Goal: Communication & Community: Answer question/provide support

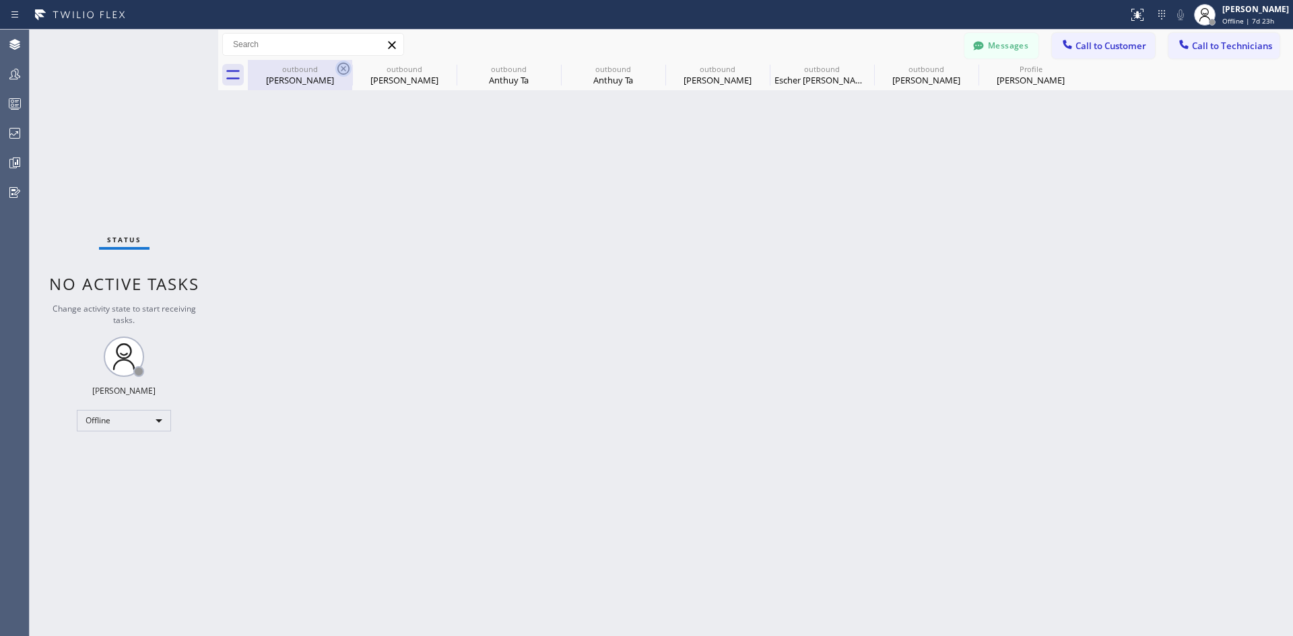
click at [343, 63] on icon at bounding box center [343, 69] width 12 height 12
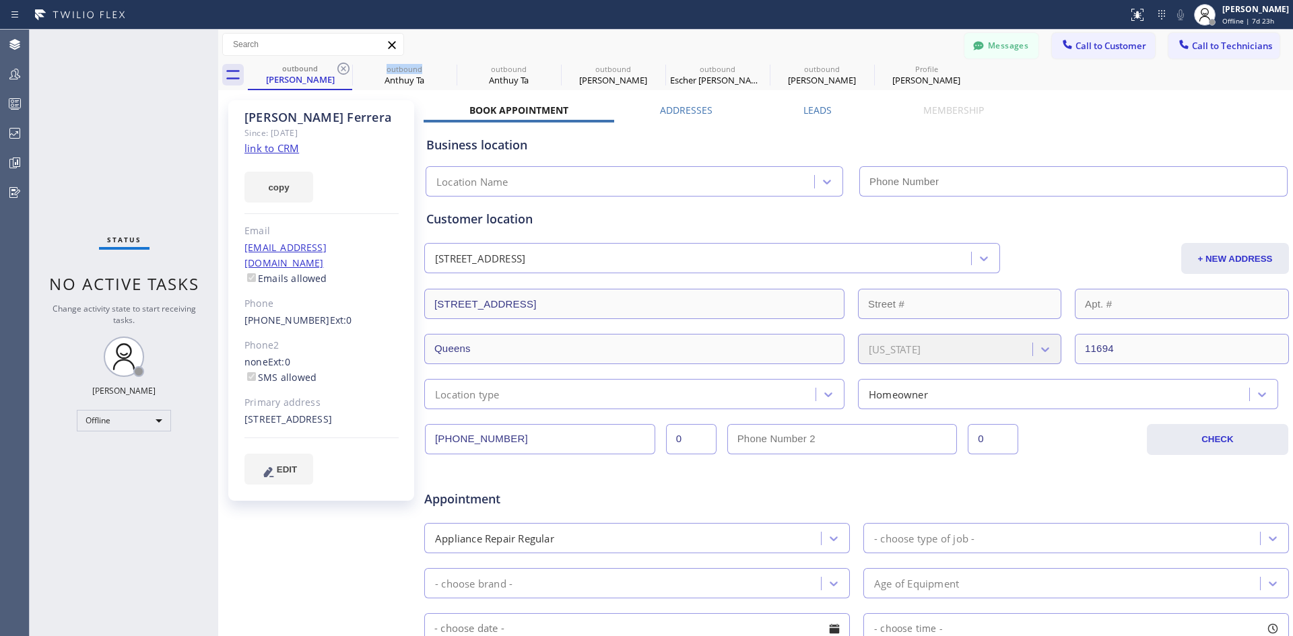
click at [343, 63] on icon at bounding box center [343, 69] width 12 height 12
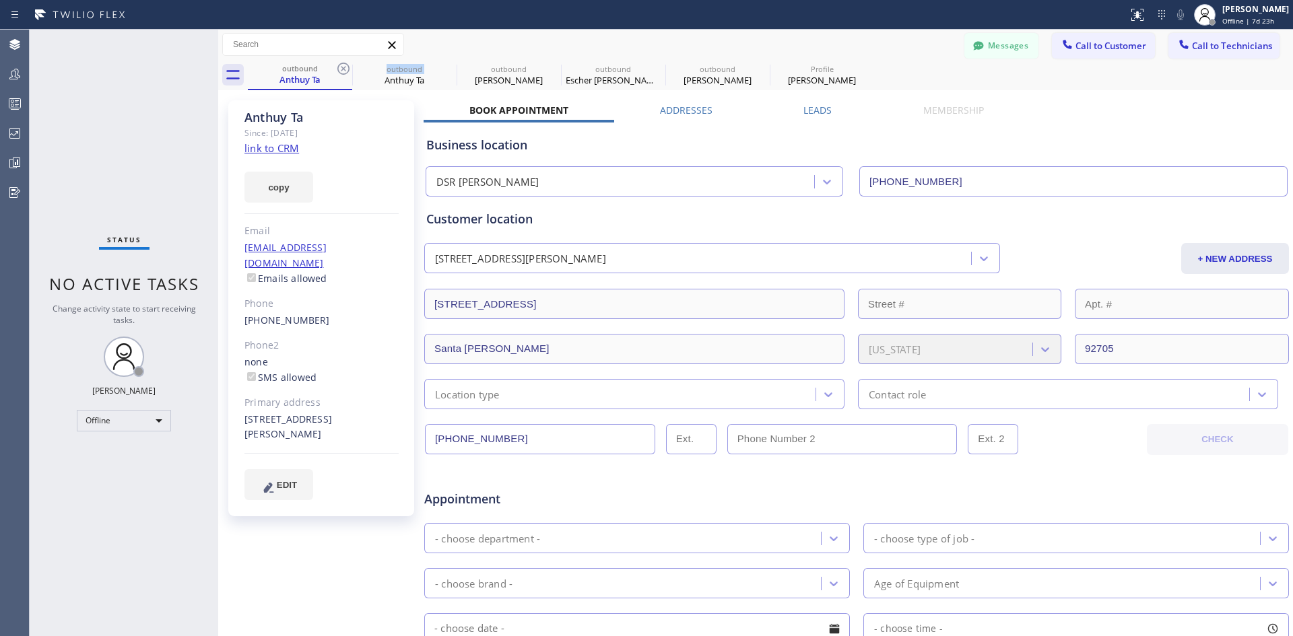
click at [343, 63] on icon at bounding box center [343, 69] width 12 height 12
click at [0, 0] on icon at bounding box center [0, 0] width 0 height 0
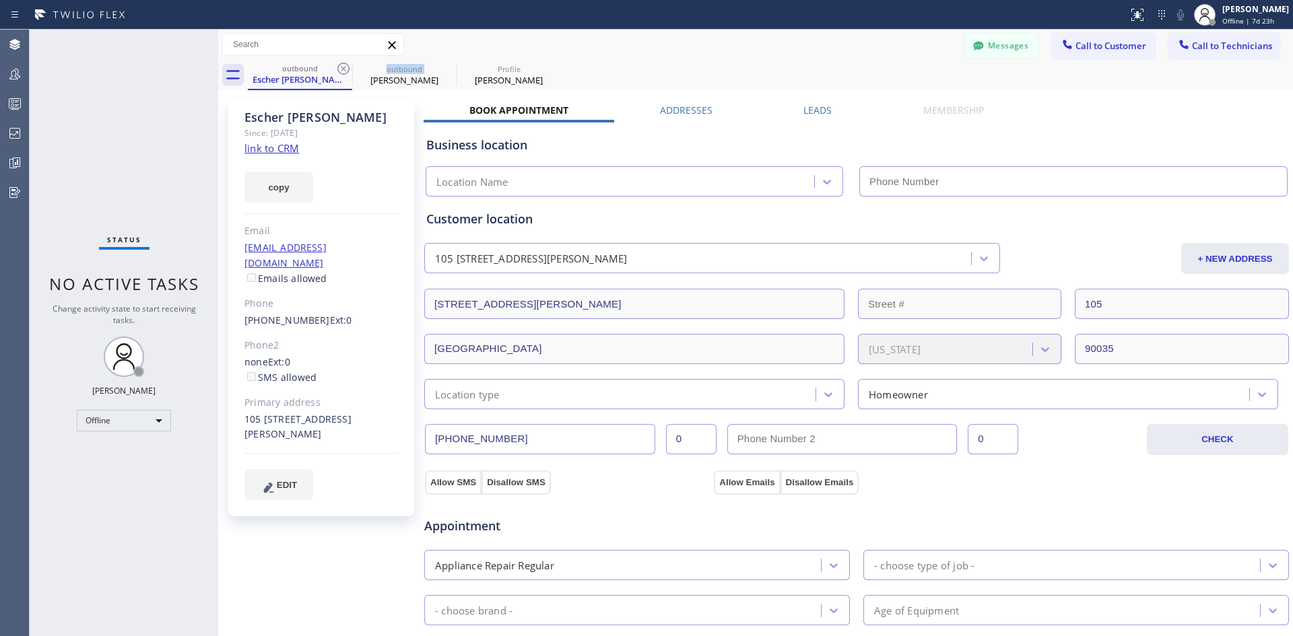
click at [343, 63] on icon at bounding box center [343, 69] width 12 height 12
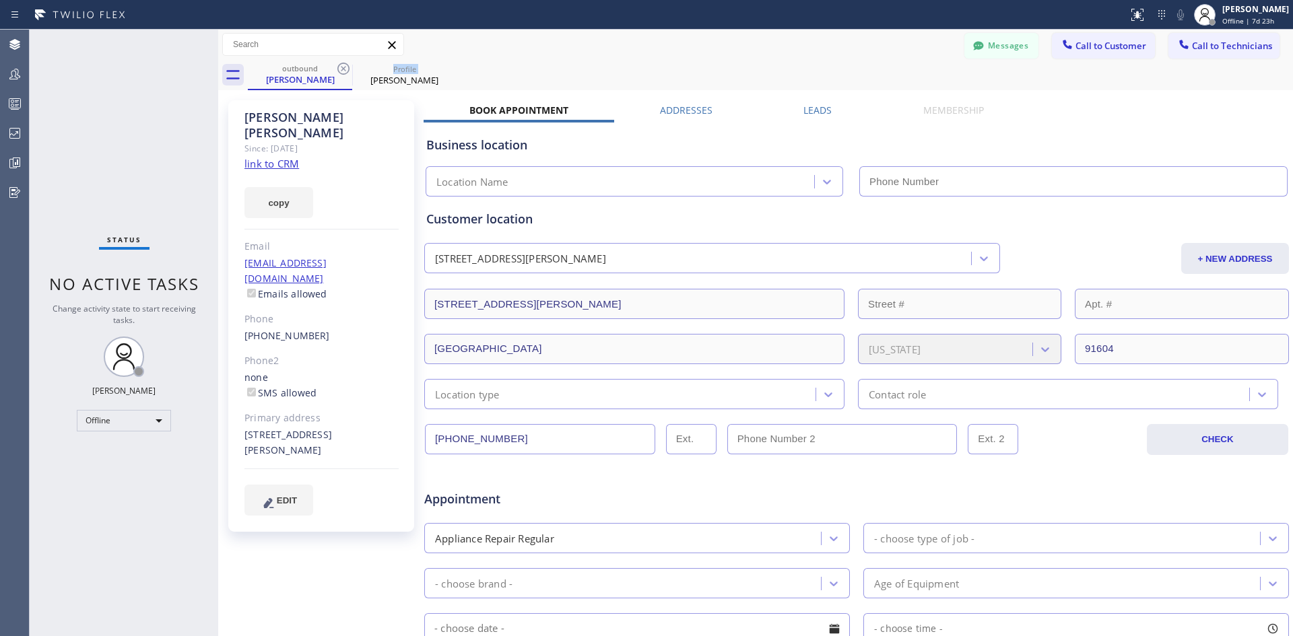
click at [343, 63] on icon at bounding box center [343, 69] width 12 height 12
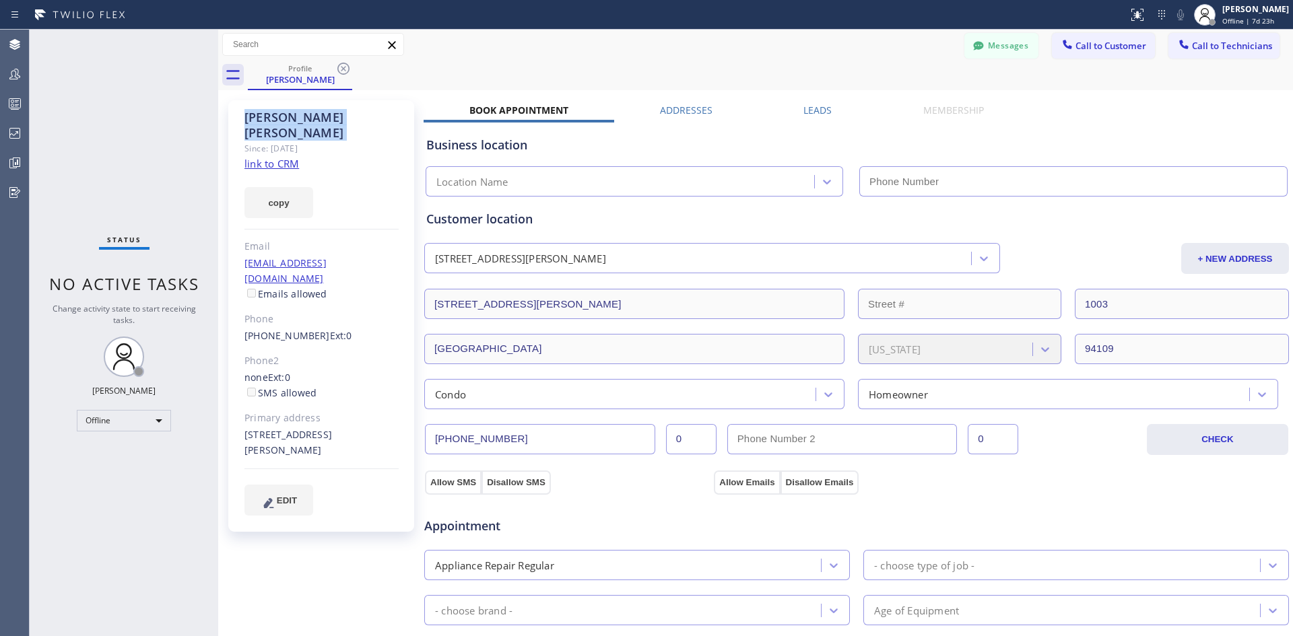
click at [343, 63] on icon at bounding box center [343, 69] width 12 height 12
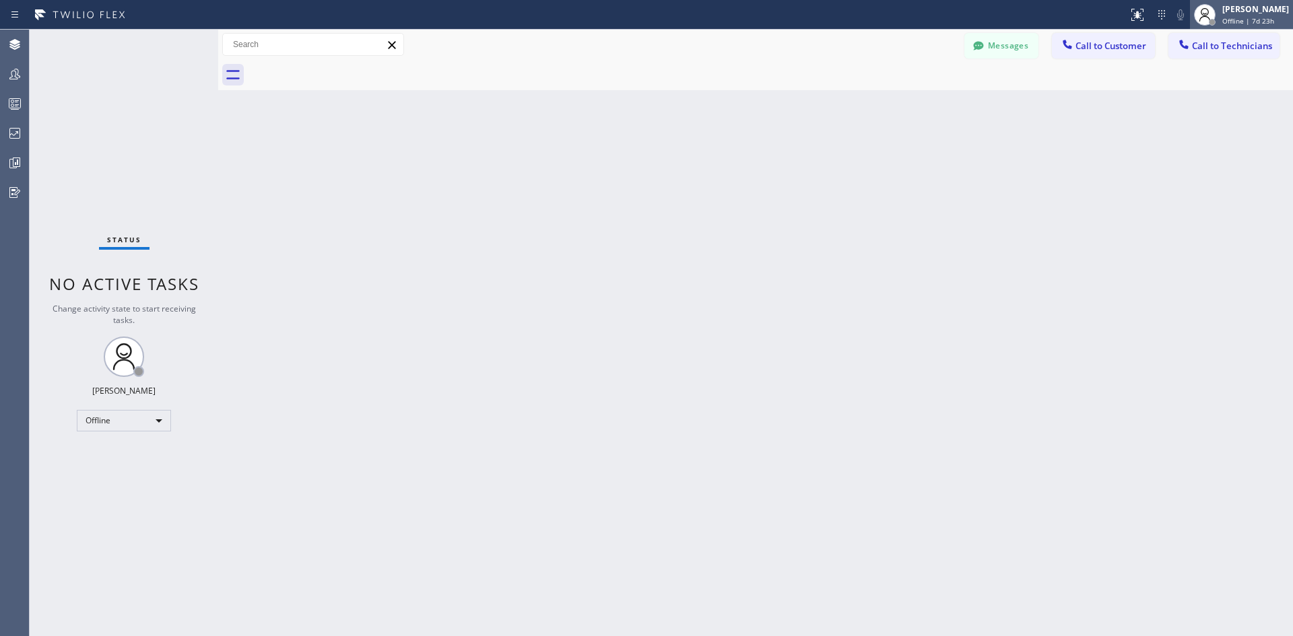
click at [1196, 13] on icon at bounding box center [1204, 15] width 16 height 16
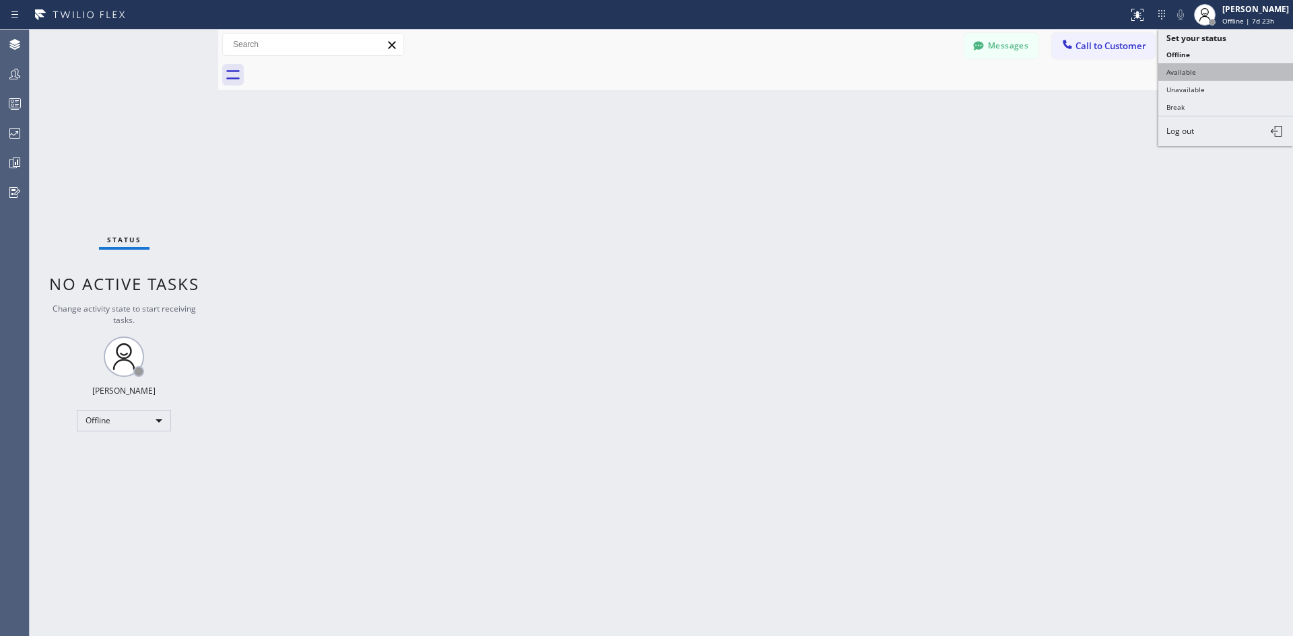
click at [1216, 71] on button "Available" at bounding box center [1225, 72] width 135 height 18
click at [1093, 48] on span "Call to Customer" at bounding box center [1110, 46] width 71 height 12
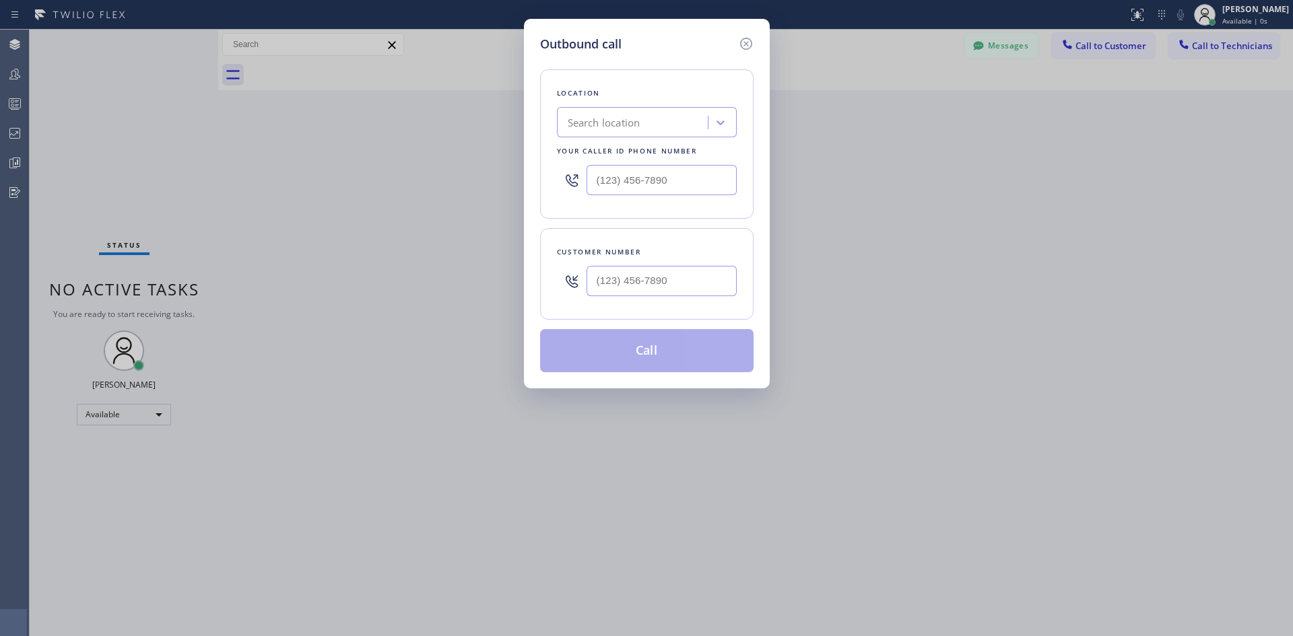
click at [658, 135] on div "Search location" at bounding box center [647, 122] width 180 height 30
click at [654, 127] on div "Search location" at bounding box center [634, 123] width 147 height 24
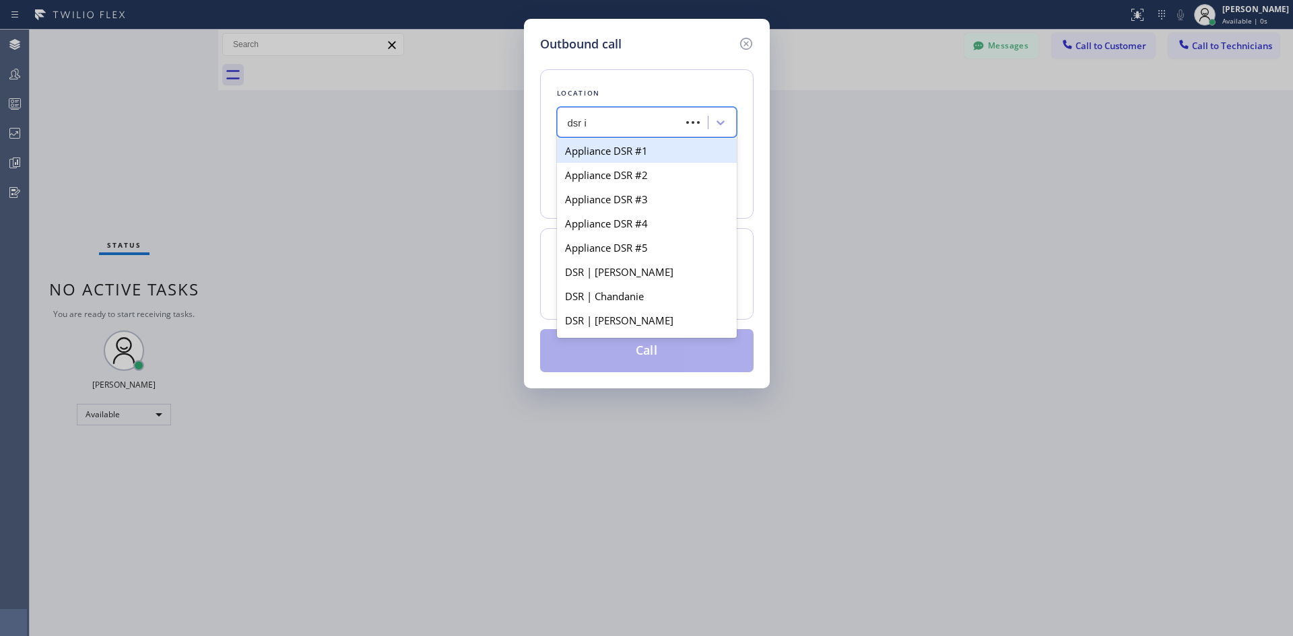
type input "dsr iv"
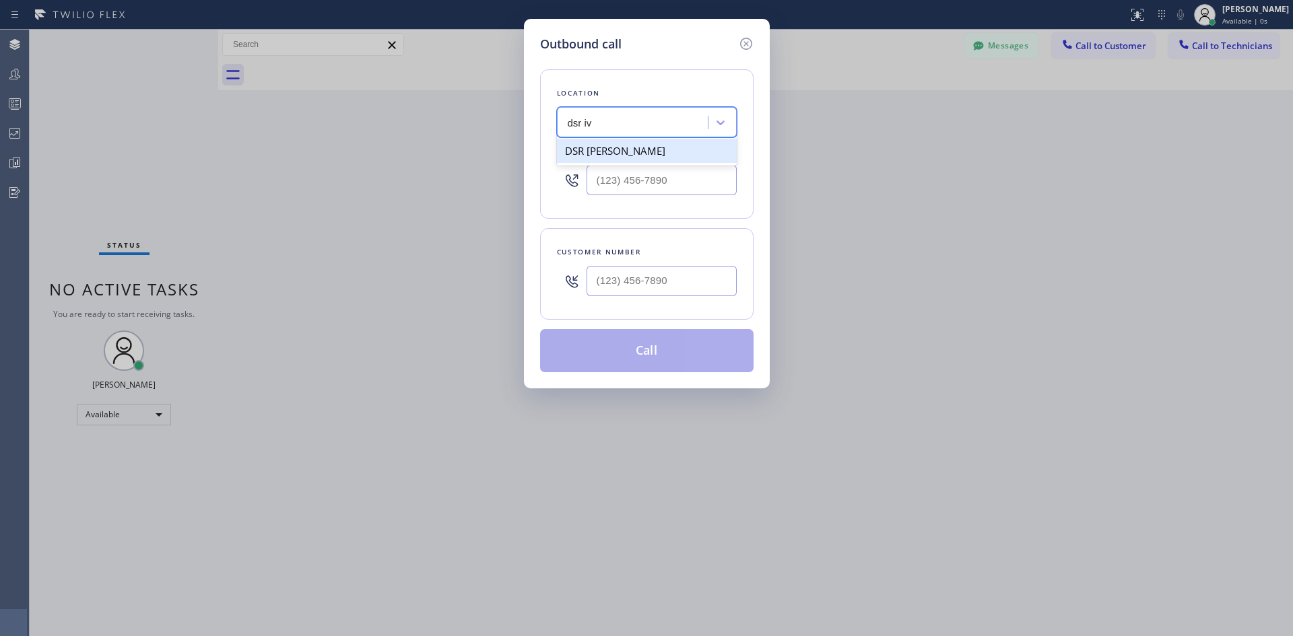
click at [675, 140] on div "DSR Iverson" at bounding box center [647, 151] width 180 height 24
type input "(213) 301-0966"
click at [667, 283] on input "(___) ___-____" at bounding box center [661, 281] width 150 height 30
paste input "347) 251-9283"
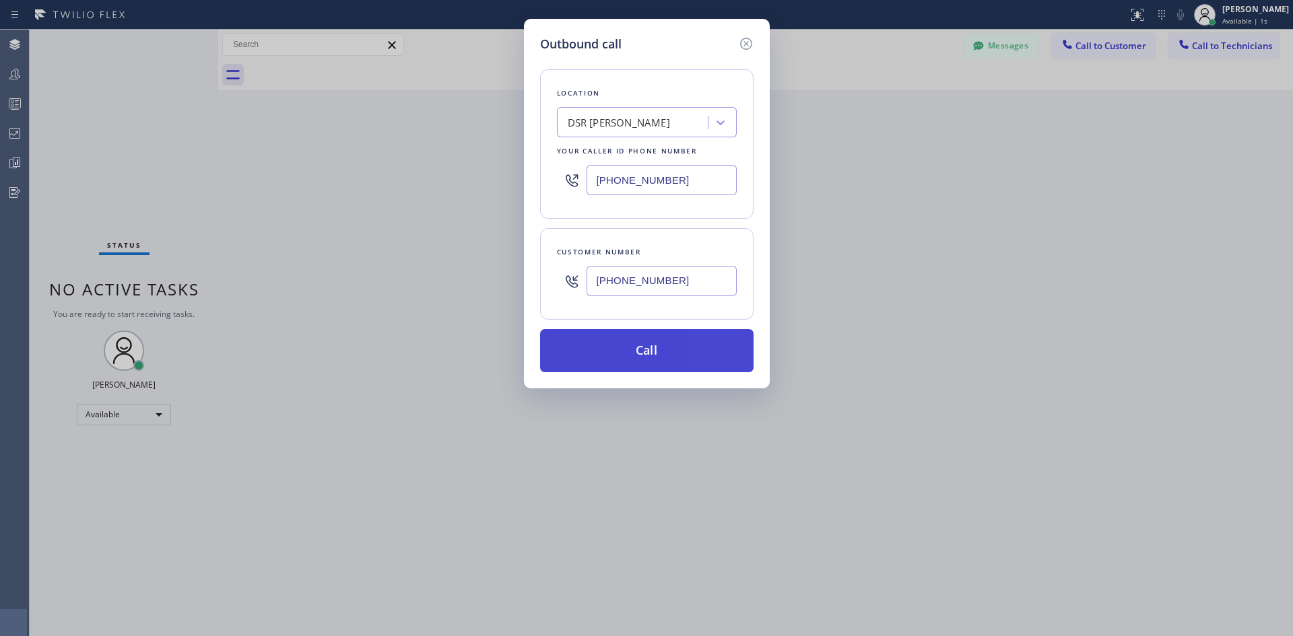
type input "(347) 251-9283"
click at [720, 344] on button "Call" at bounding box center [646, 350] width 213 height 43
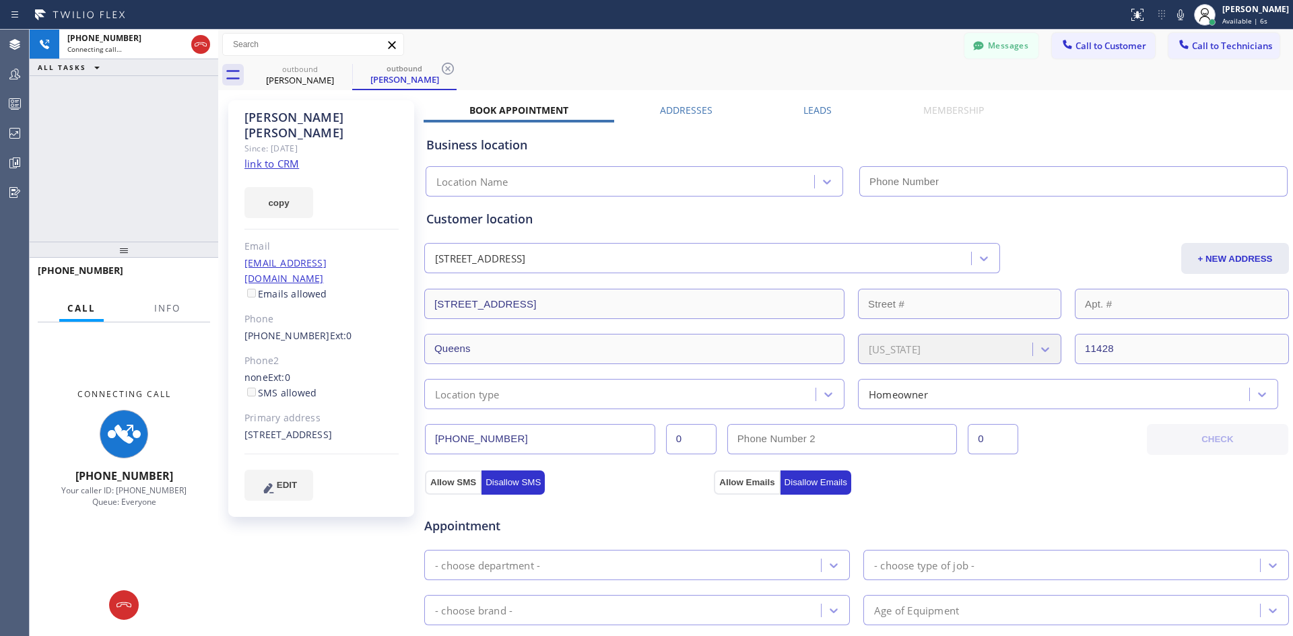
type input "(213) 301-0966"
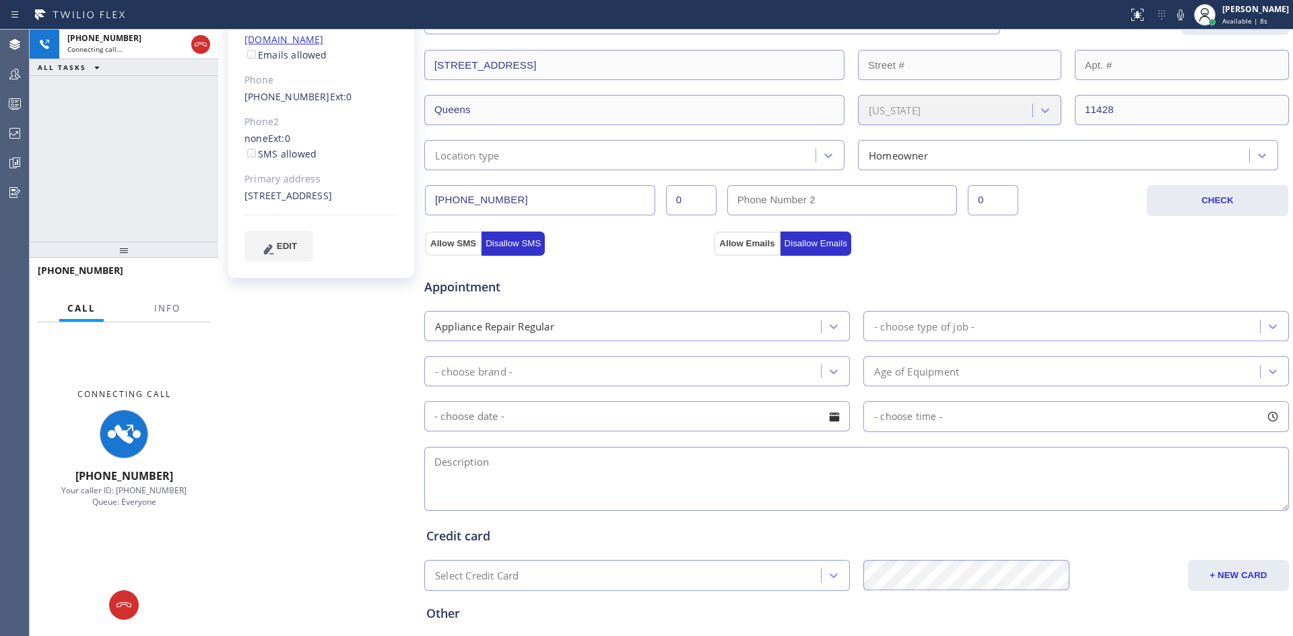
scroll to position [360, 0]
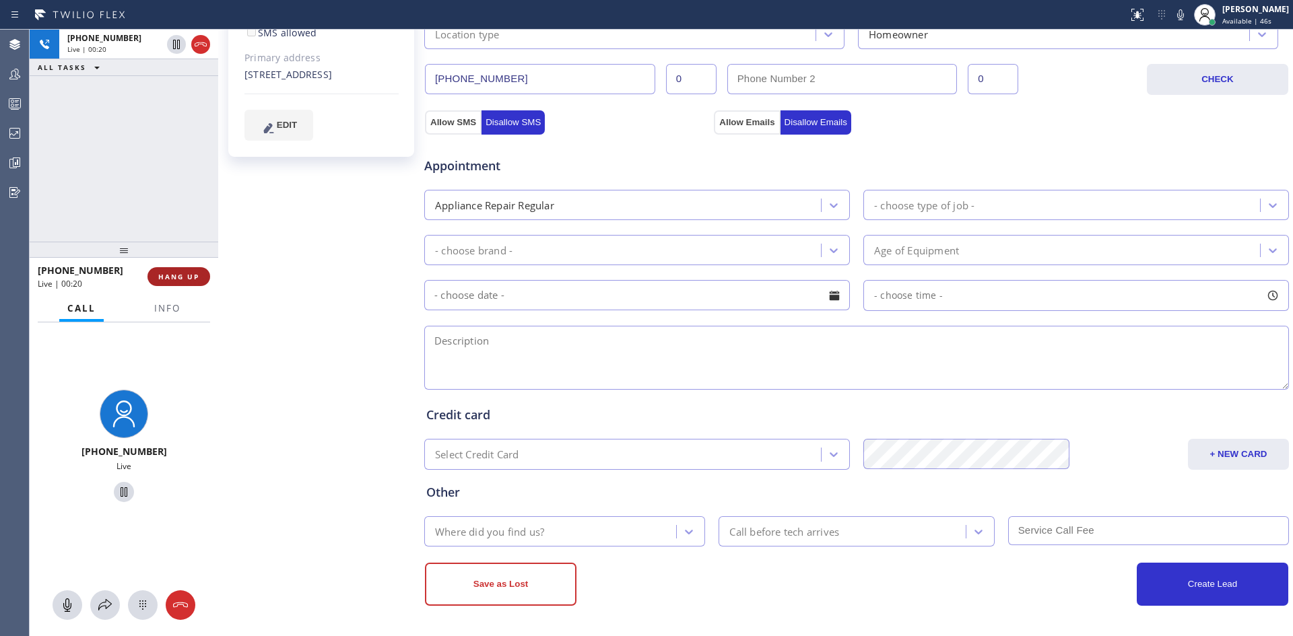
click at [177, 271] on button "HANG UP" at bounding box center [178, 276] width 63 height 19
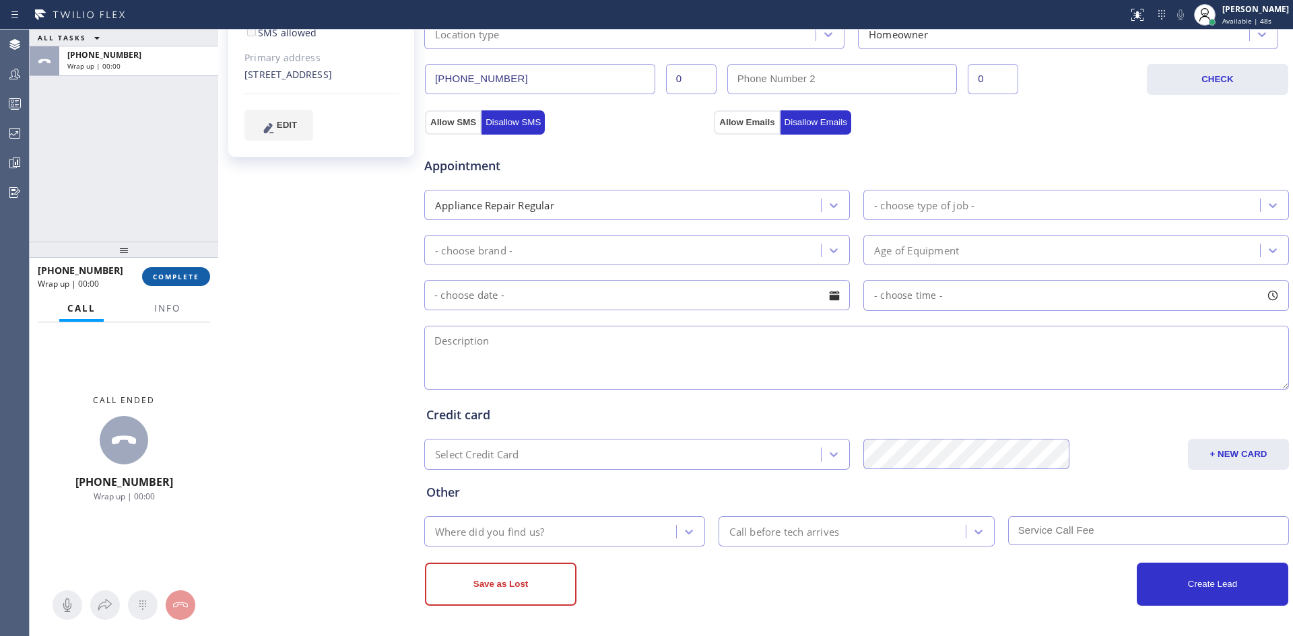
click at [166, 283] on button "COMPLETE" at bounding box center [176, 276] width 68 height 19
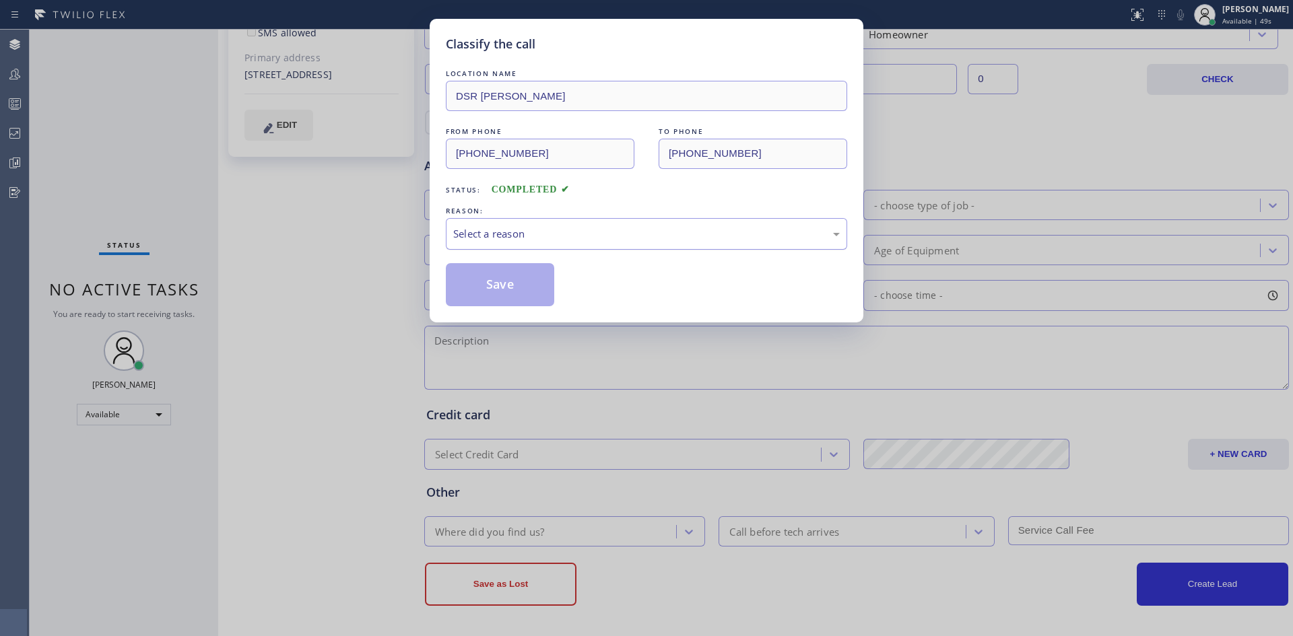
click at [653, 228] on div "Select a reason" at bounding box center [646, 233] width 386 height 15
click at [513, 279] on button "Save" at bounding box center [500, 284] width 108 height 43
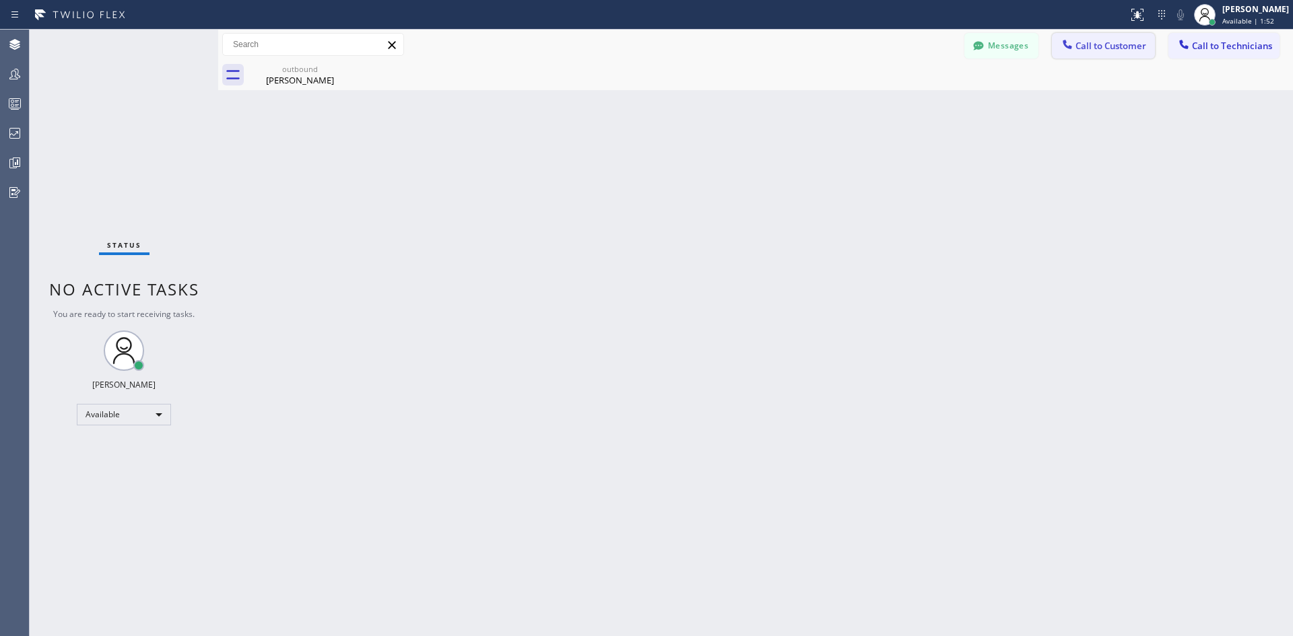
click at [1103, 40] on span "Call to Customer" at bounding box center [1110, 46] width 71 height 12
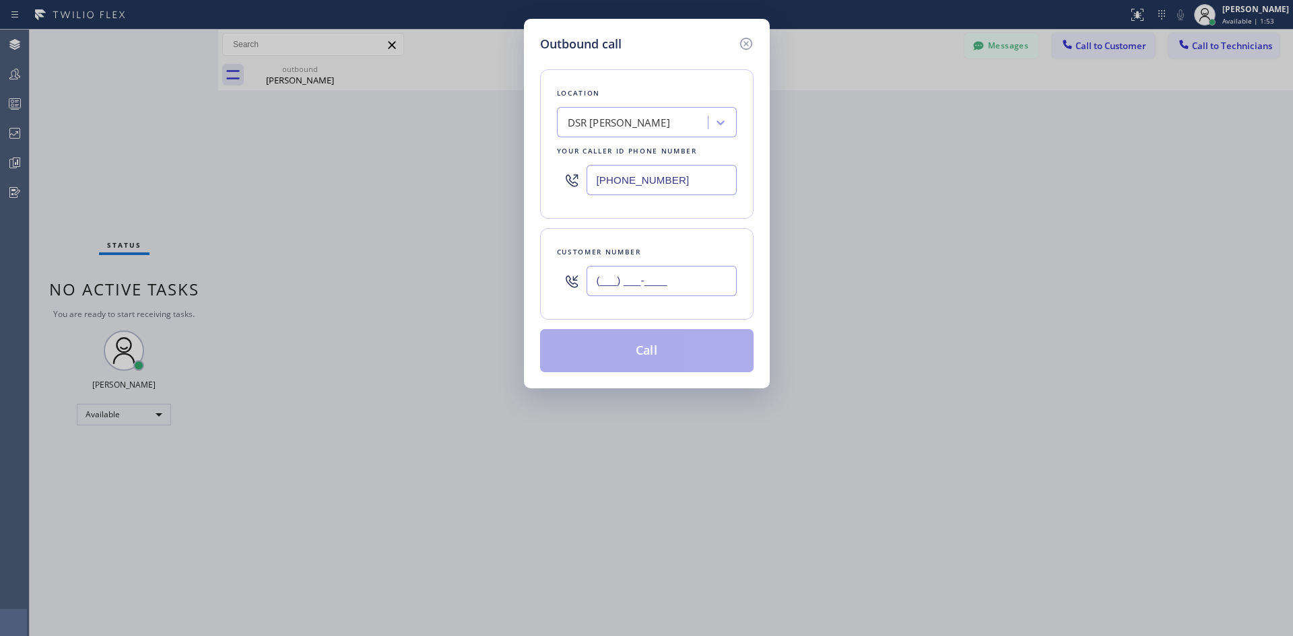
click at [657, 273] on input "(___) ___-____" at bounding box center [661, 281] width 150 height 30
paste input "201) 674-3488"
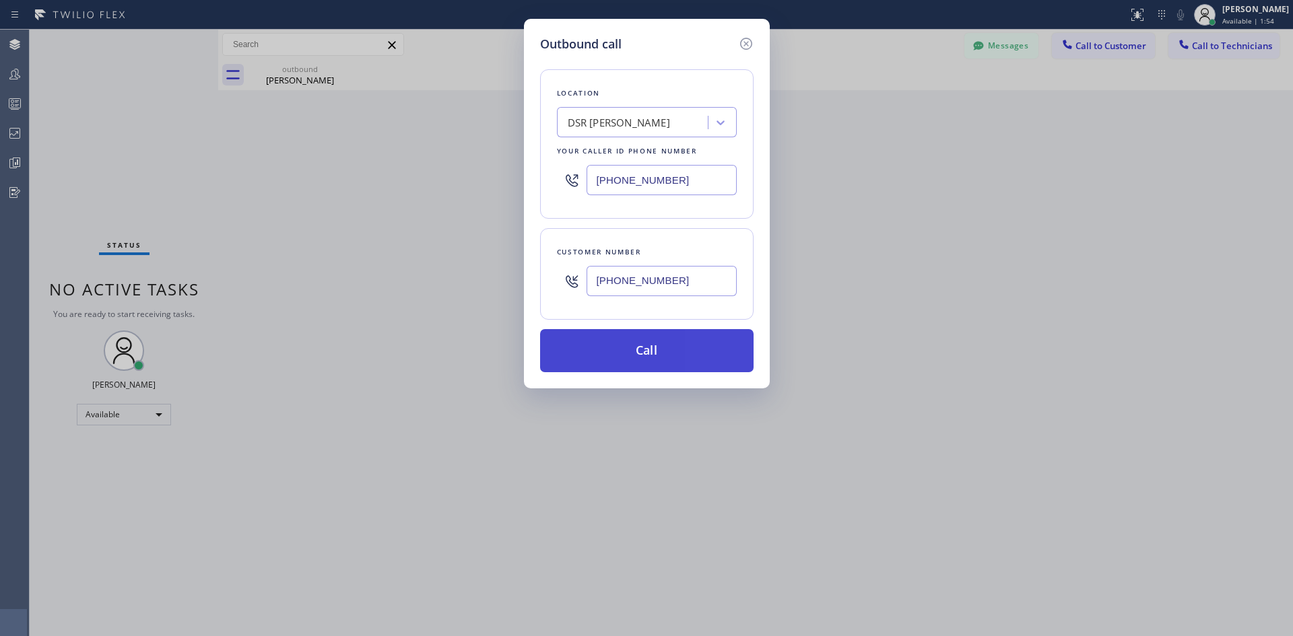
type input "(201) 674-3488"
click at [685, 348] on button "Call" at bounding box center [646, 350] width 213 height 43
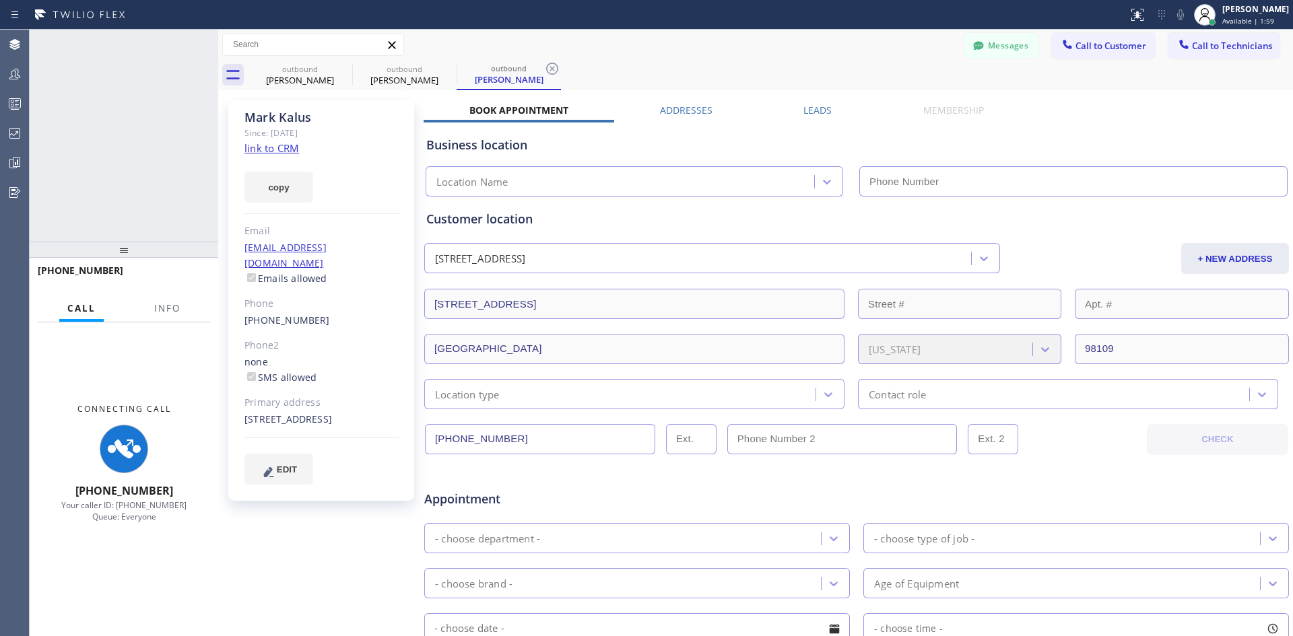
type input "(213) 301-0966"
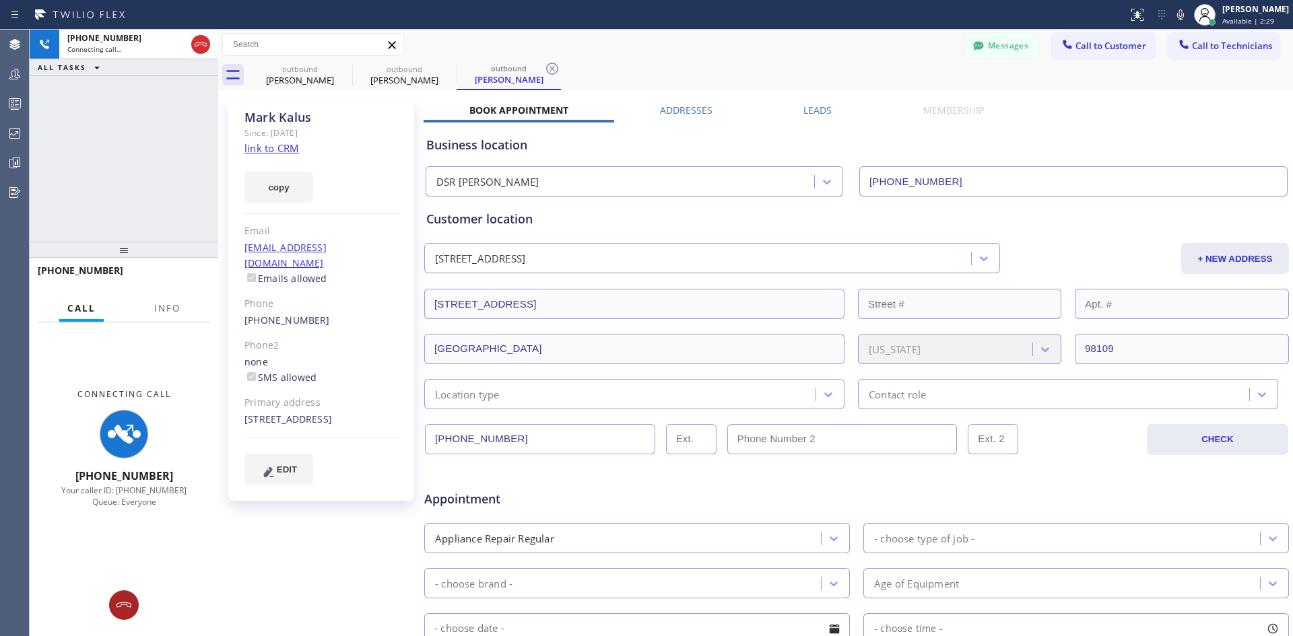
click at [120, 615] on button at bounding box center [124, 606] width 30 height 30
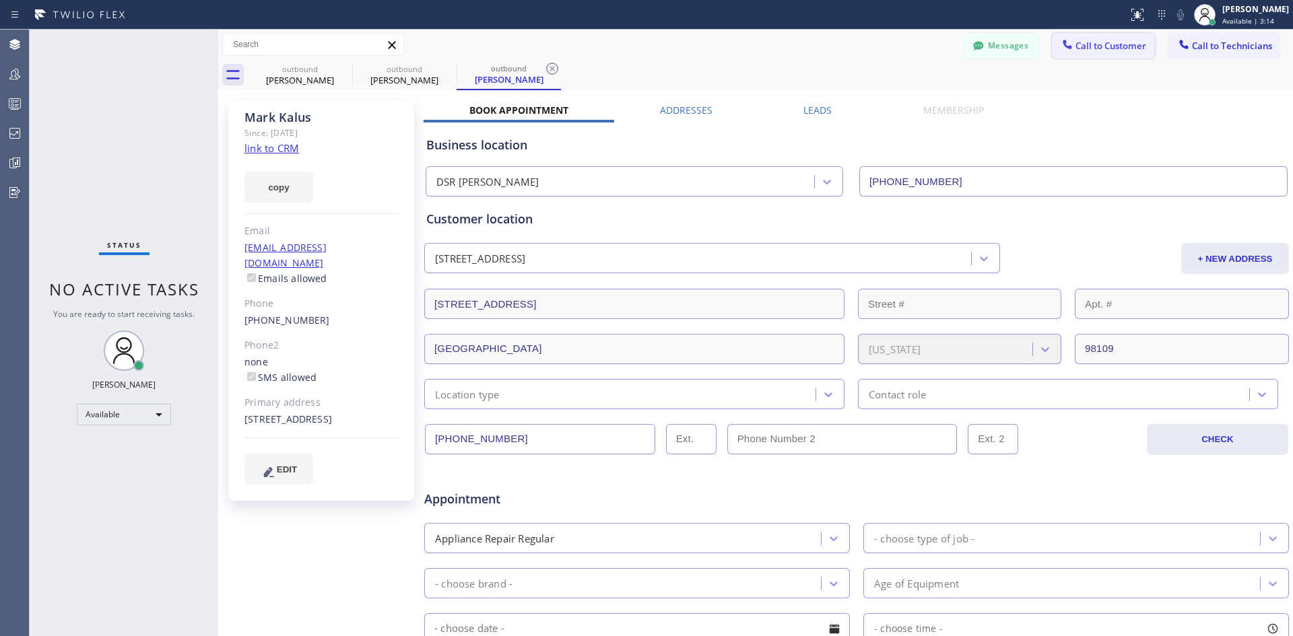
click at [1086, 52] on button "Call to Customer" at bounding box center [1103, 46] width 103 height 26
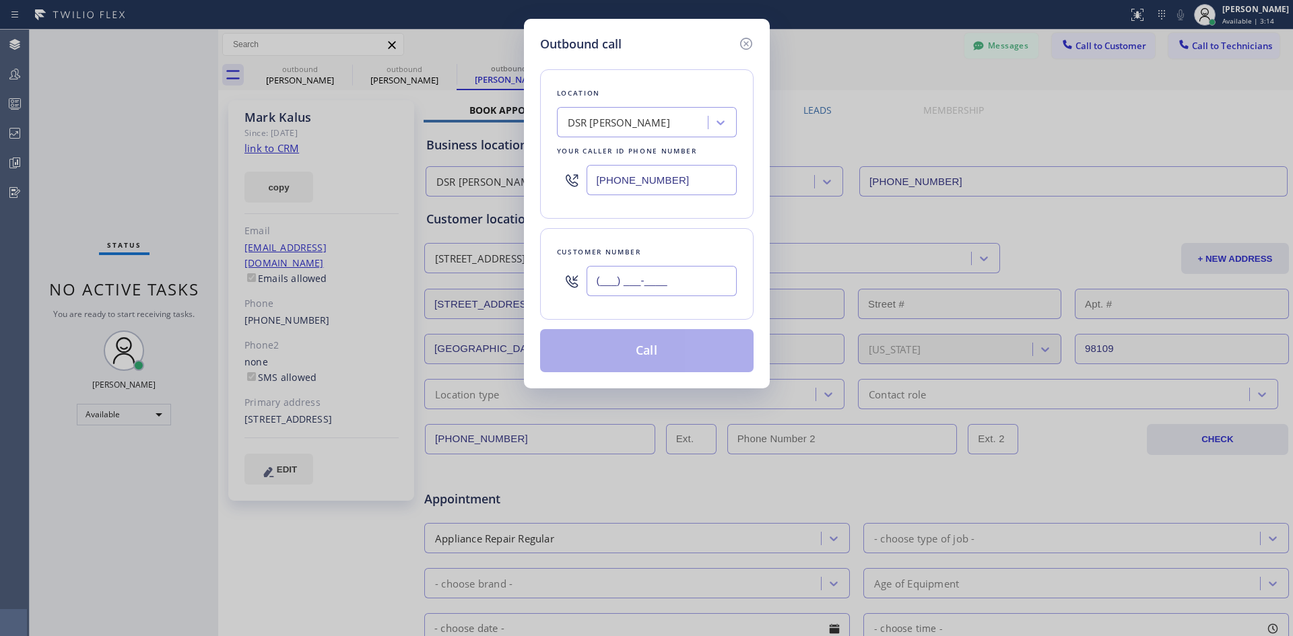
click at [673, 281] on input "(___) ___-____" at bounding box center [661, 281] width 150 height 30
paste input "602) 999-6881"
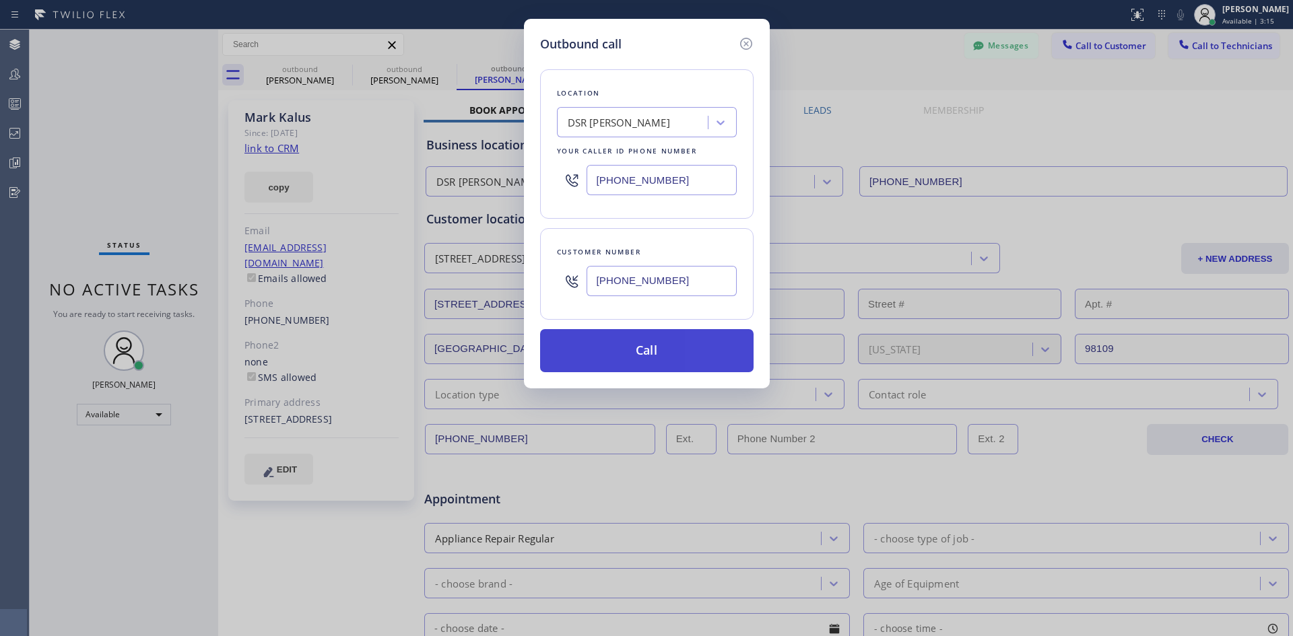
type input "(602) 999-6881"
click at [661, 347] on button "Call" at bounding box center [646, 350] width 213 height 43
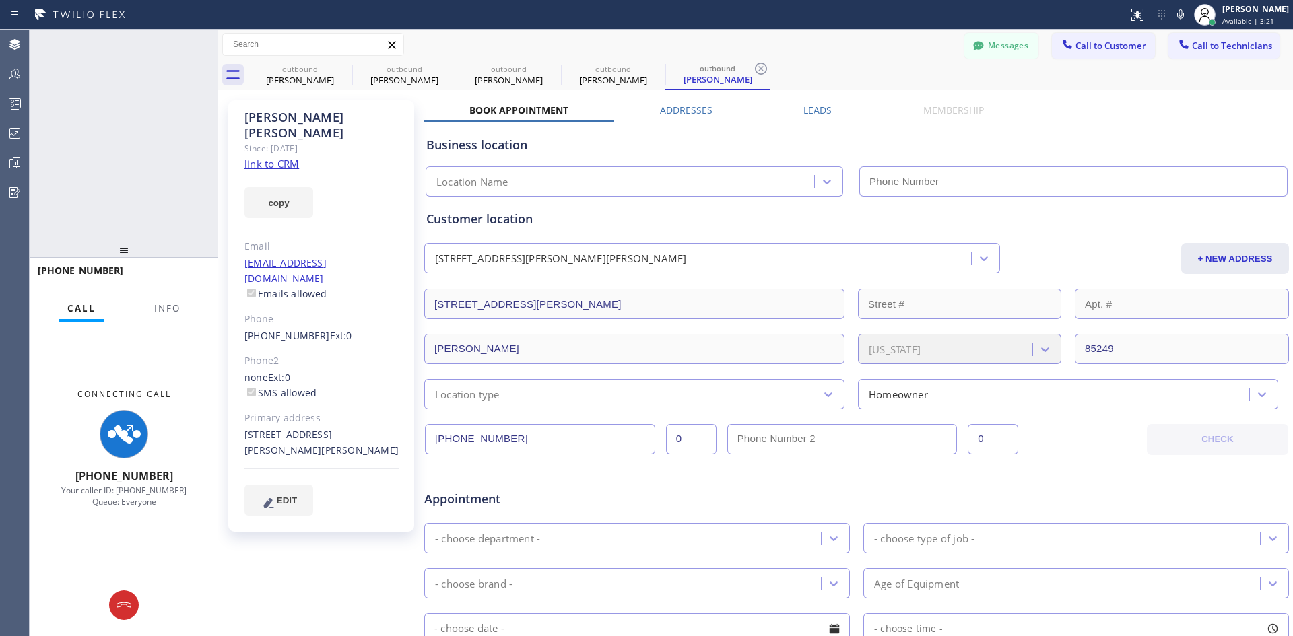
type input "(213) 301-0966"
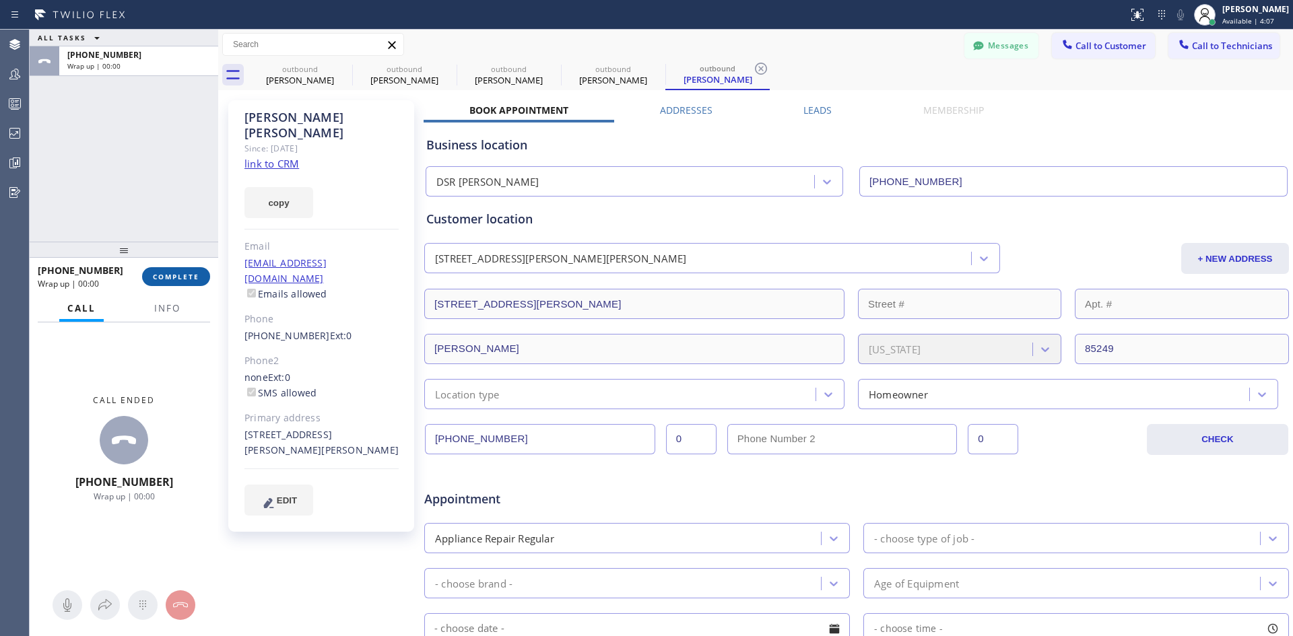
click at [192, 279] on span "COMPLETE" at bounding box center [176, 276] width 46 height 9
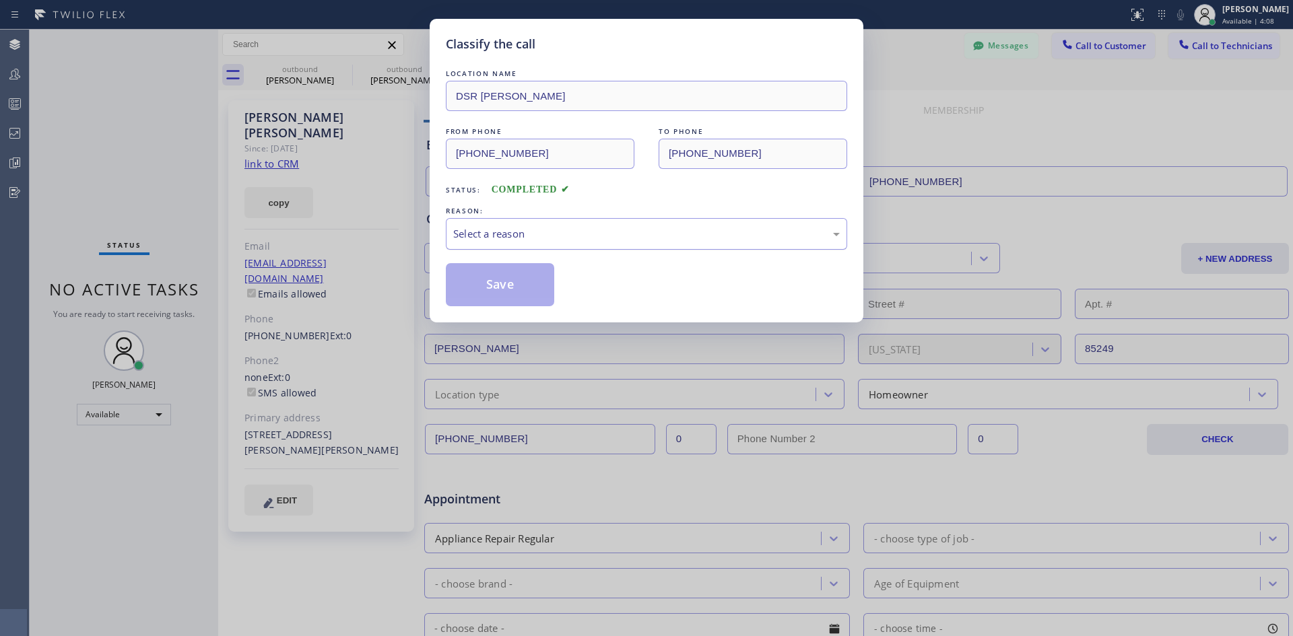
click at [554, 243] on div "Select a reason" at bounding box center [646, 234] width 401 height 32
click at [520, 297] on button "Save" at bounding box center [500, 284] width 108 height 43
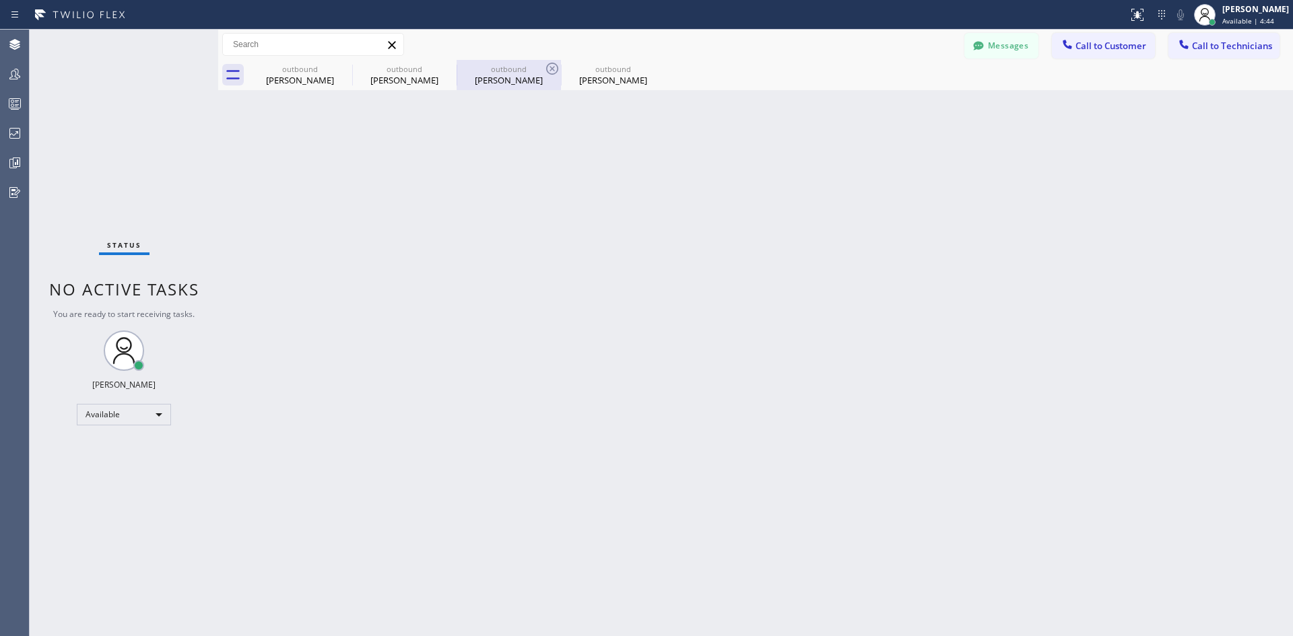
click at [504, 71] on div "outbound" at bounding box center [509, 69] width 102 height 10
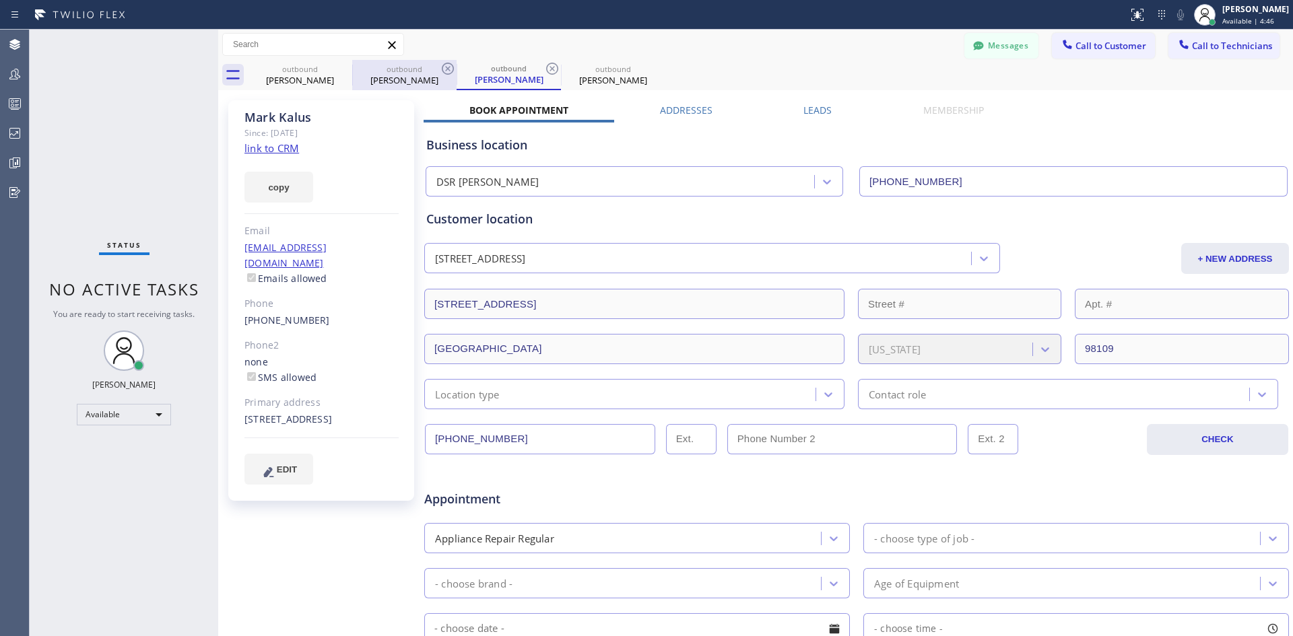
click at [421, 67] on div "outbound" at bounding box center [404, 69] width 102 height 10
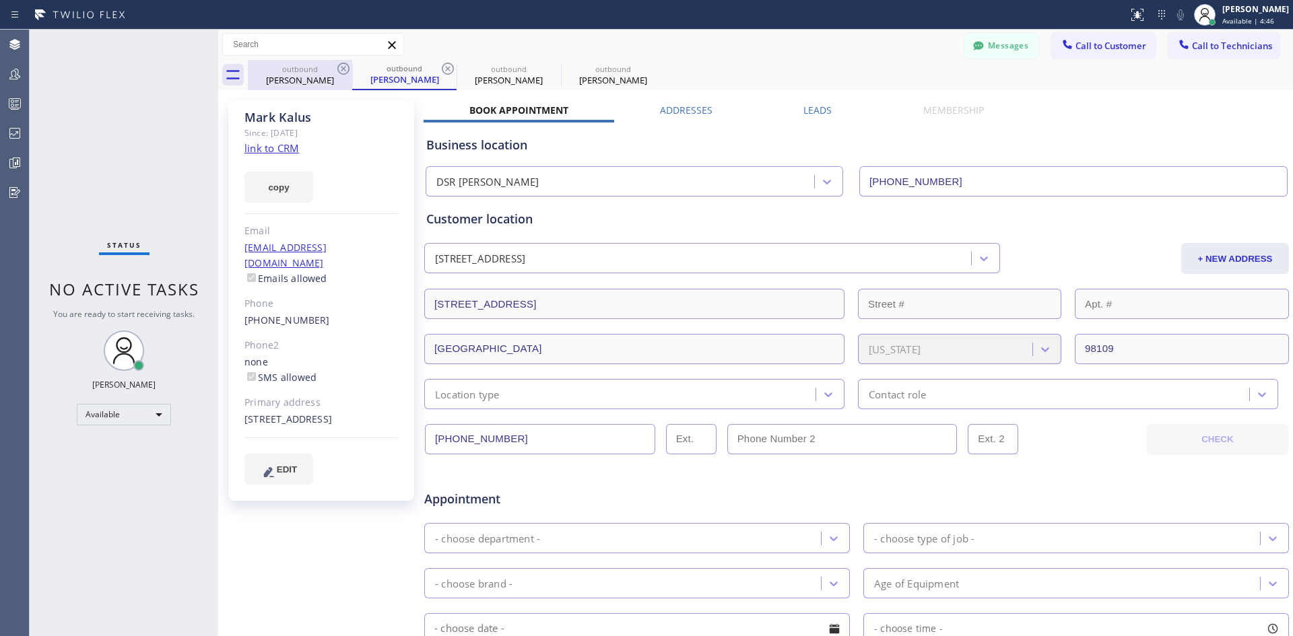
click at [300, 74] on div "Nicholas Dylan" at bounding box center [300, 80] width 102 height 12
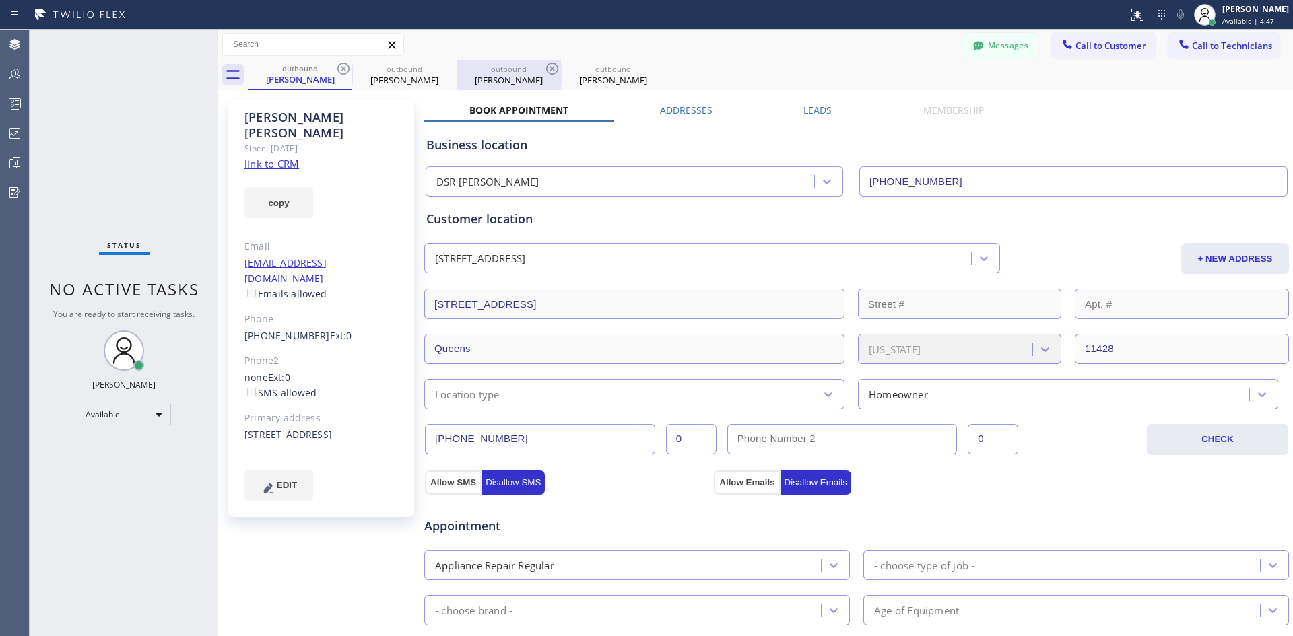
click at [477, 77] on div "Mark Kalus" at bounding box center [509, 80] width 102 height 12
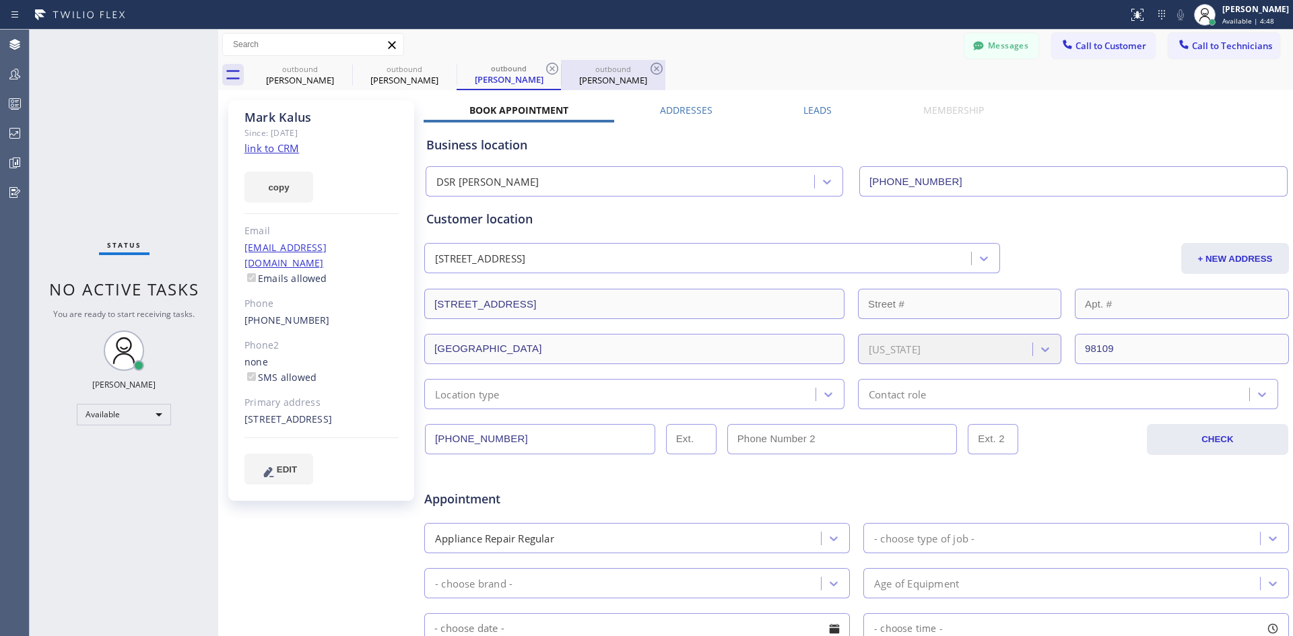
click at [630, 79] on div "Linda Hinegardner" at bounding box center [613, 80] width 102 height 12
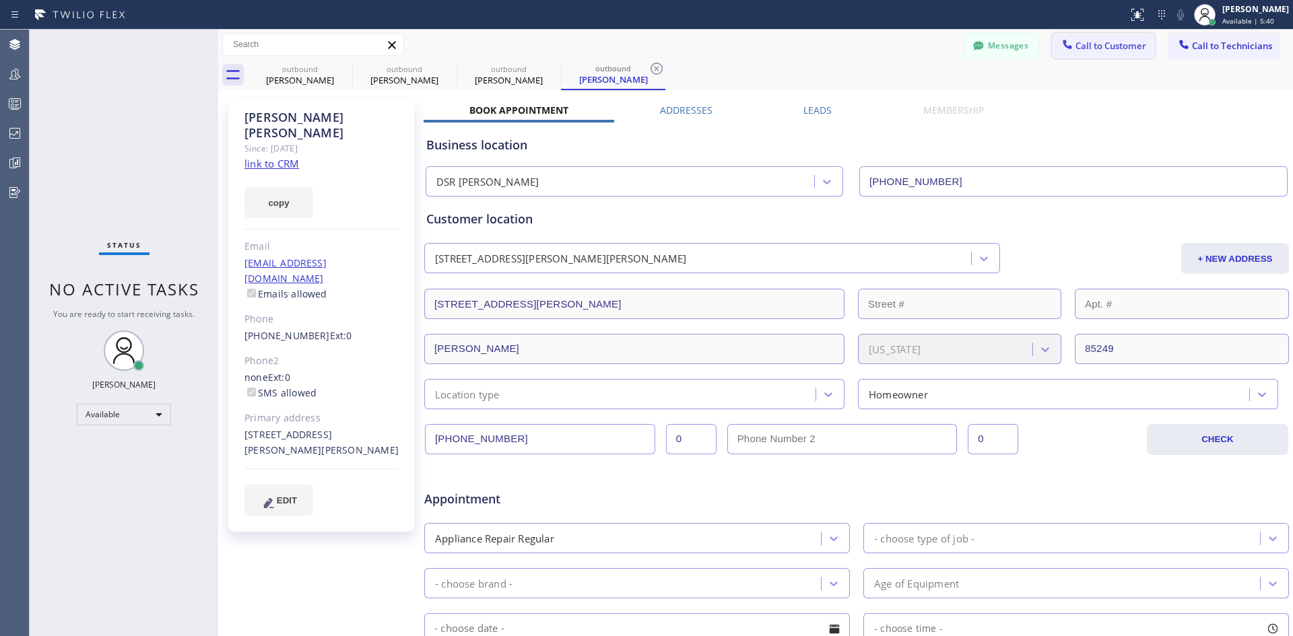
click at [1052, 42] on button "Call to Customer" at bounding box center [1103, 46] width 103 height 26
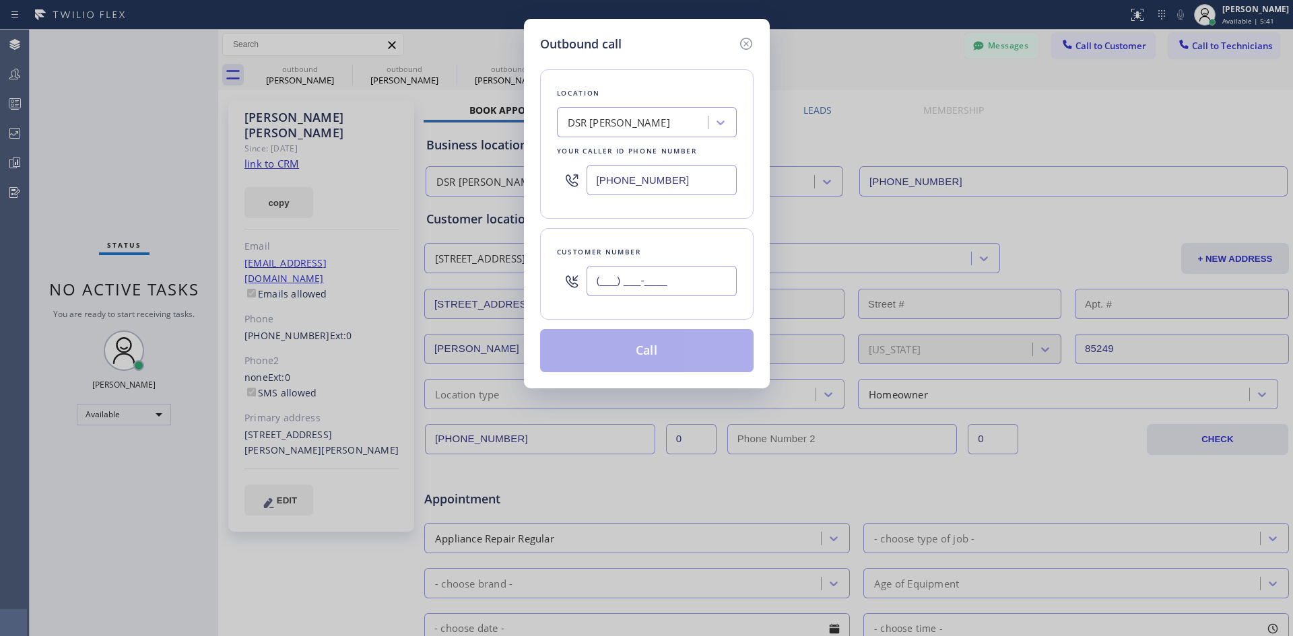
click at [642, 292] on input "(___) ___-____" at bounding box center [661, 281] width 150 height 30
paste input "718) 757-9737"
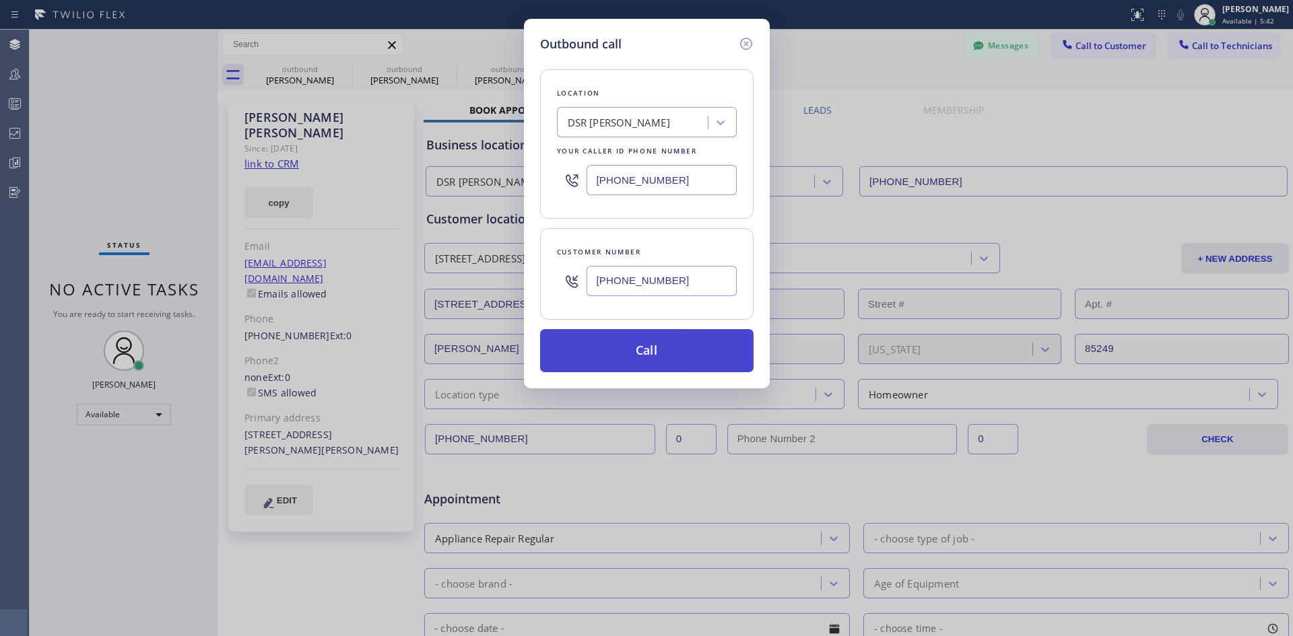
type input "(718) 757-9737"
click at [667, 338] on button "Call" at bounding box center [646, 350] width 213 height 43
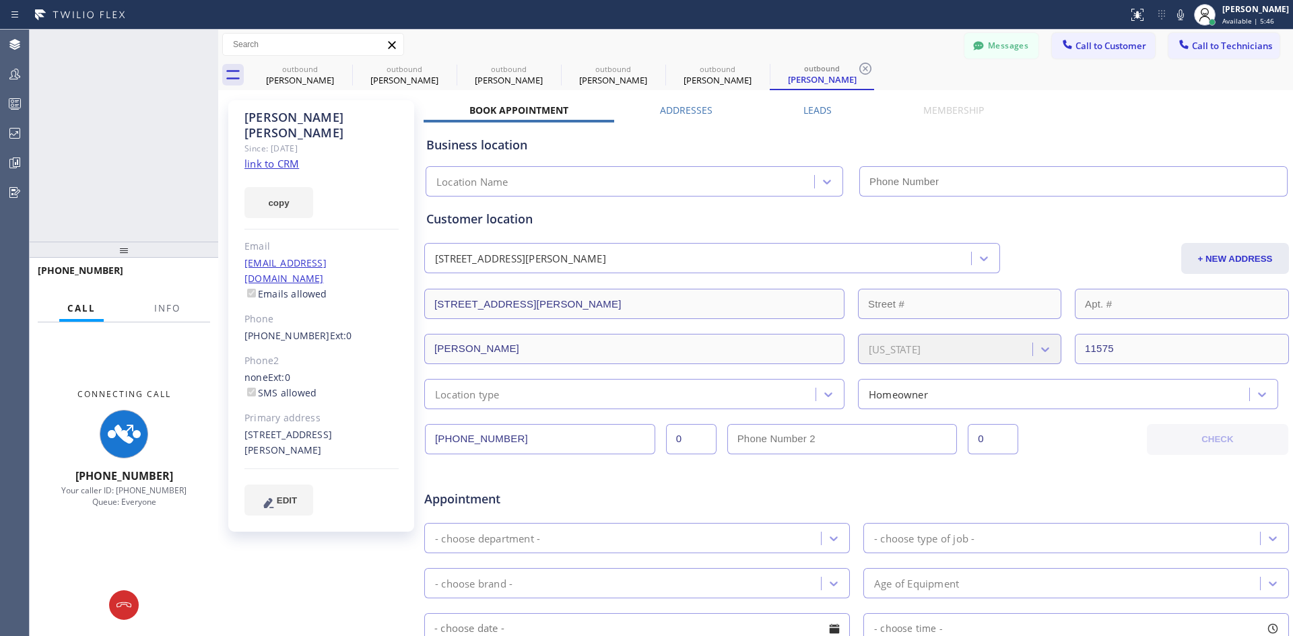
type input "(213) 301-0966"
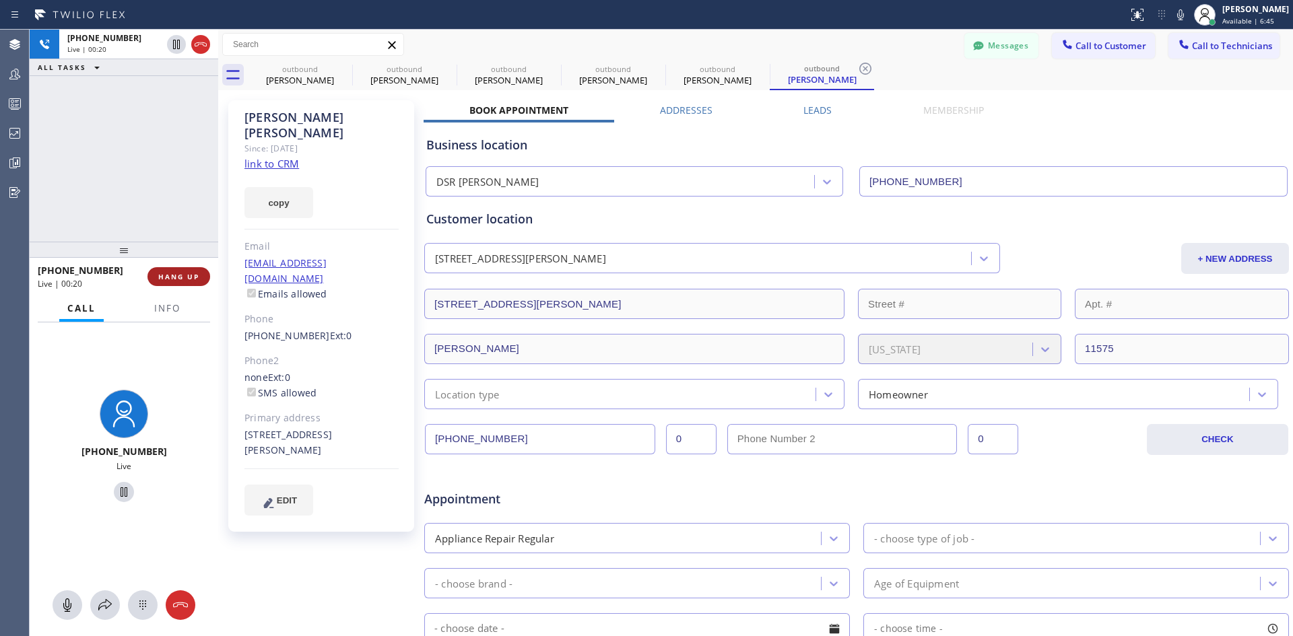
click at [187, 279] on span "HANG UP" at bounding box center [178, 276] width 41 height 9
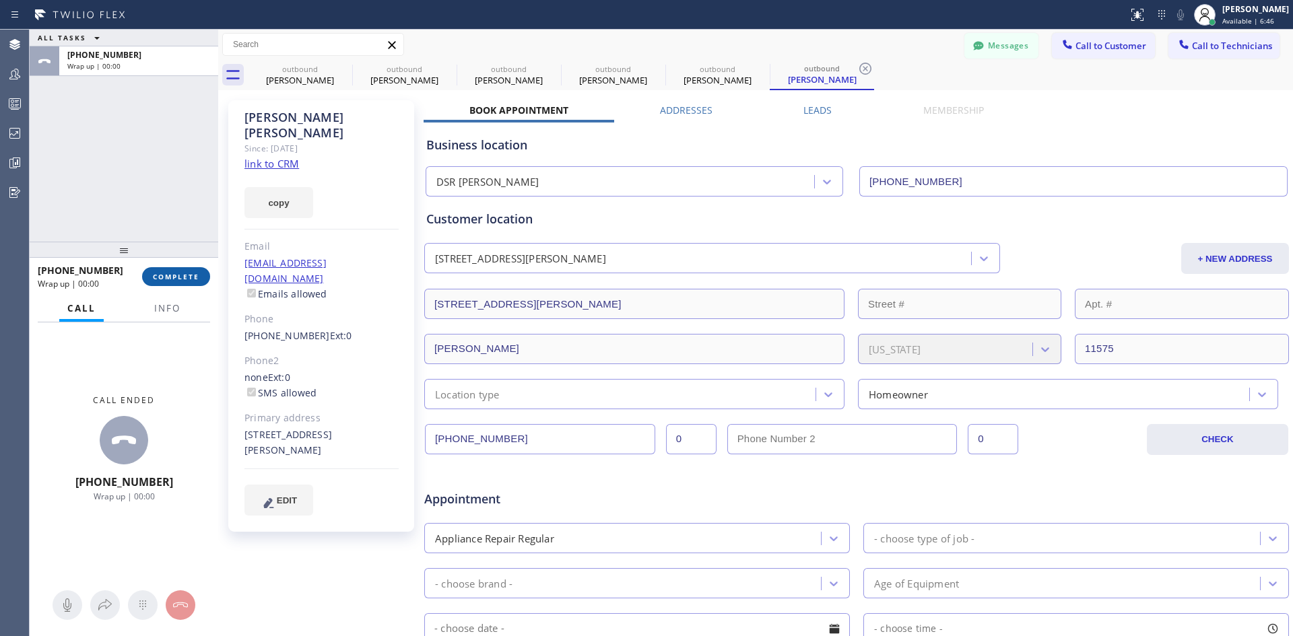
click at [187, 278] on span "COMPLETE" at bounding box center [176, 276] width 46 height 9
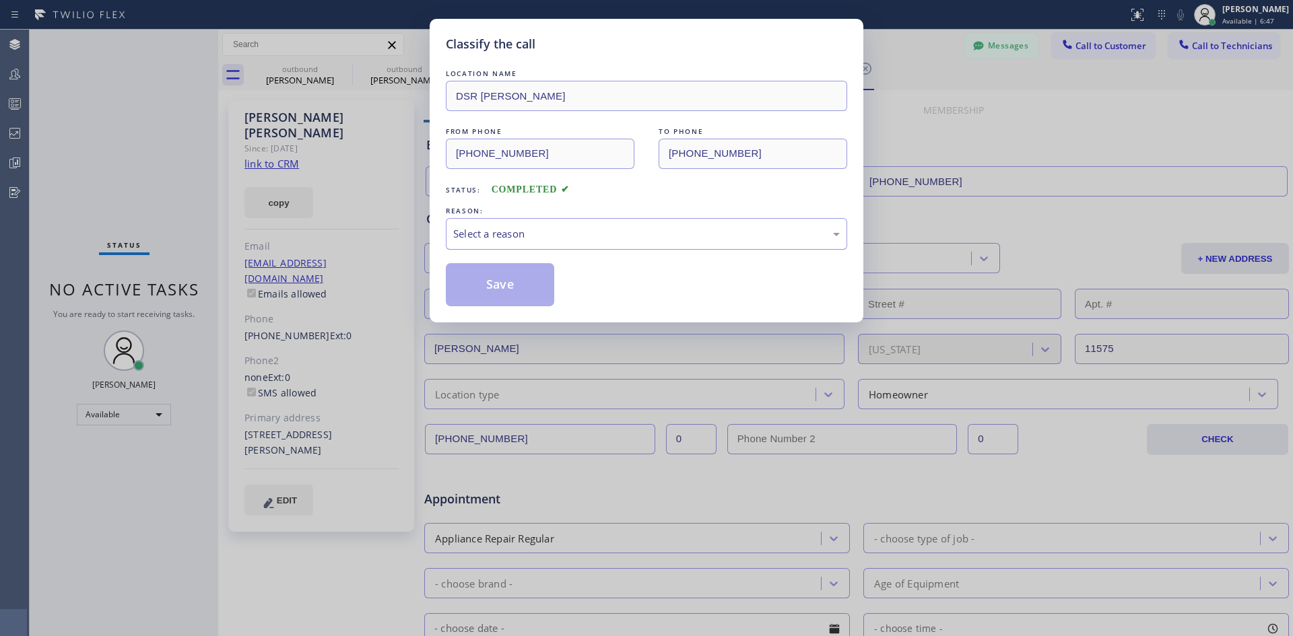
click at [709, 240] on div "Select a reason" at bounding box center [646, 233] width 386 height 15
click at [498, 288] on button "Save" at bounding box center [500, 284] width 108 height 43
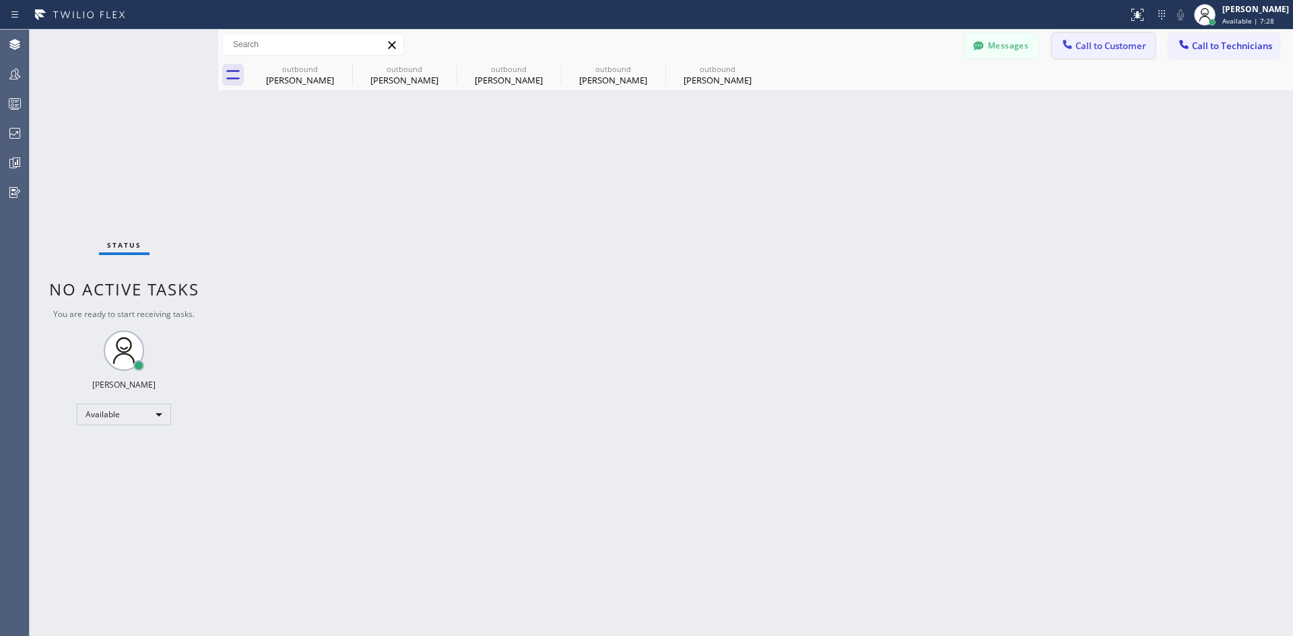
click at [1098, 46] on span "Call to Customer" at bounding box center [1110, 46] width 71 height 12
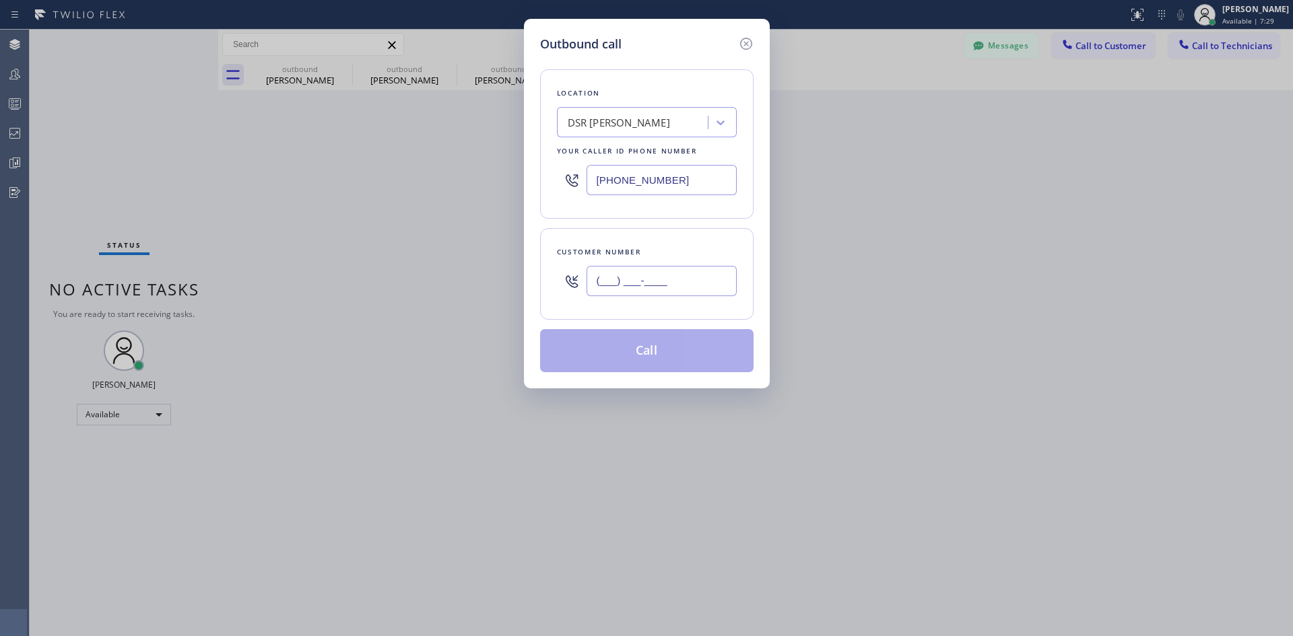
click at [637, 281] on input "(___) ___-____" at bounding box center [661, 281] width 150 height 30
paste input "516) 633-7675"
type input "(516) 633-7675"
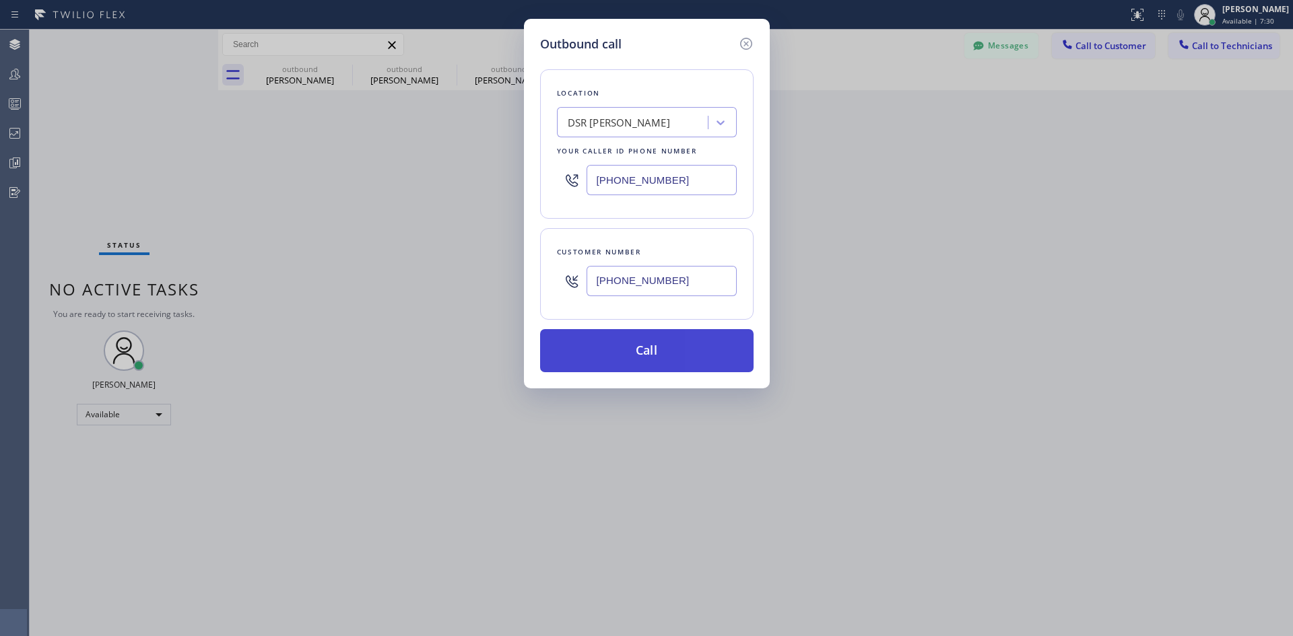
click at [680, 350] on button "Call" at bounding box center [646, 350] width 213 height 43
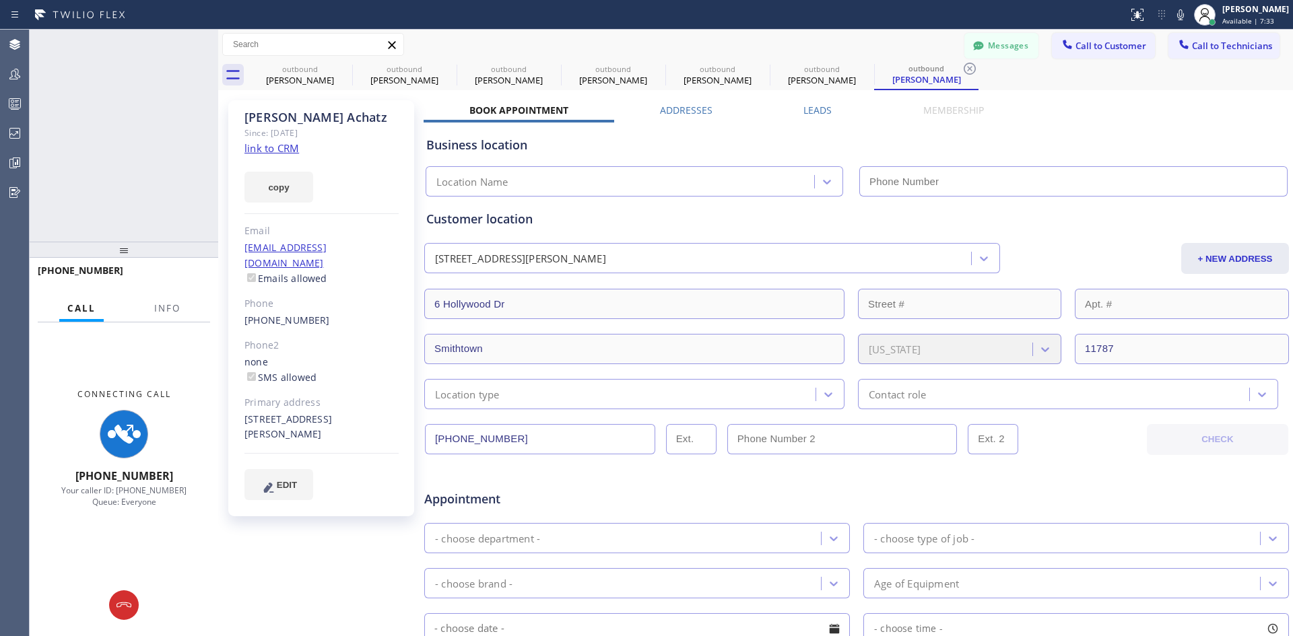
type input "(213) 301-0966"
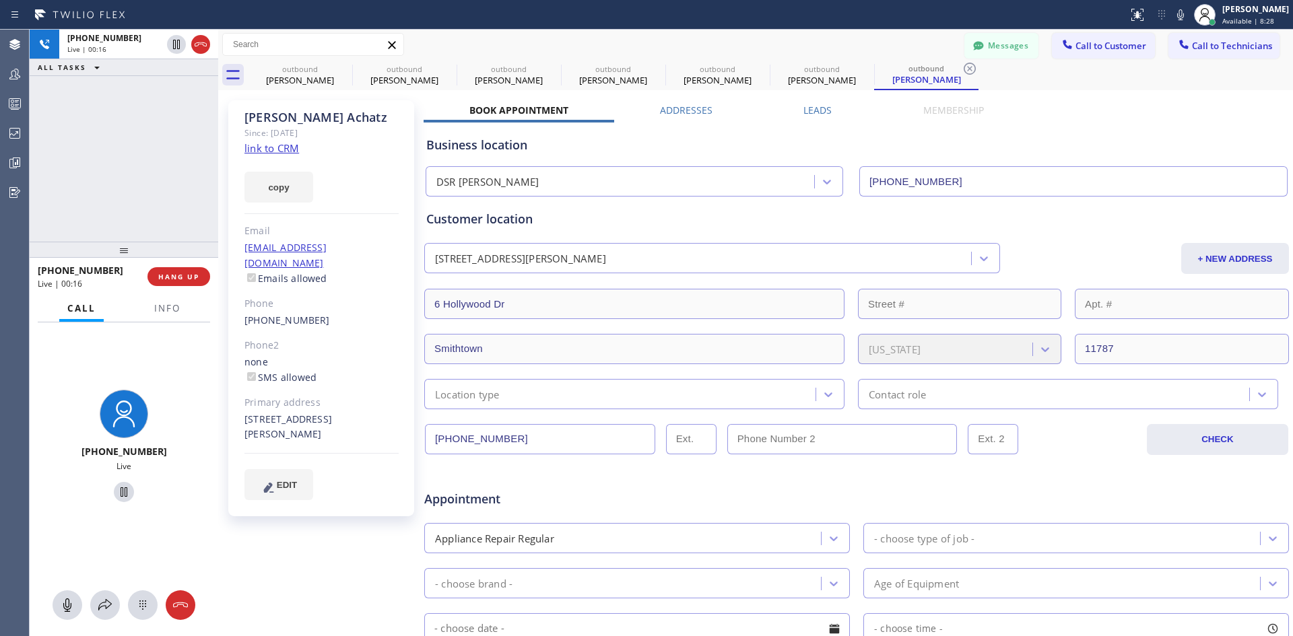
click at [205, 266] on div "+15166337675 Live | 00:16 HANG UP" at bounding box center [124, 276] width 172 height 35
click at [193, 277] on span "HANG UP" at bounding box center [178, 276] width 41 height 9
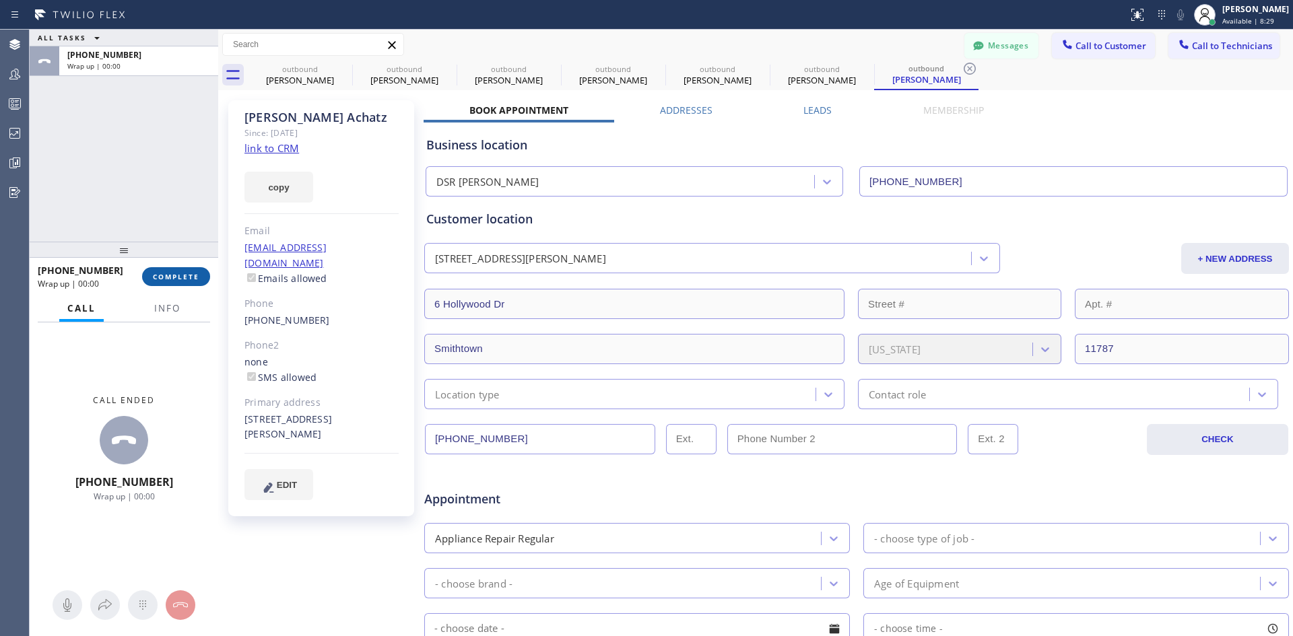
click at [185, 276] on span "COMPLETE" at bounding box center [176, 276] width 46 height 9
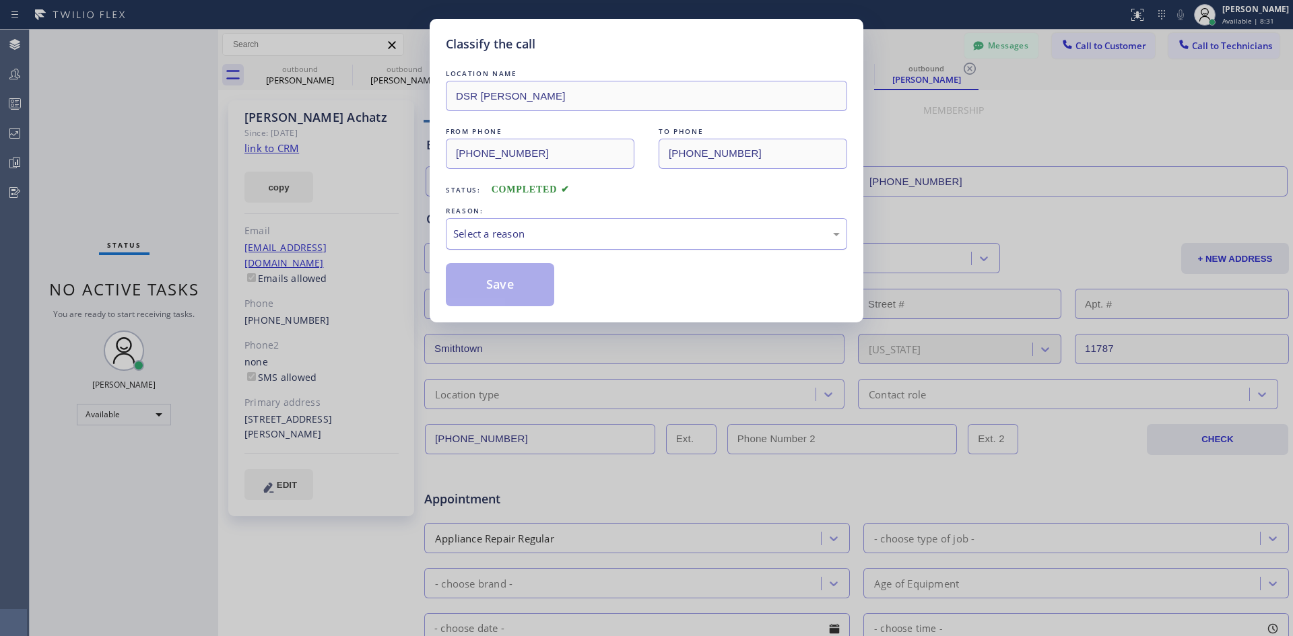
click at [736, 237] on div "Select a reason" at bounding box center [646, 233] width 386 height 15
click at [494, 290] on button "Save" at bounding box center [500, 284] width 108 height 43
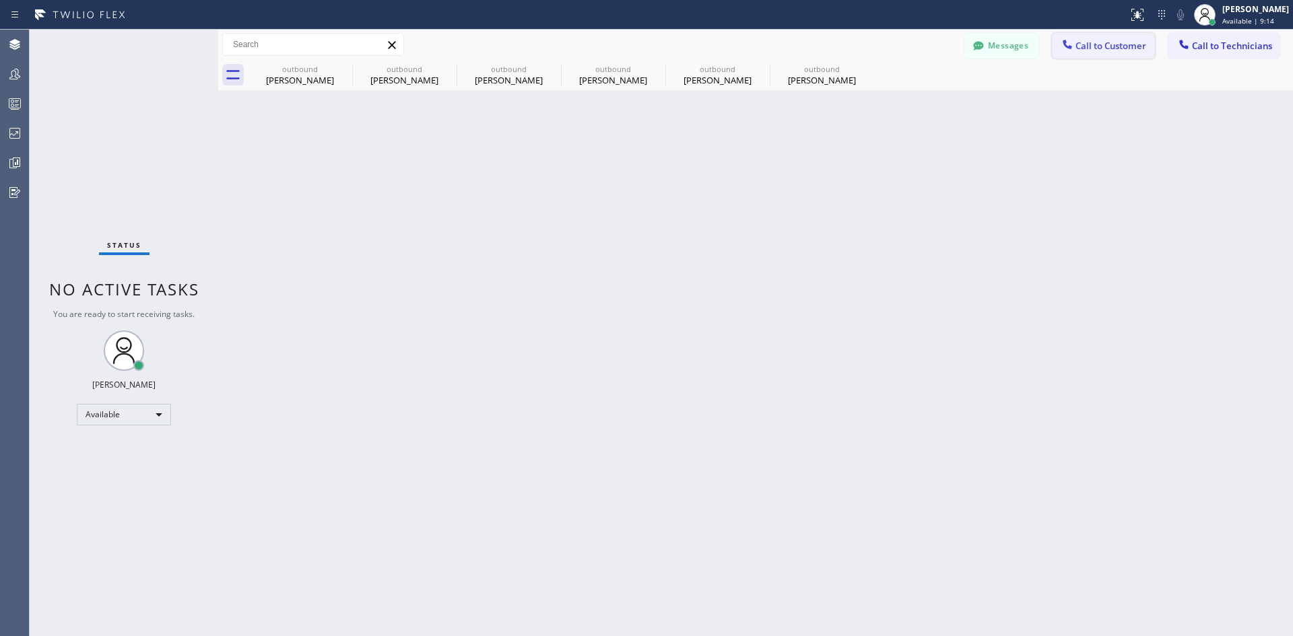
click at [1100, 41] on span "Call to Customer" at bounding box center [1110, 46] width 71 height 12
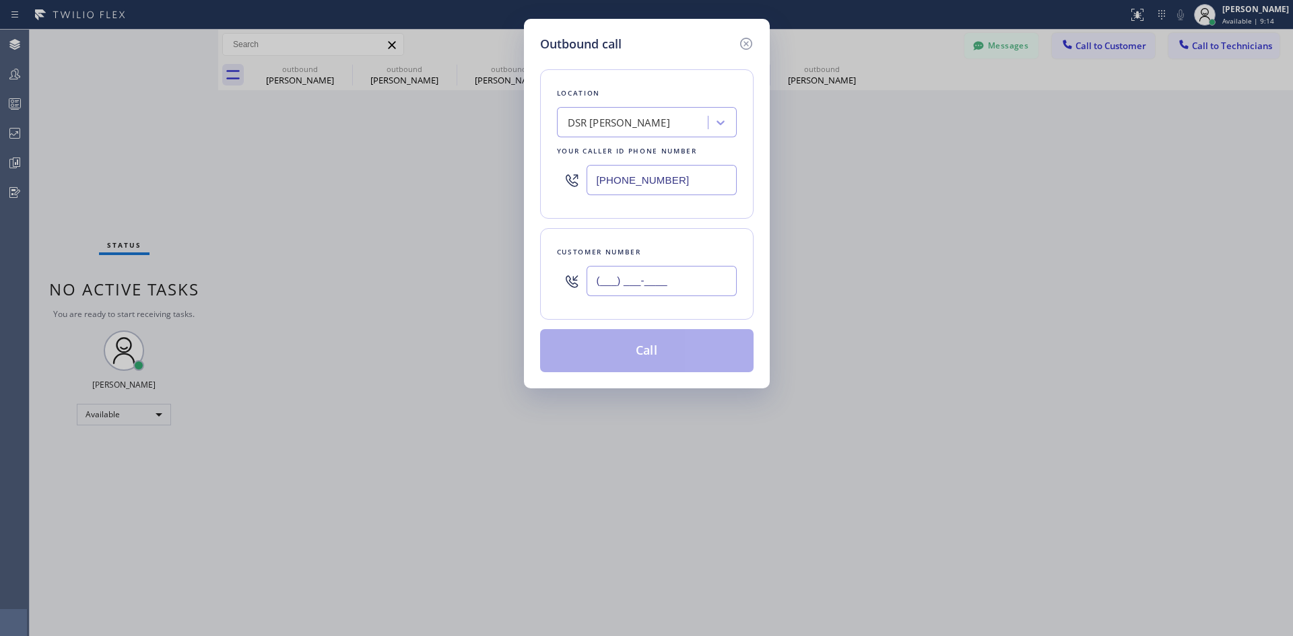
click at [683, 278] on input "(___) ___-____" at bounding box center [661, 281] width 150 height 30
paste input "323) 449-9470"
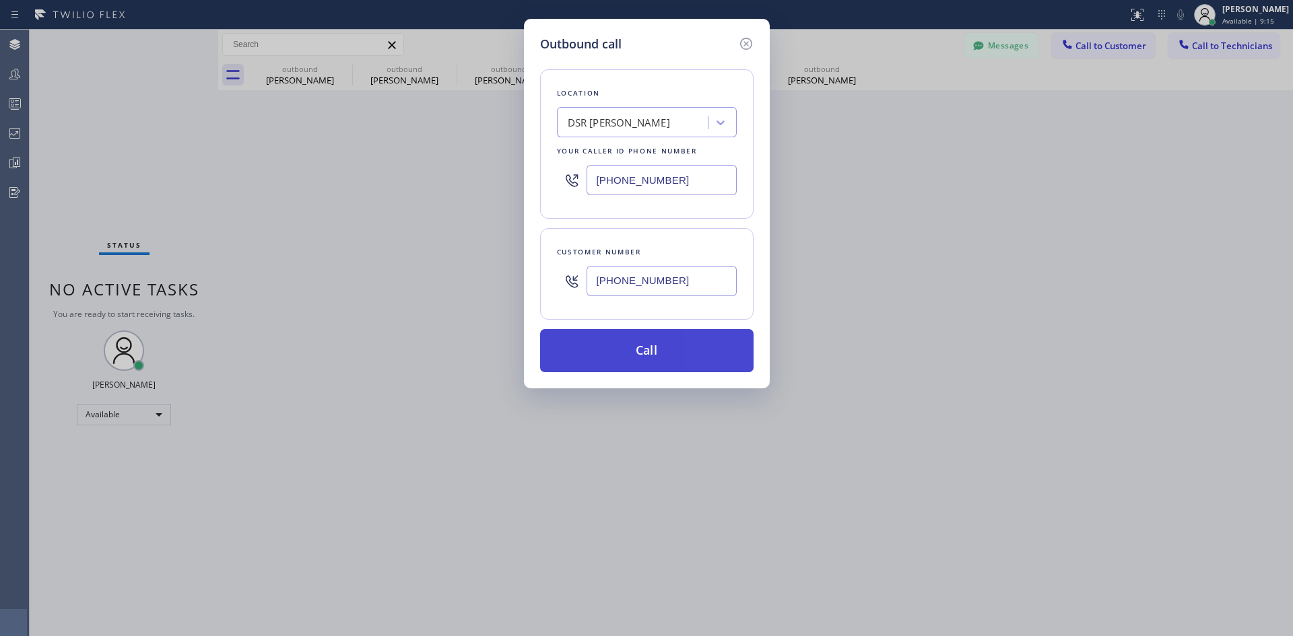
type input "(323) 449-9470"
click at [679, 360] on button "Call" at bounding box center [646, 350] width 213 height 43
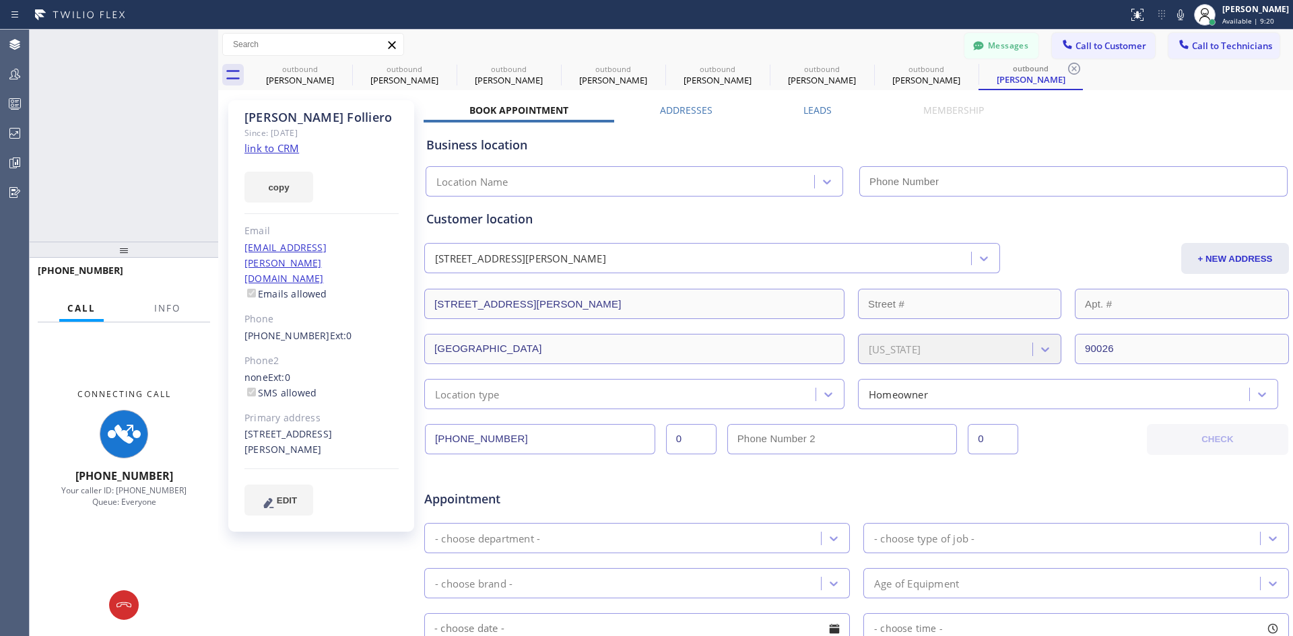
type input "(213) 301-0966"
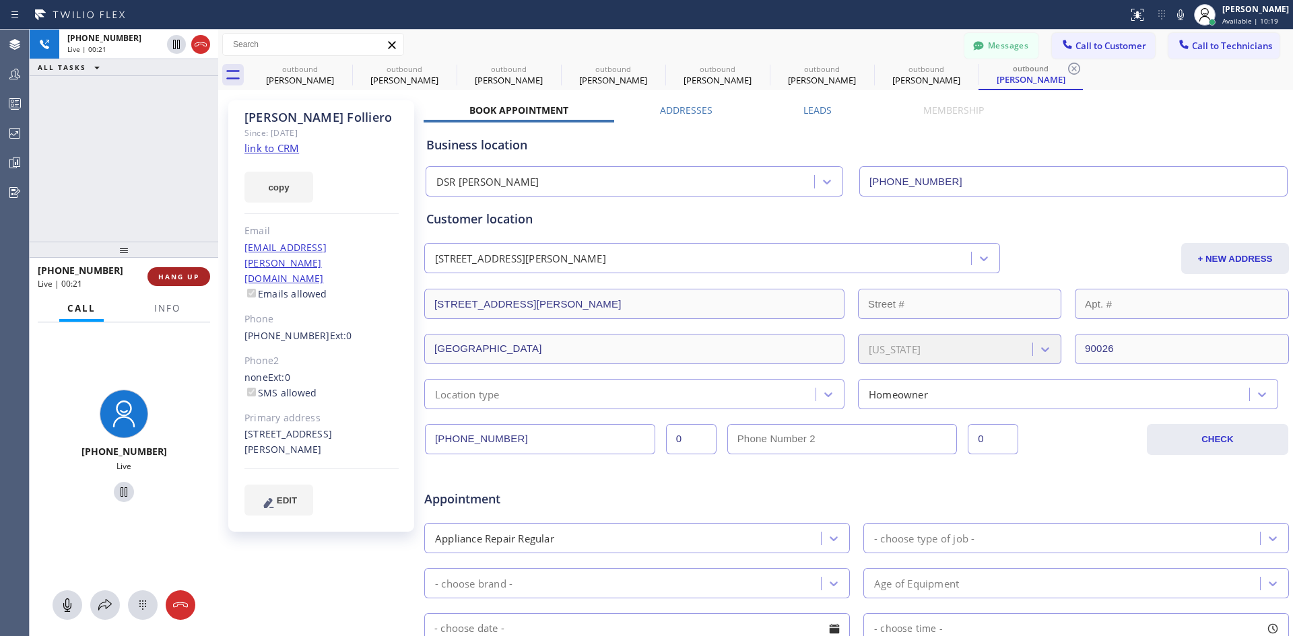
click at [174, 282] on button "HANG UP" at bounding box center [178, 276] width 63 height 19
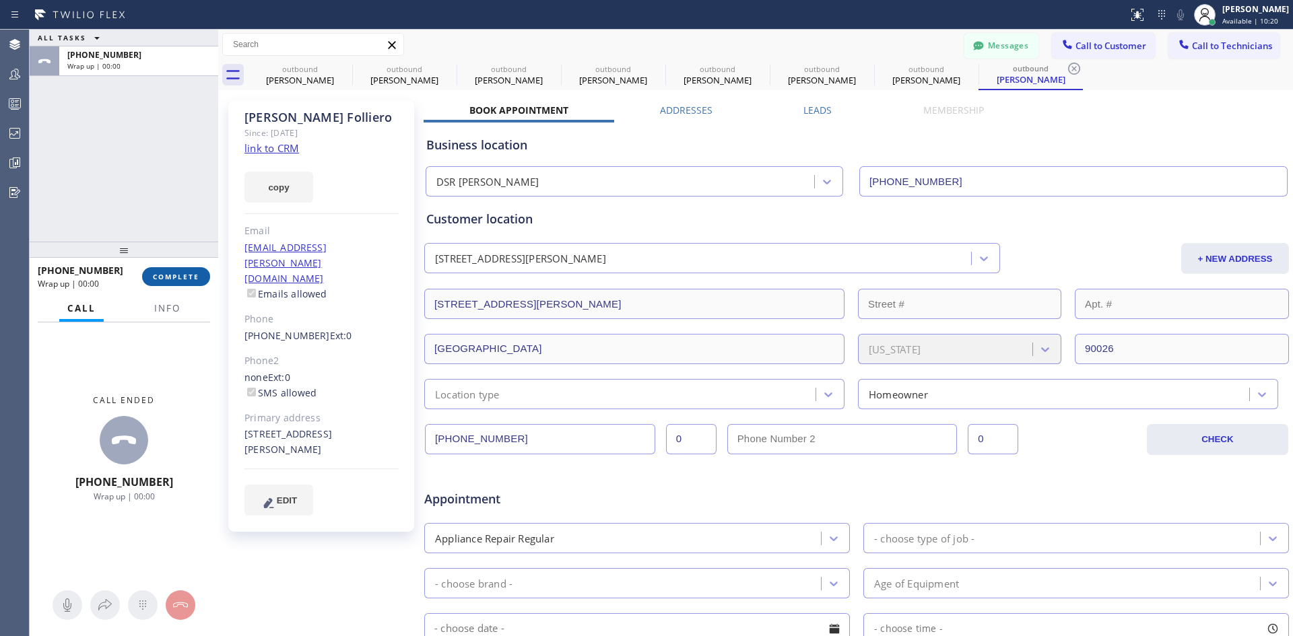
click at [180, 285] on button "COMPLETE" at bounding box center [176, 276] width 68 height 19
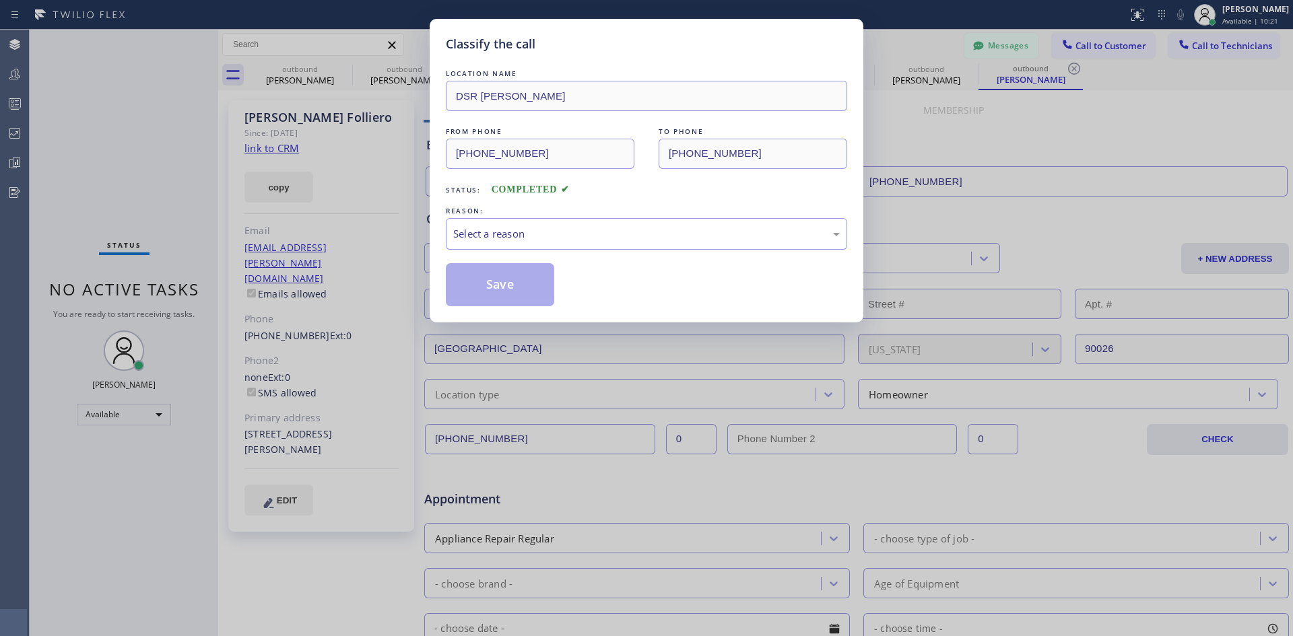
click at [714, 230] on div "Select a reason" at bounding box center [646, 233] width 386 height 15
click at [523, 281] on button "Save" at bounding box center [500, 284] width 108 height 43
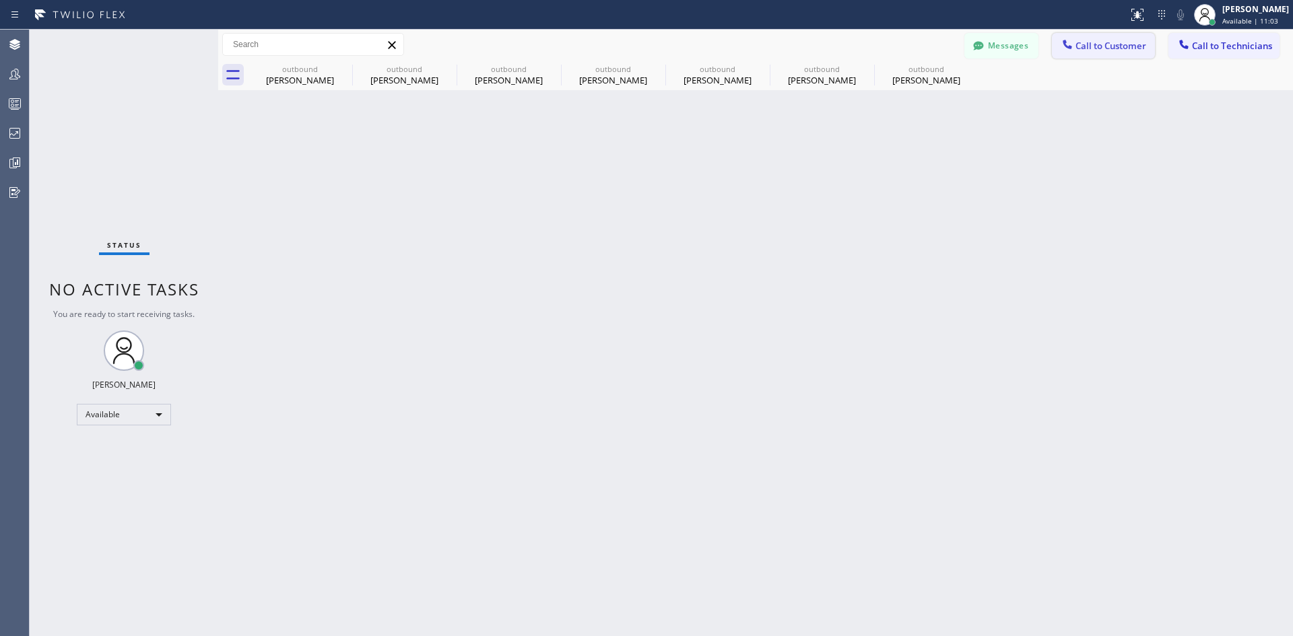
click at [1093, 41] on span "Call to Customer" at bounding box center [1110, 46] width 71 height 12
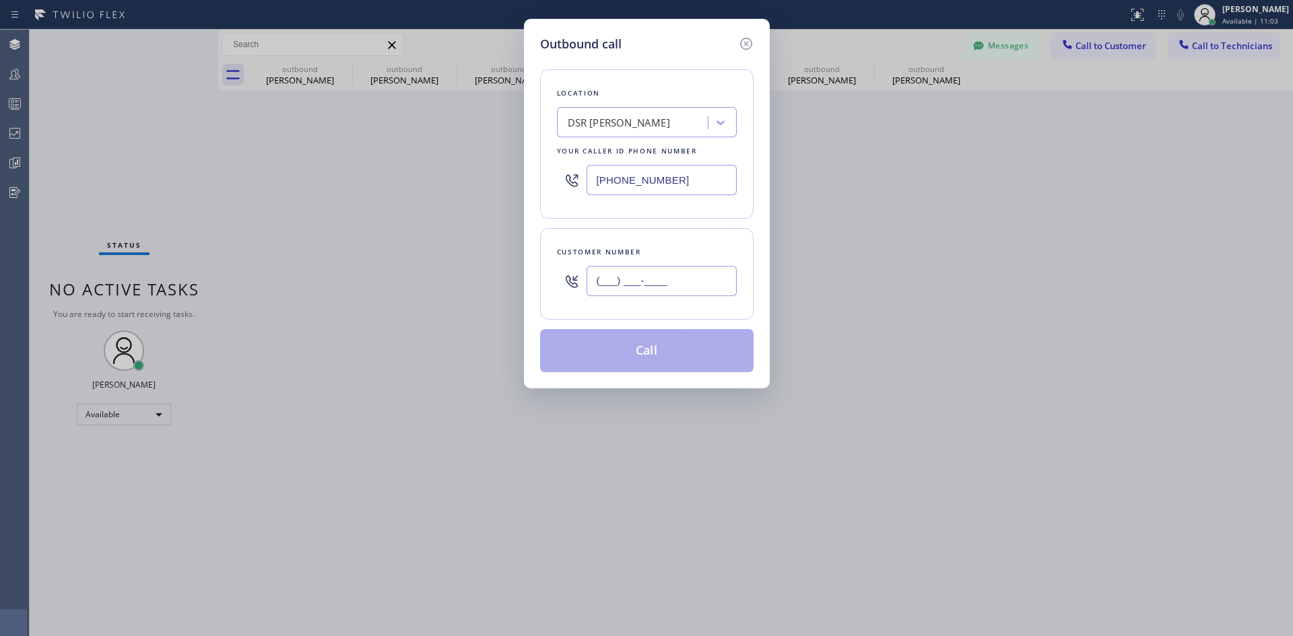
click at [676, 275] on input "(___) ___-____" at bounding box center [661, 281] width 150 height 30
paste input "626) 888-0585"
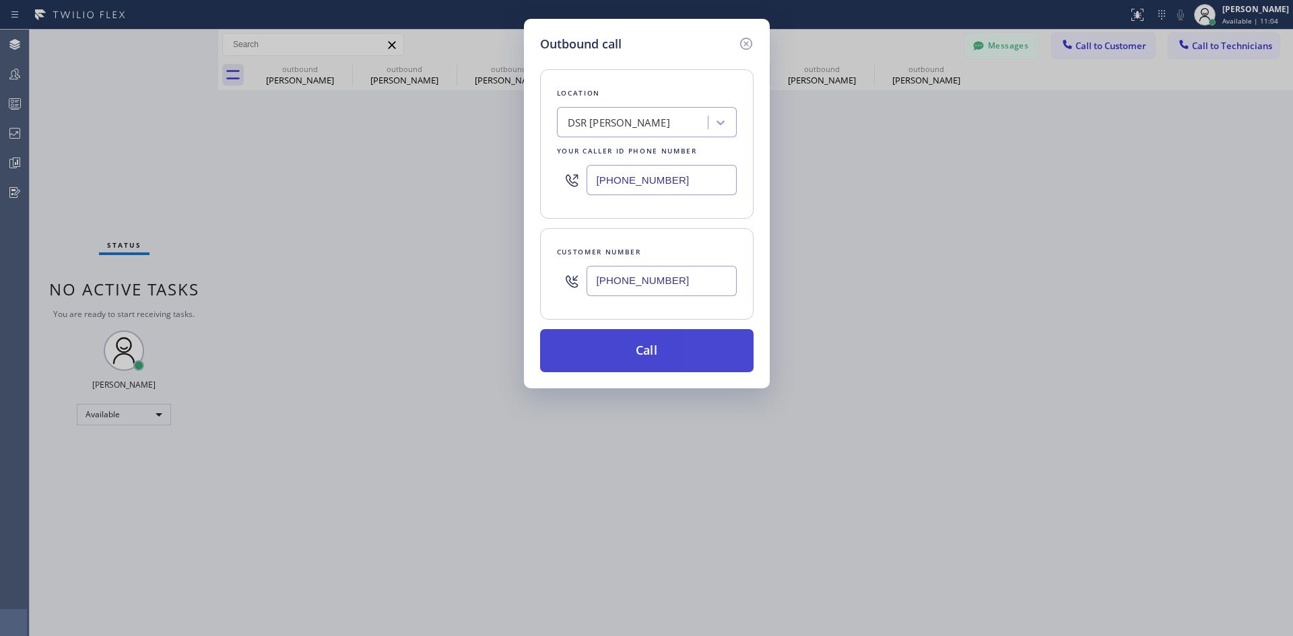
type input "(626) 888-0585"
click at [710, 349] on button "Call" at bounding box center [646, 350] width 213 height 43
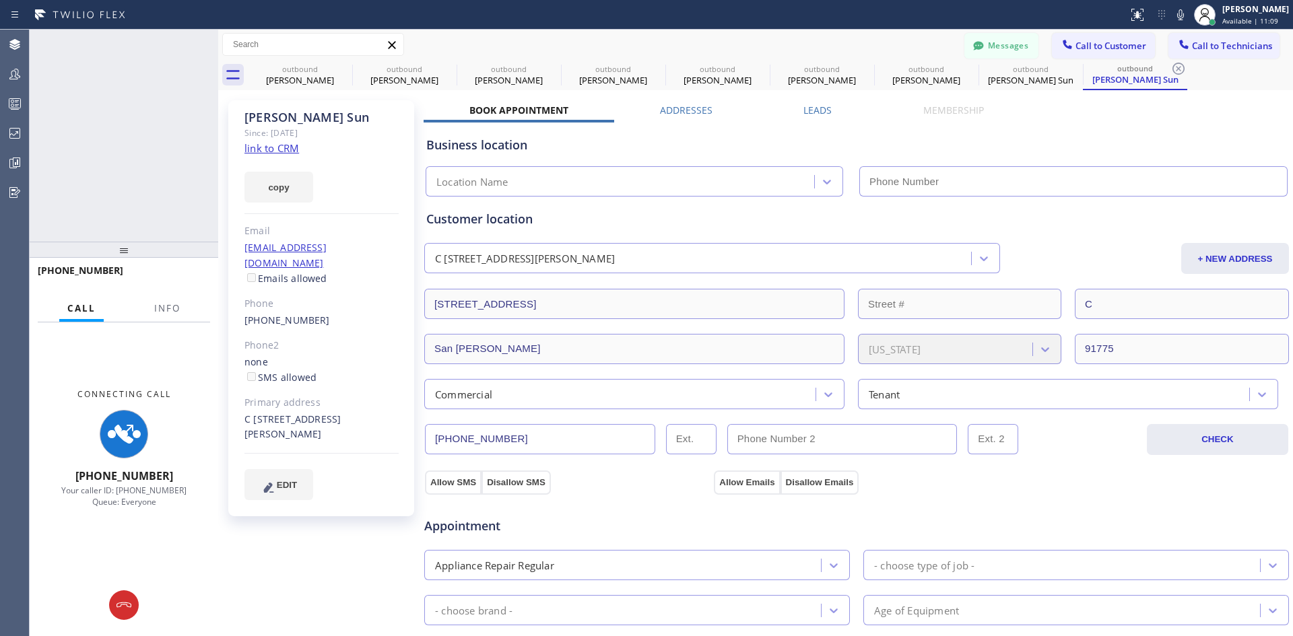
type input "(213) 301-0966"
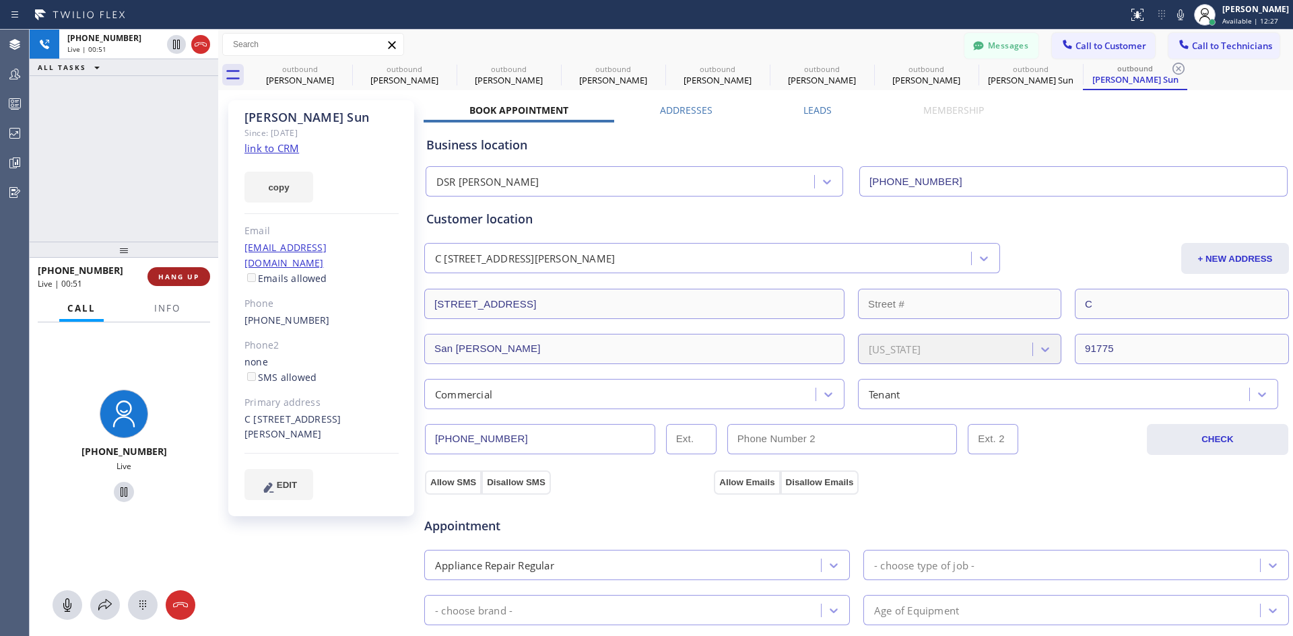
click at [191, 283] on button "HANG UP" at bounding box center [178, 276] width 63 height 19
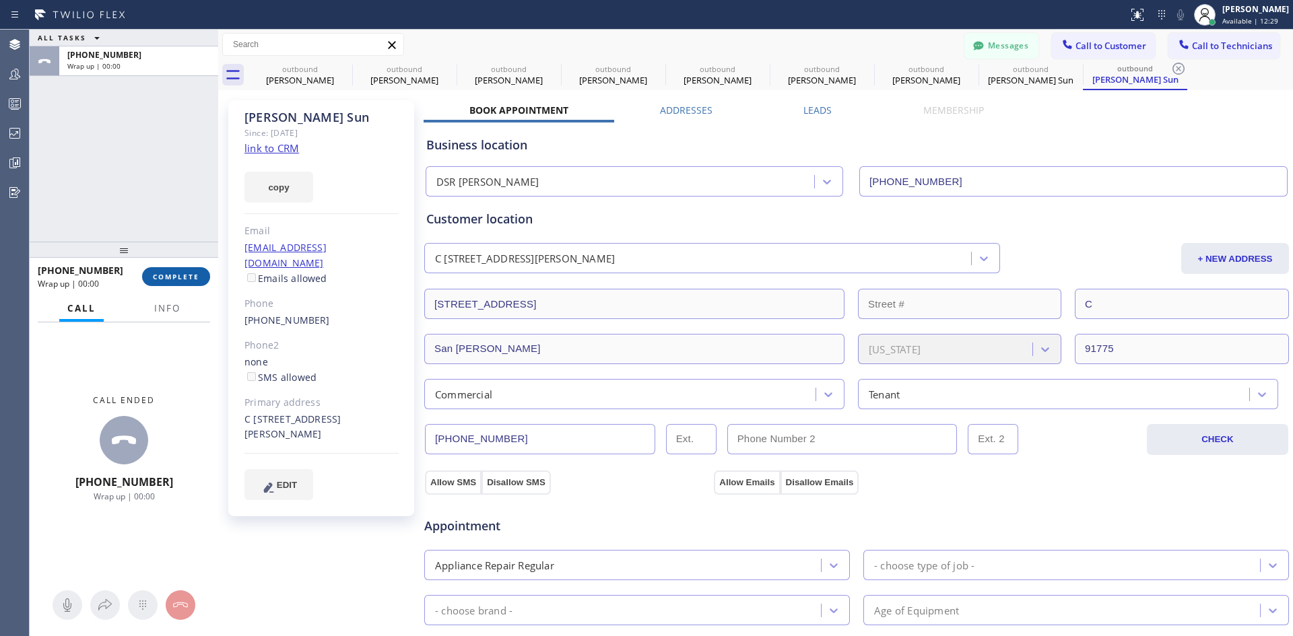
click at [187, 275] on span "COMPLETE" at bounding box center [176, 276] width 46 height 9
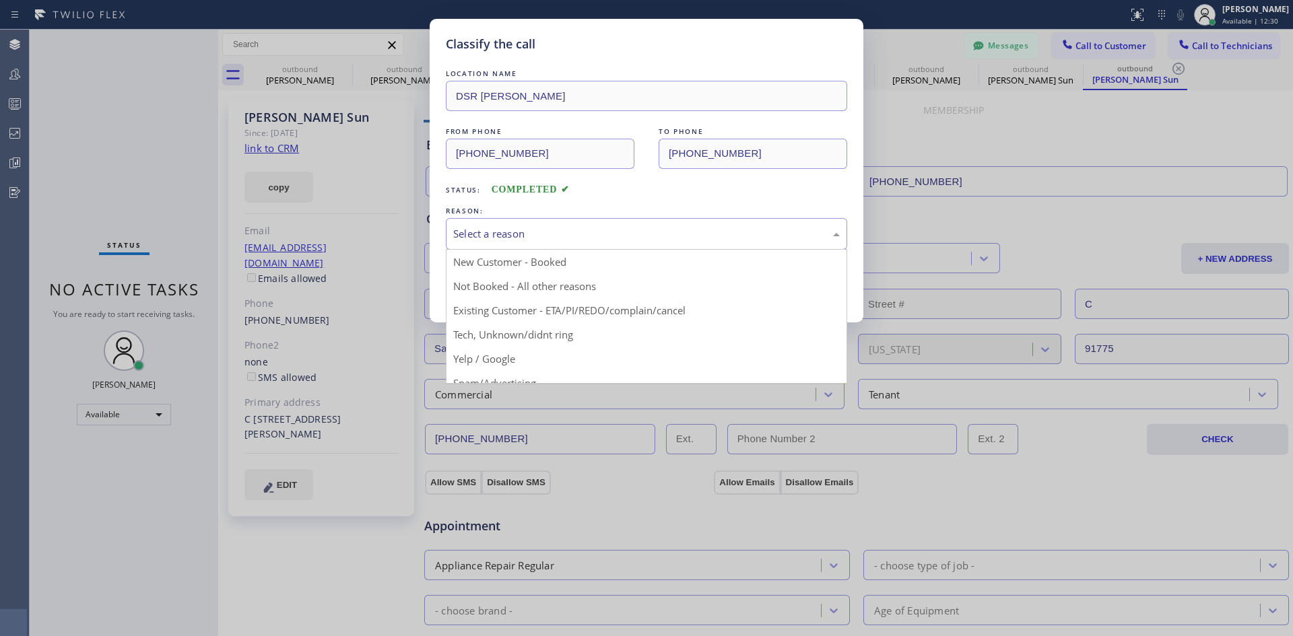
click at [710, 231] on div "Select a reason" at bounding box center [646, 233] width 386 height 15
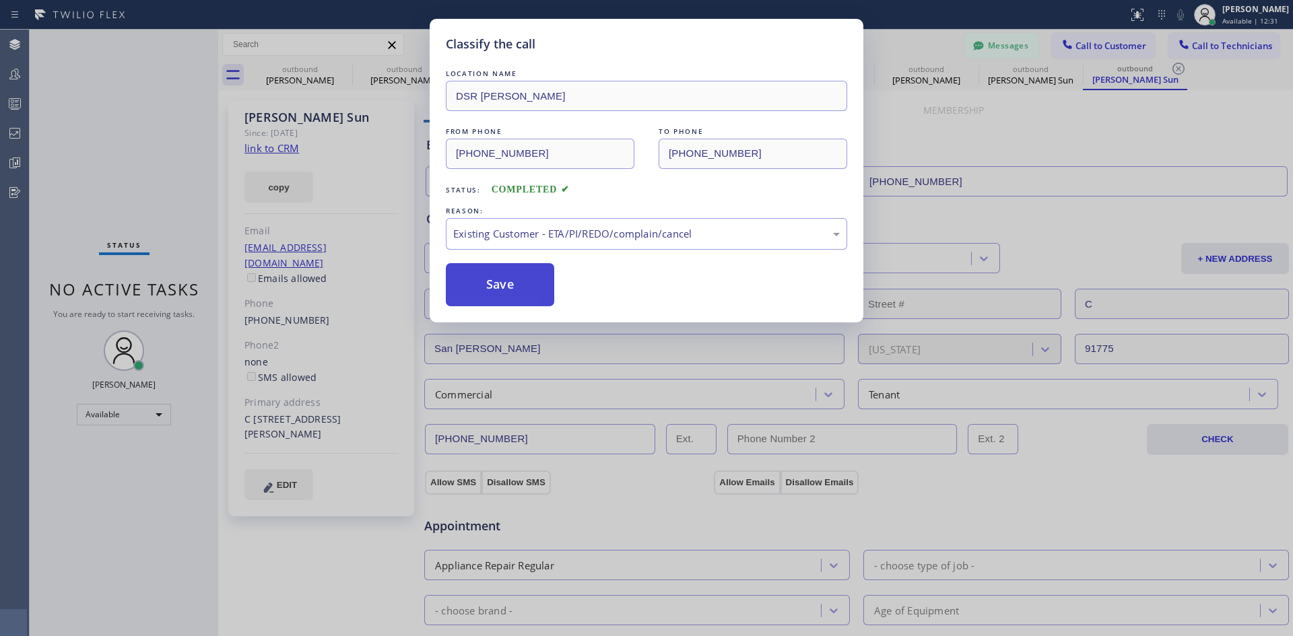
click at [512, 290] on button "Save" at bounding box center [500, 284] width 108 height 43
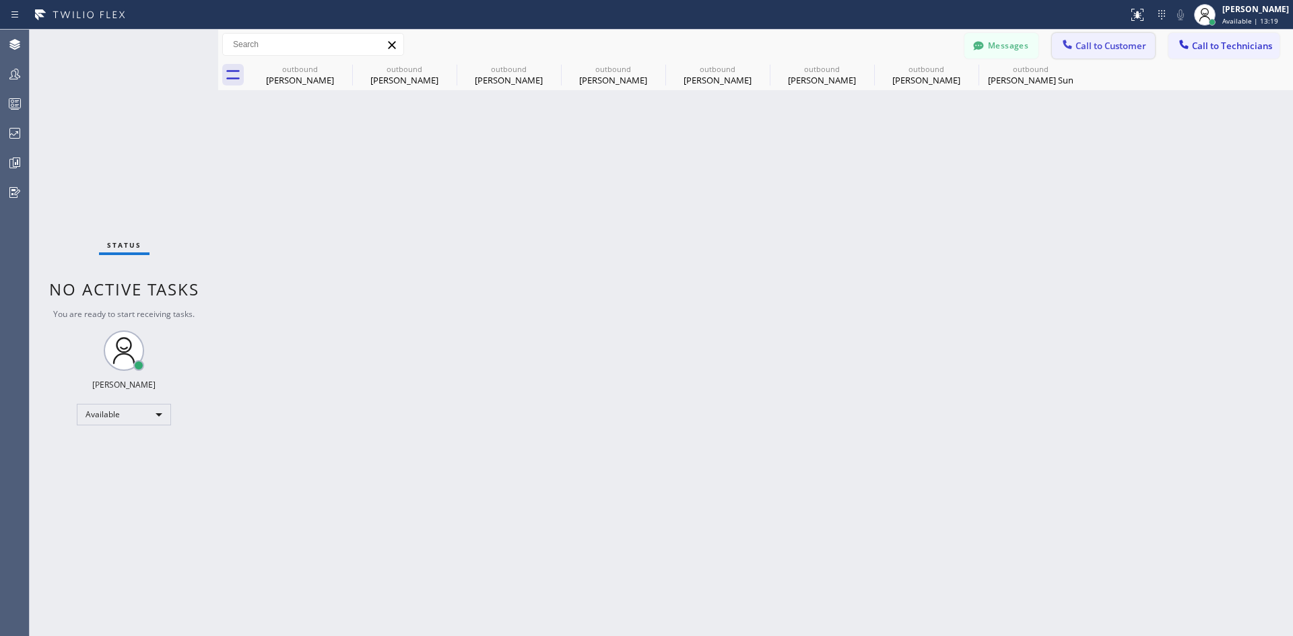
click at [1110, 35] on button "Call to Customer" at bounding box center [1103, 46] width 103 height 26
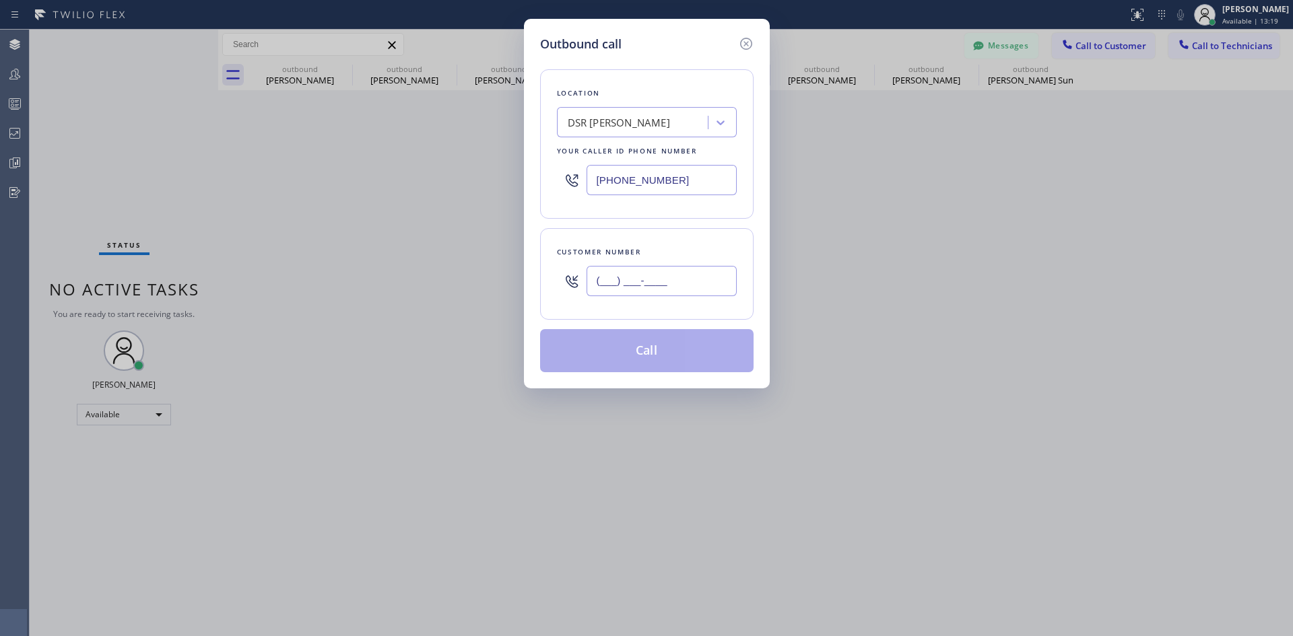
click at [669, 274] on input "(___) ___-____" at bounding box center [661, 281] width 150 height 30
paste input "425) 533-1802"
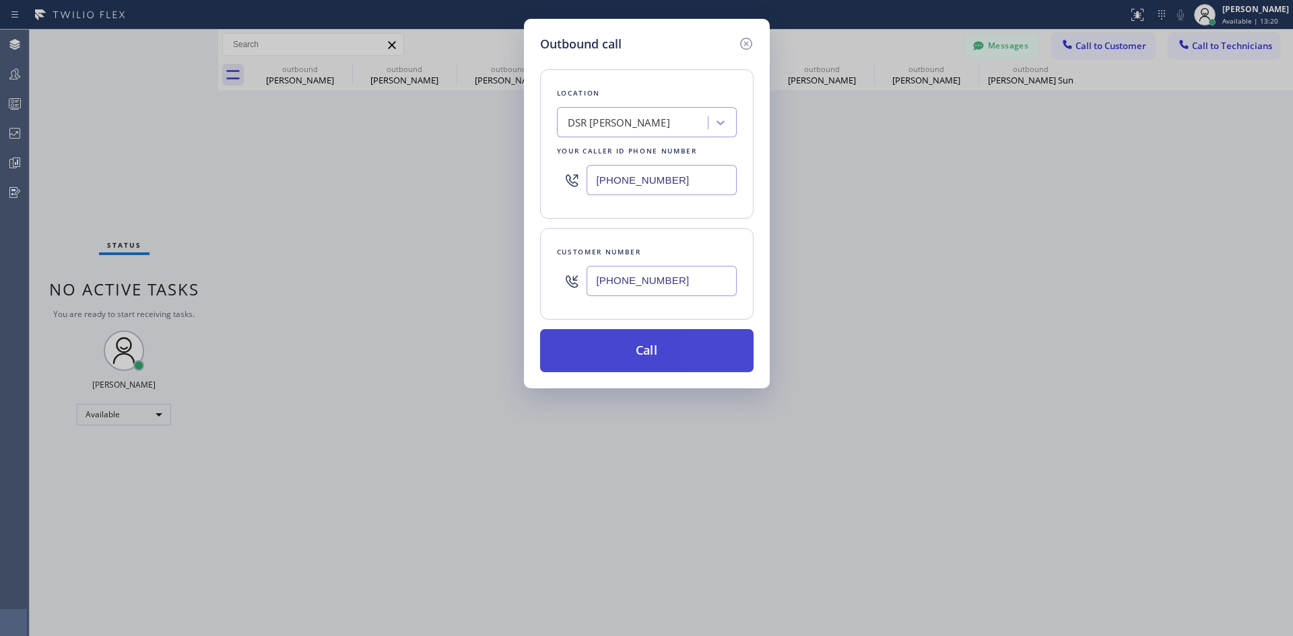
type input "(425) 533-1802"
click at [648, 347] on button "Call" at bounding box center [646, 350] width 213 height 43
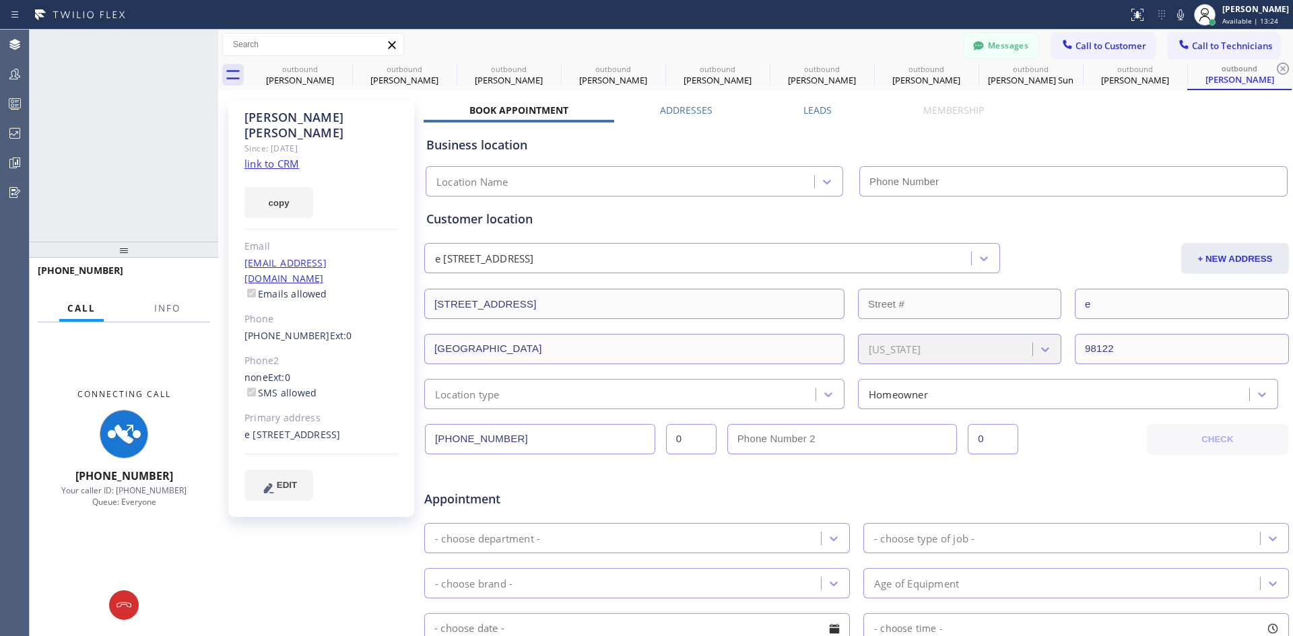
type input "(213) 301-0966"
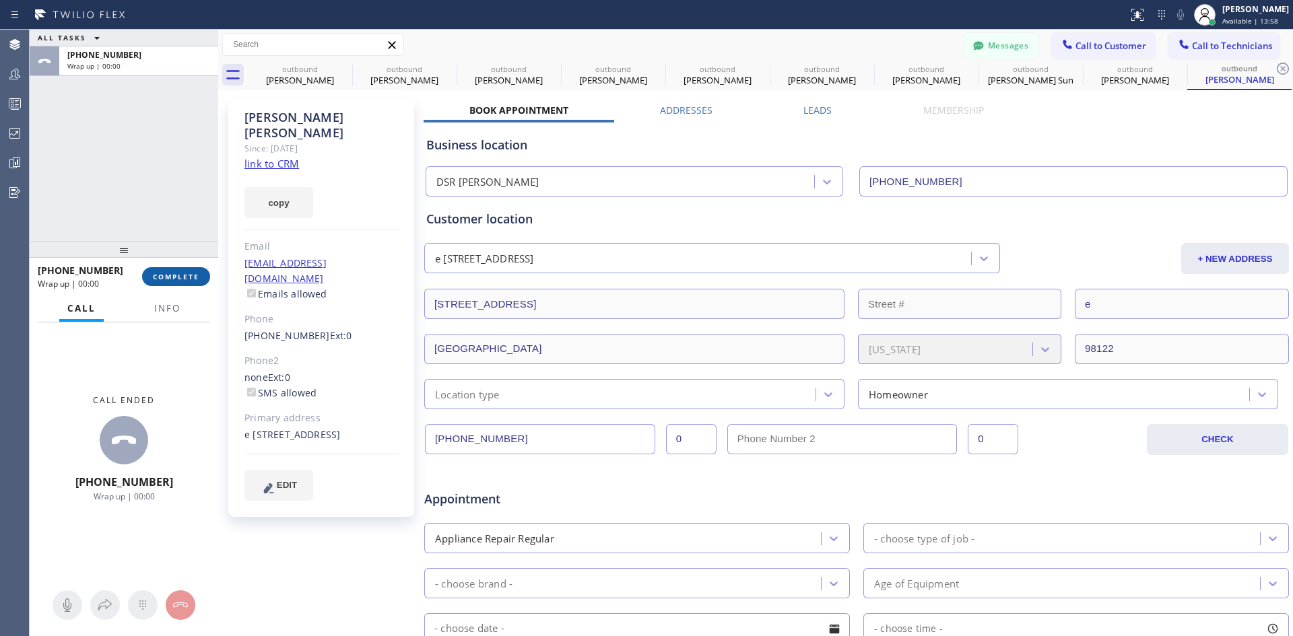
click at [162, 278] on span "COMPLETE" at bounding box center [176, 276] width 46 height 9
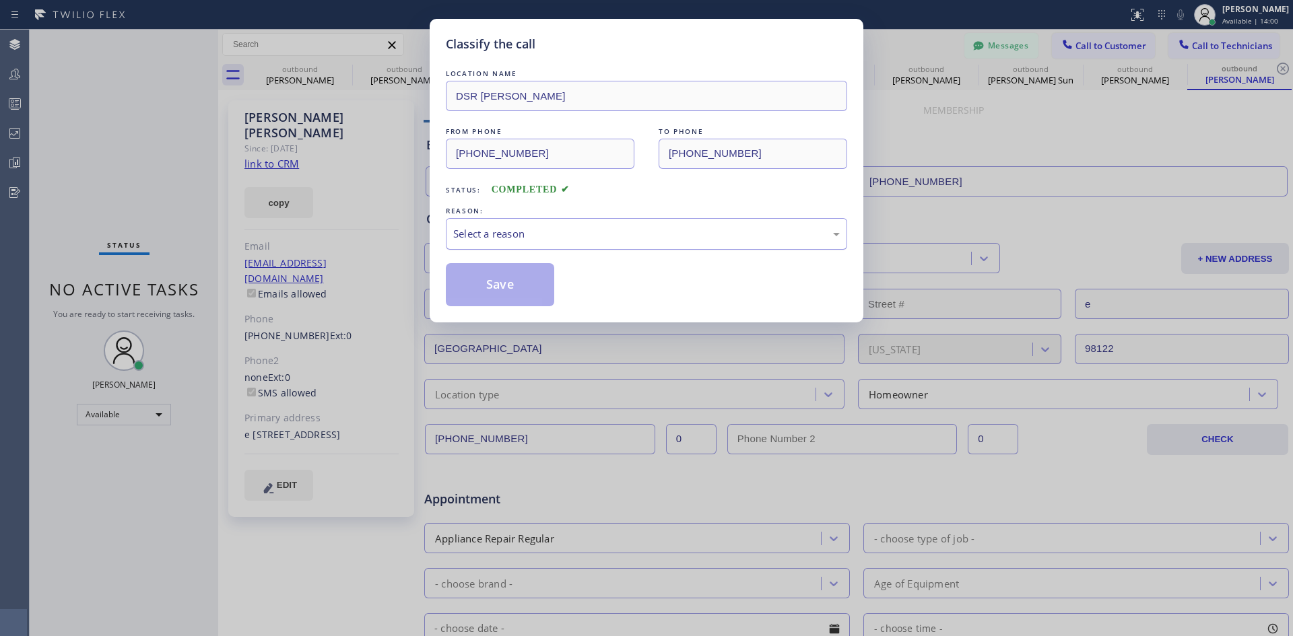
click at [675, 240] on div "Select a reason" at bounding box center [646, 233] width 386 height 15
click at [503, 301] on button "Save" at bounding box center [500, 284] width 108 height 43
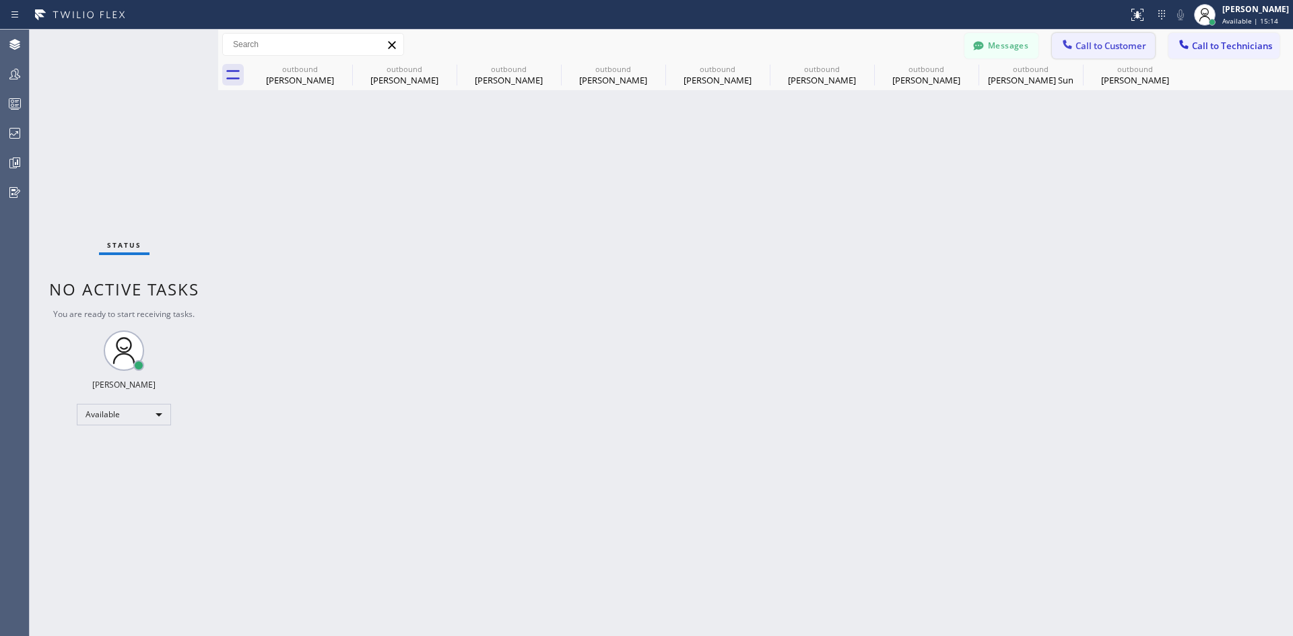
click at [1114, 54] on button "Call to Customer" at bounding box center [1103, 46] width 103 height 26
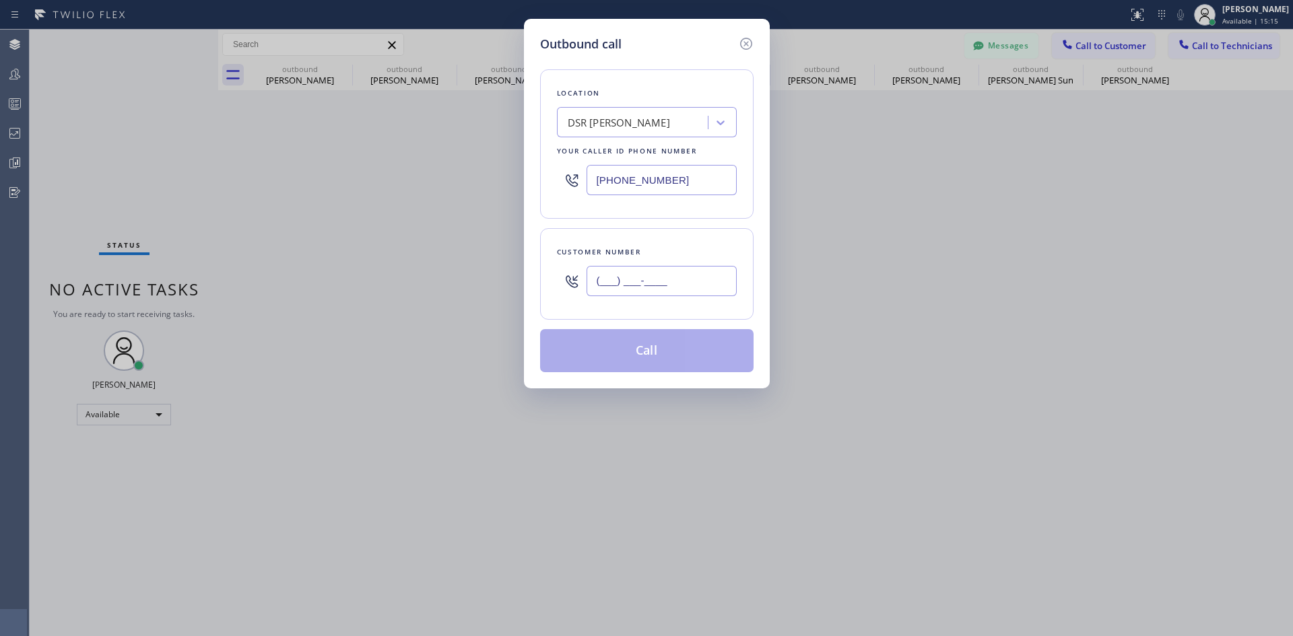
click at [663, 276] on input "(___) ___-____" at bounding box center [661, 281] width 150 height 30
paste input "206) 491-1339"
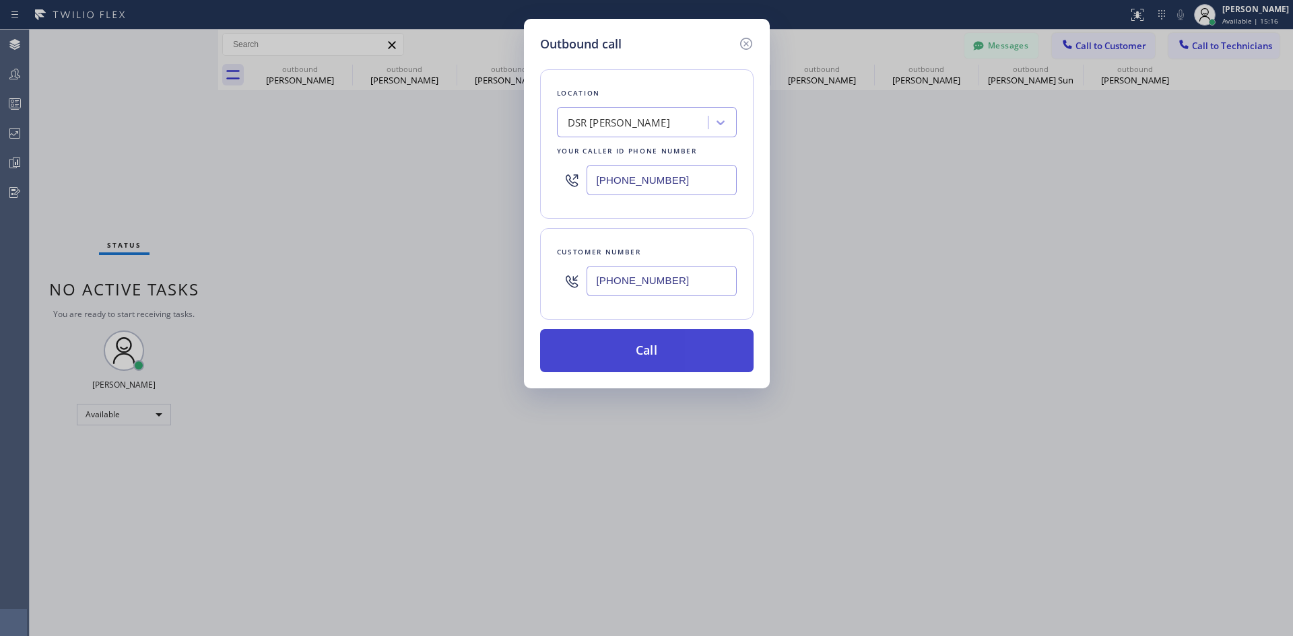
type input "(206) 491-1339"
click at [669, 342] on button "Call" at bounding box center [646, 350] width 213 height 43
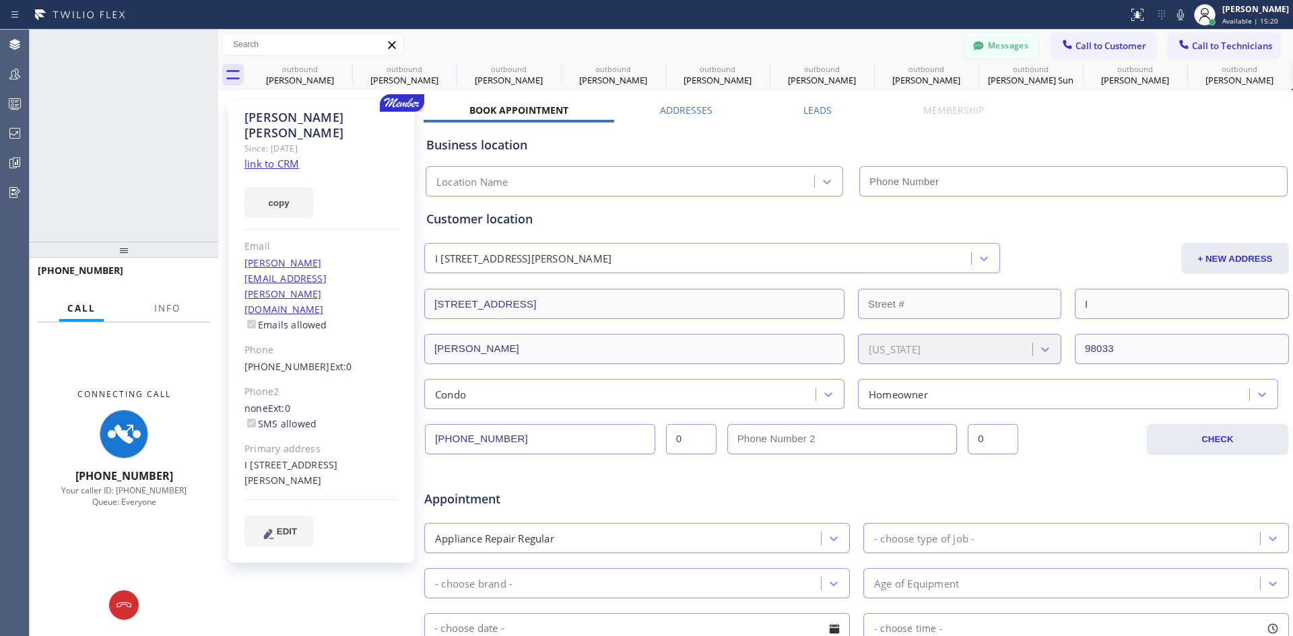
type input "(213) 301-0966"
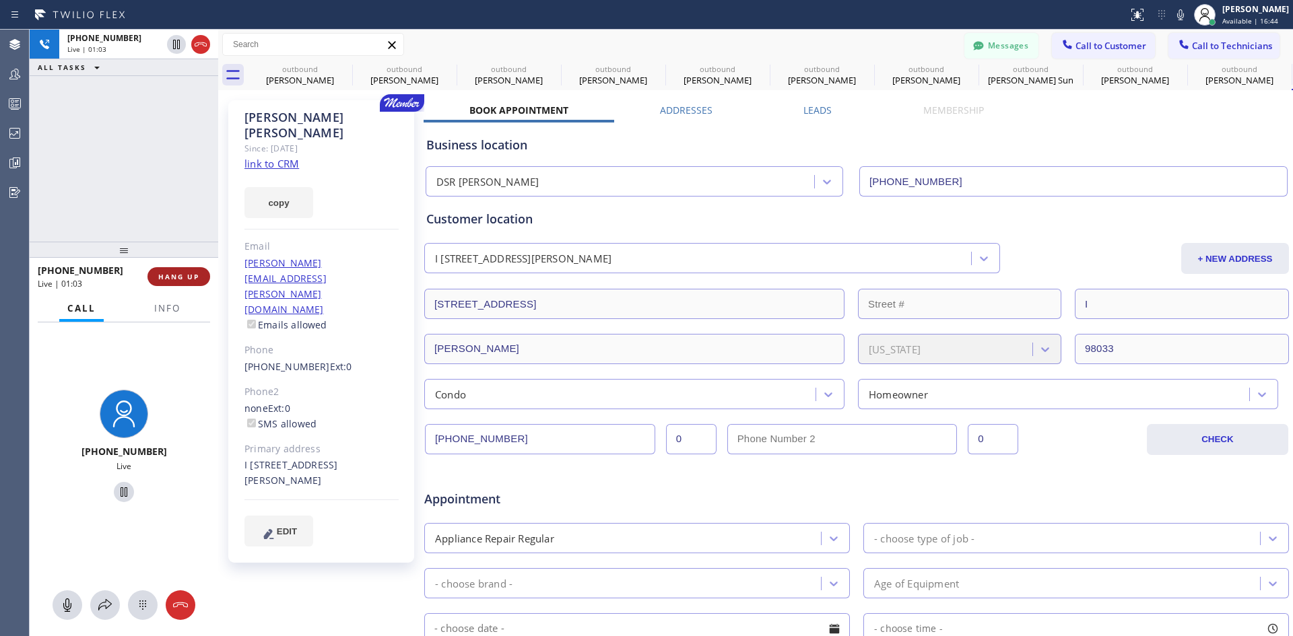
click at [192, 273] on span "HANG UP" at bounding box center [178, 276] width 41 height 9
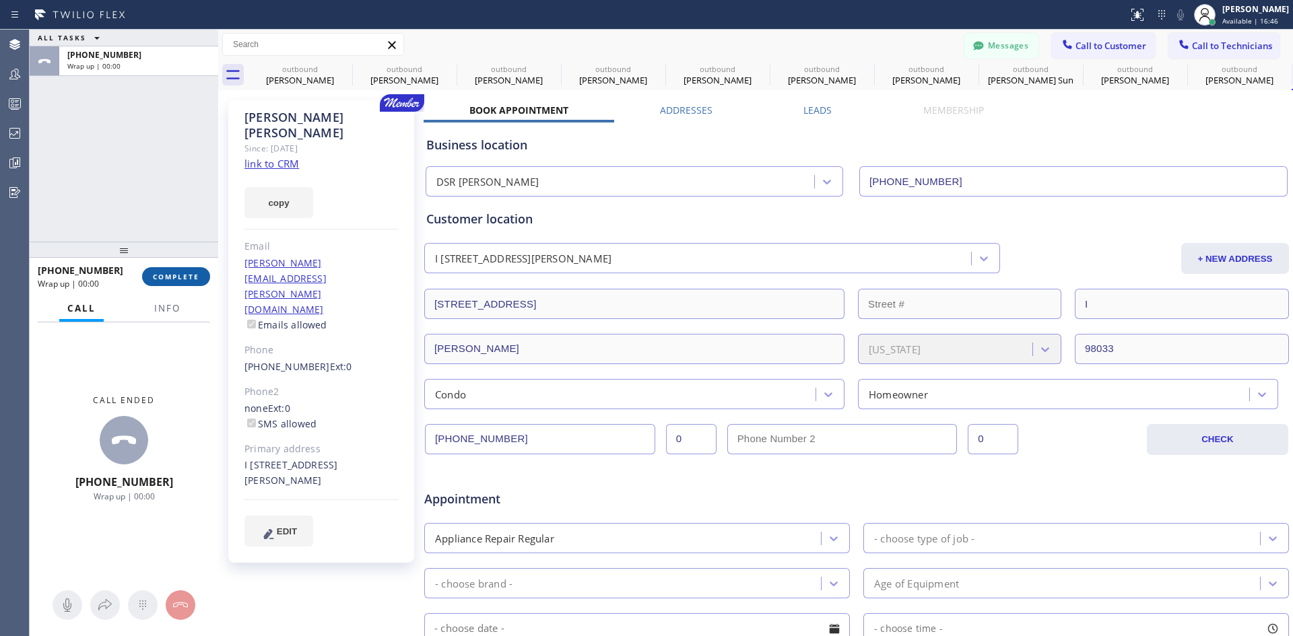
click at [191, 273] on span "COMPLETE" at bounding box center [176, 276] width 46 height 9
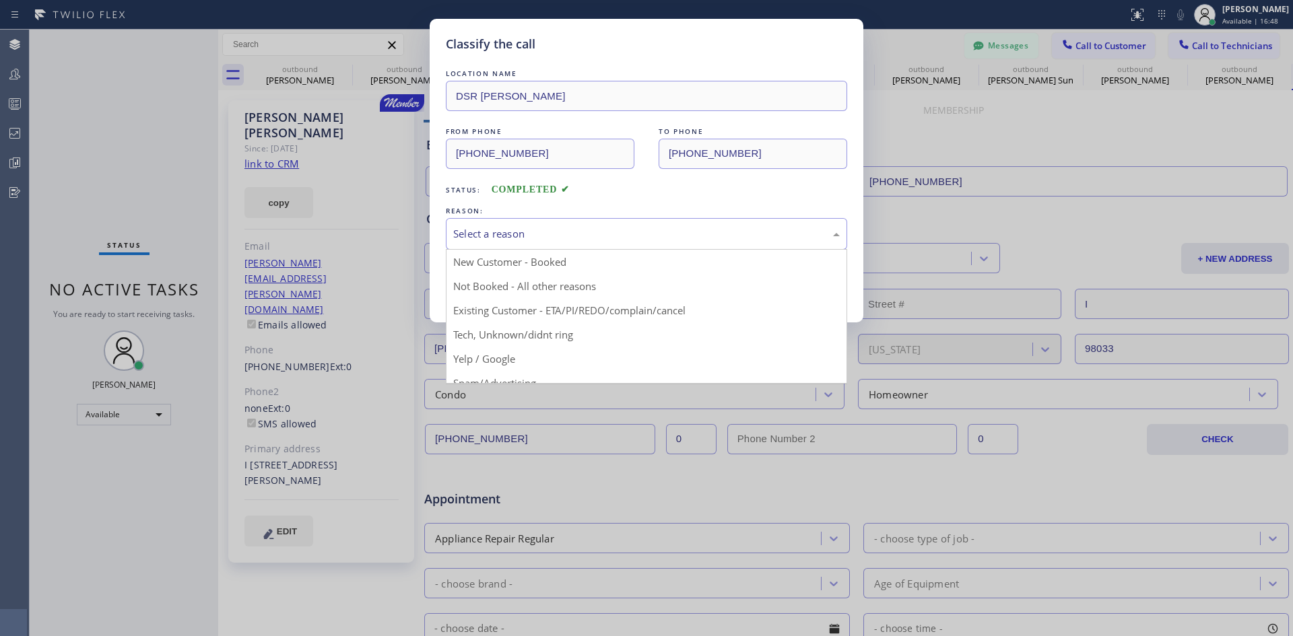
click at [657, 240] on div "Select a reason" at bounding box center [646, 233] width 386 height 15
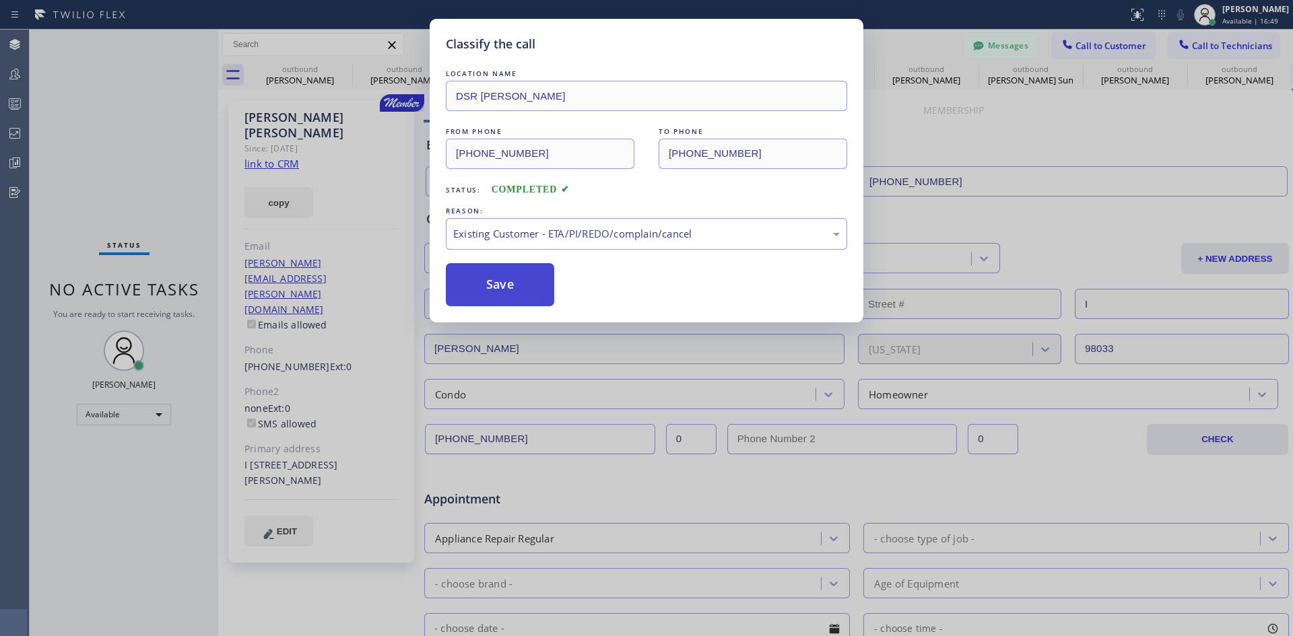
click at [525, 288] on button "Save" at bounding box center [500, 284] width 108 height 43
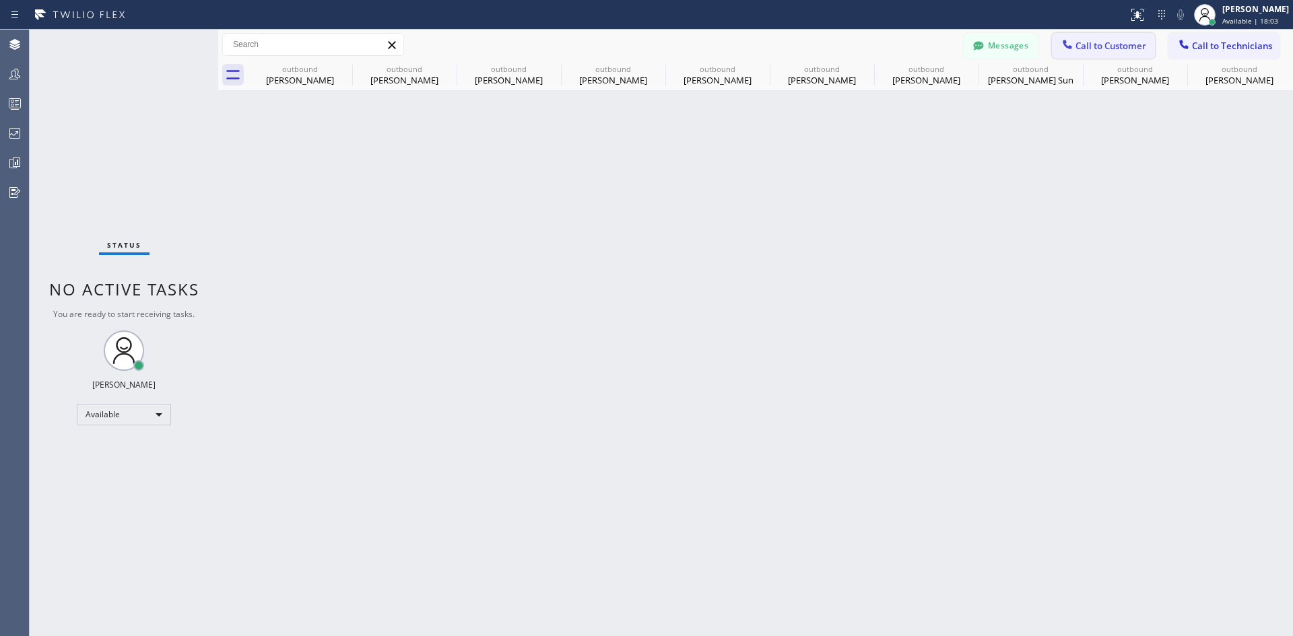
click at [1085, 57] on button "Call to Customer" at bounding box center [1103, 46] width 103 height 26
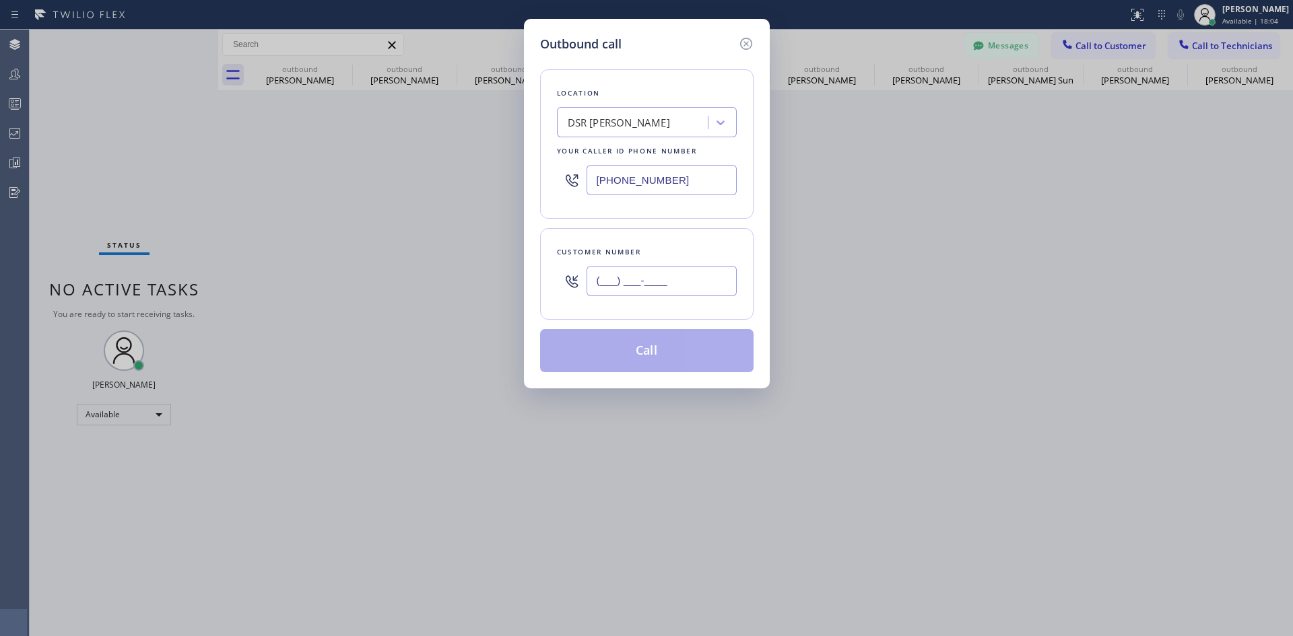
click at [692, 284] on input "(___) ___-____" at bounding box center [661, 281] width 150 height 30
paste input "425) 480-2095"
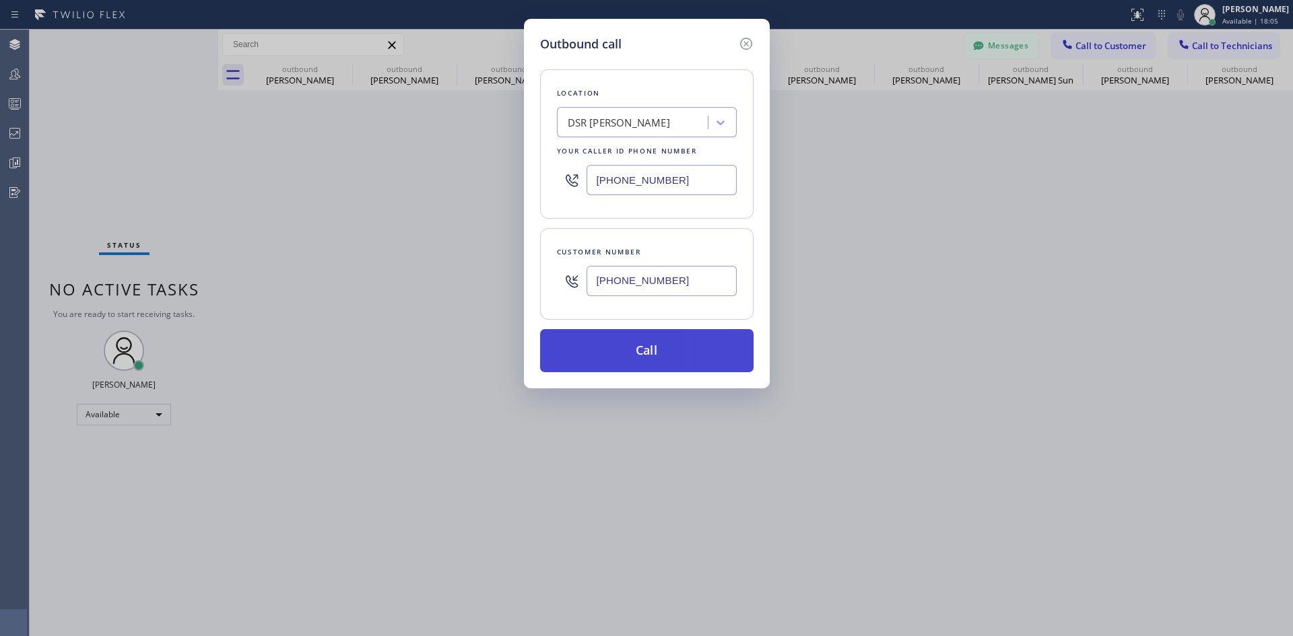
type input "(425) 480-2095"
click at [667, 351] on button "Call" at bounding box center [646, 350] width 213 height 43
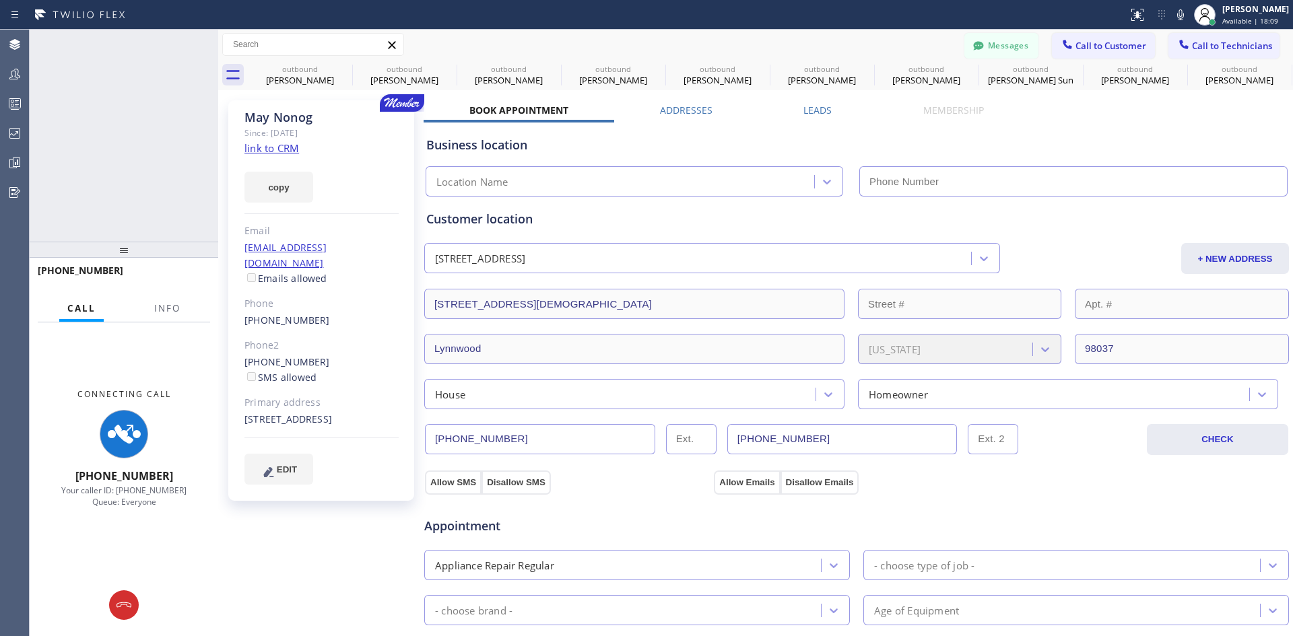
type input "(213) 301-0966"
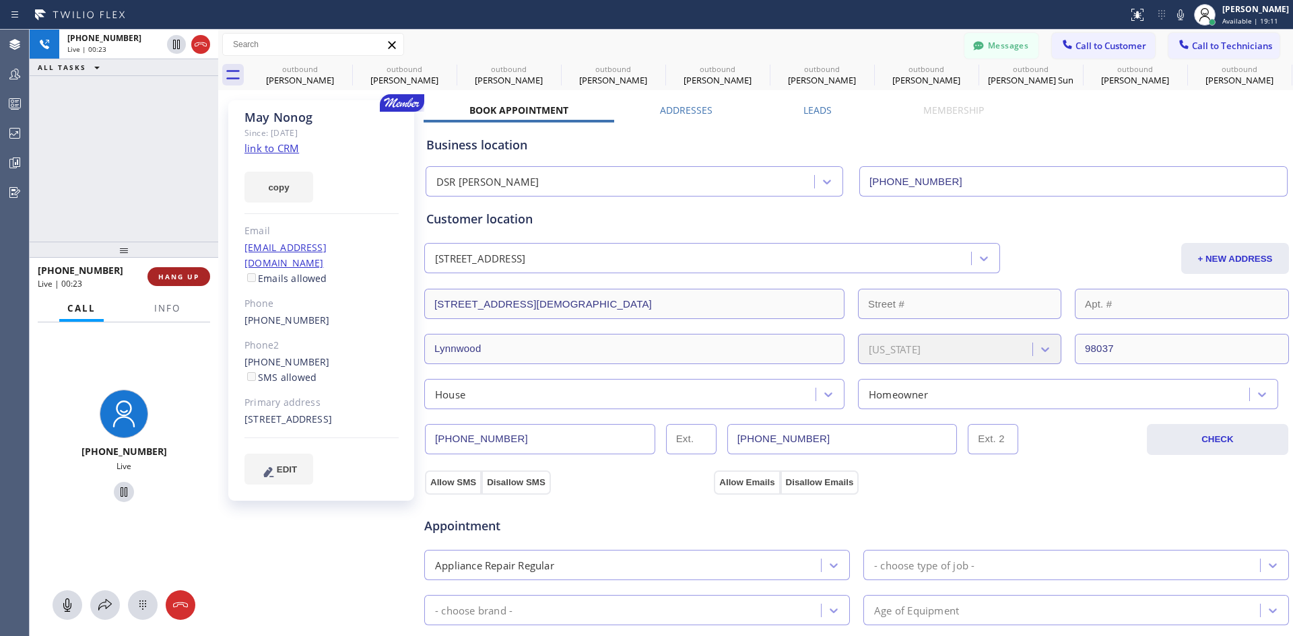
click at [181, 278] on span "HANG UP" at bounding box center [178, 276] width 41 height 9
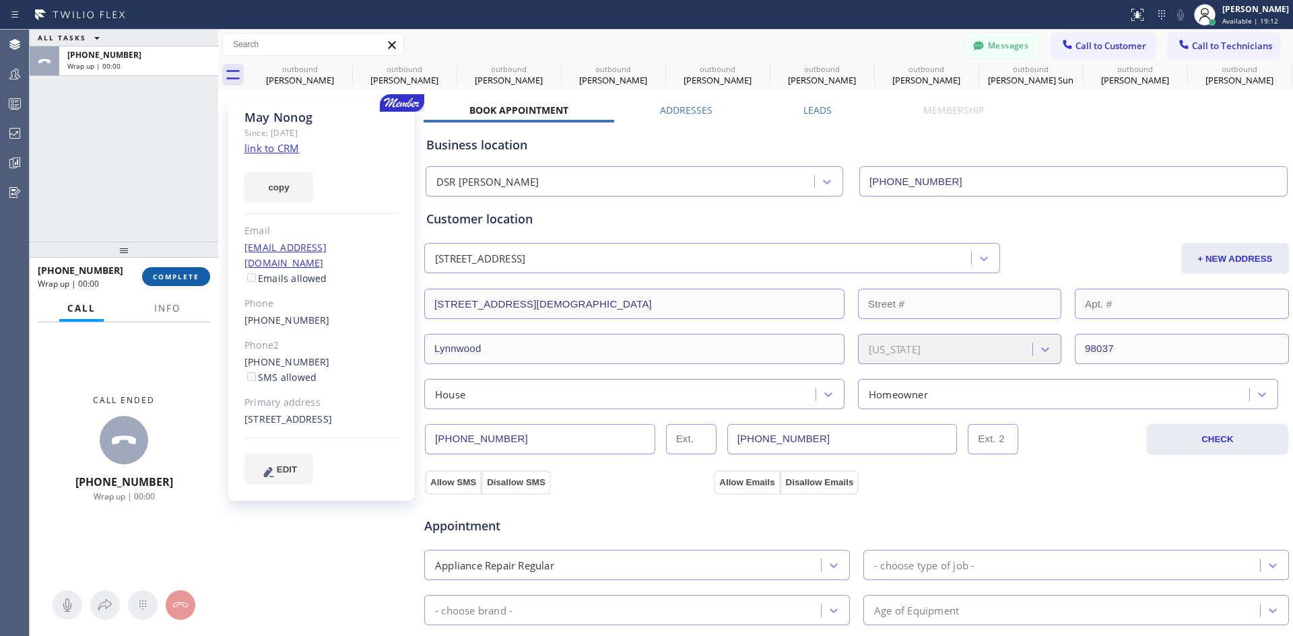
click at [178, 282] on button "COMPLETE" at bounding box center [176, 276] width 68 height 19
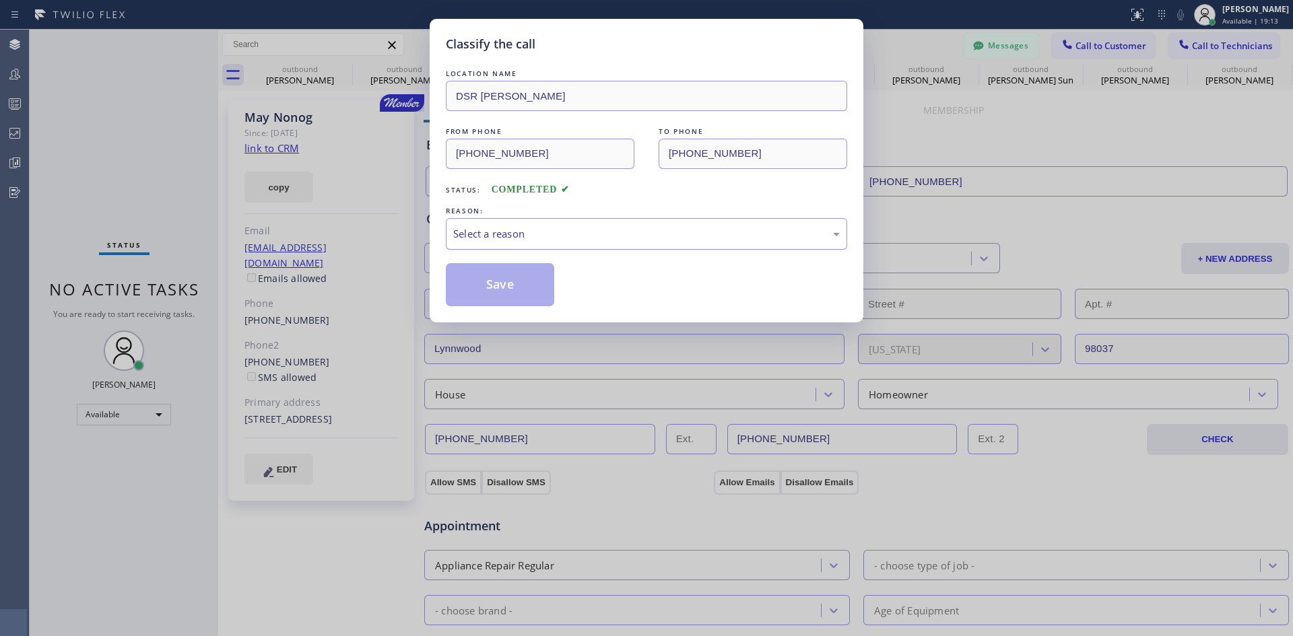
click at [724, 228] on div "Select a reason" at bounding box center [646, 233] width 386 height 15
click at [549, 273] on button "Save" at bounding box center [500, 284] width 108 height 43
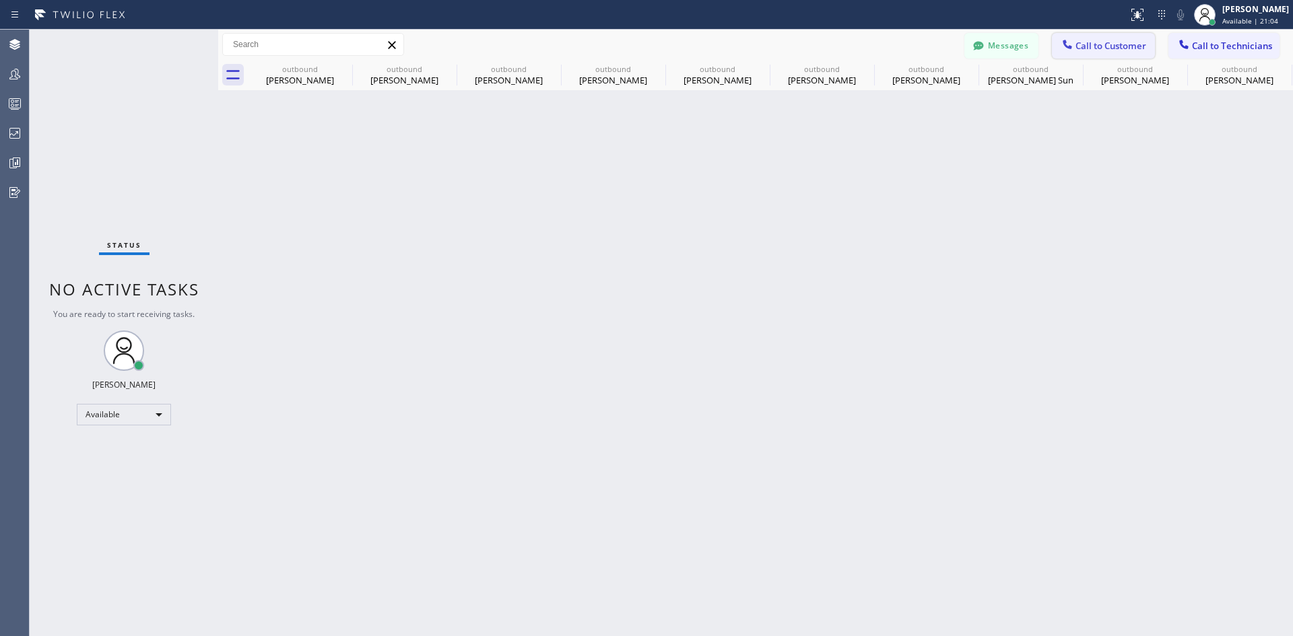
click at [1071, 49] on icon at bounding box center [1066, 44] width 13 height 13
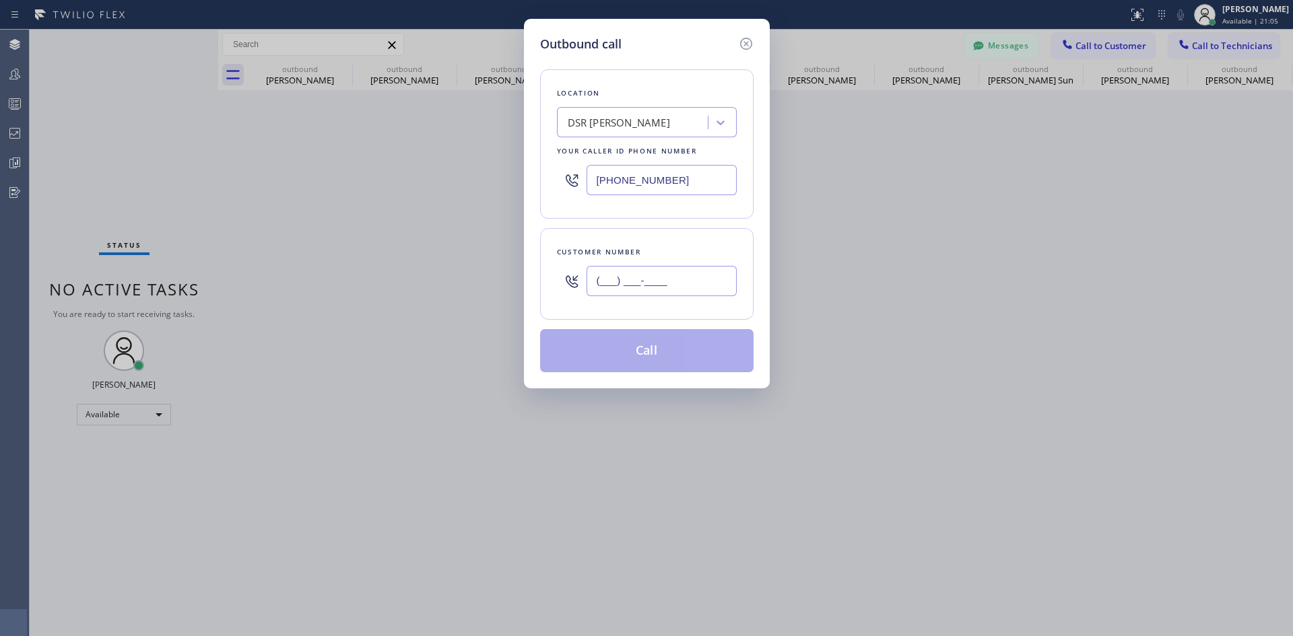
click at [661, 277] on input "(___) ___-____" at bounding box center [661, 281] width 150 height 30
paste input "949) 838-7878"
type input "(949) 838-7878"
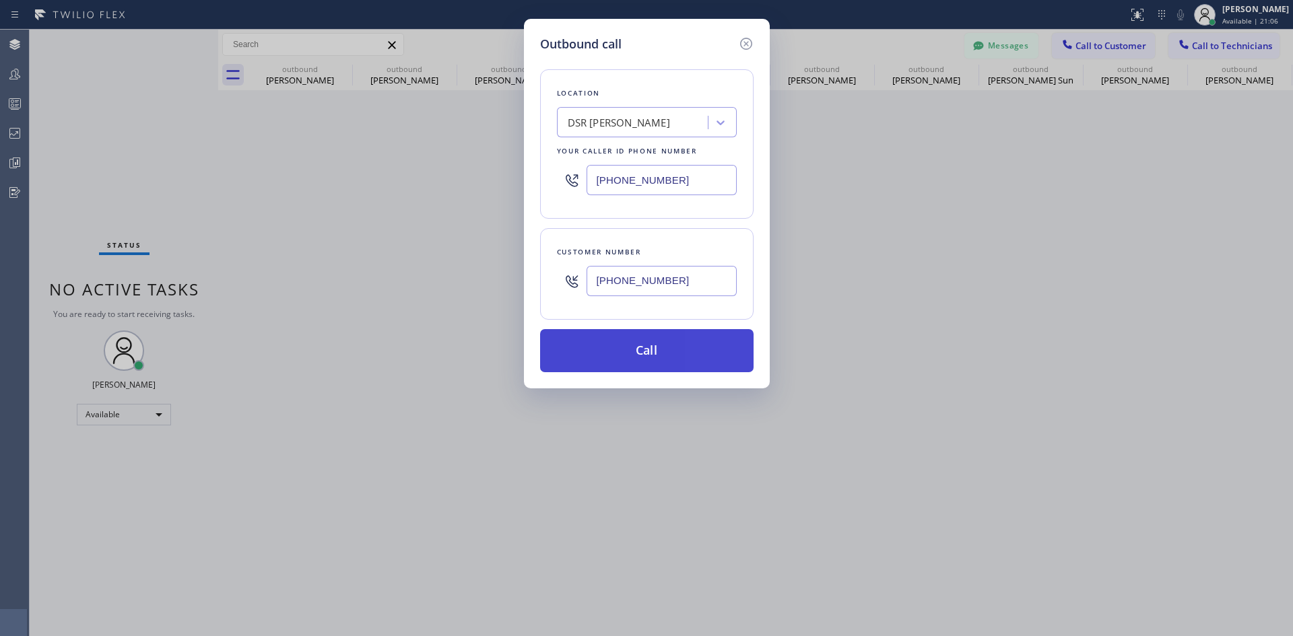
click at [679, 350] on button "Call" at bounding box center [646, 350] width 213 height 43
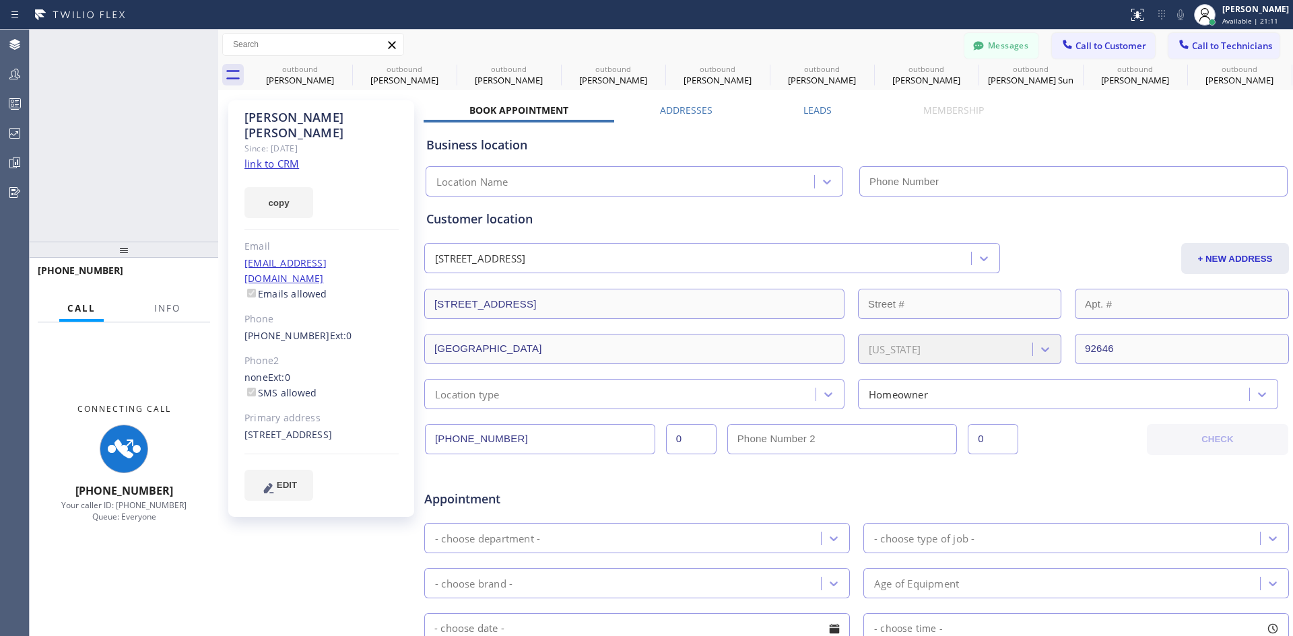
type input "(213) 301-0966"
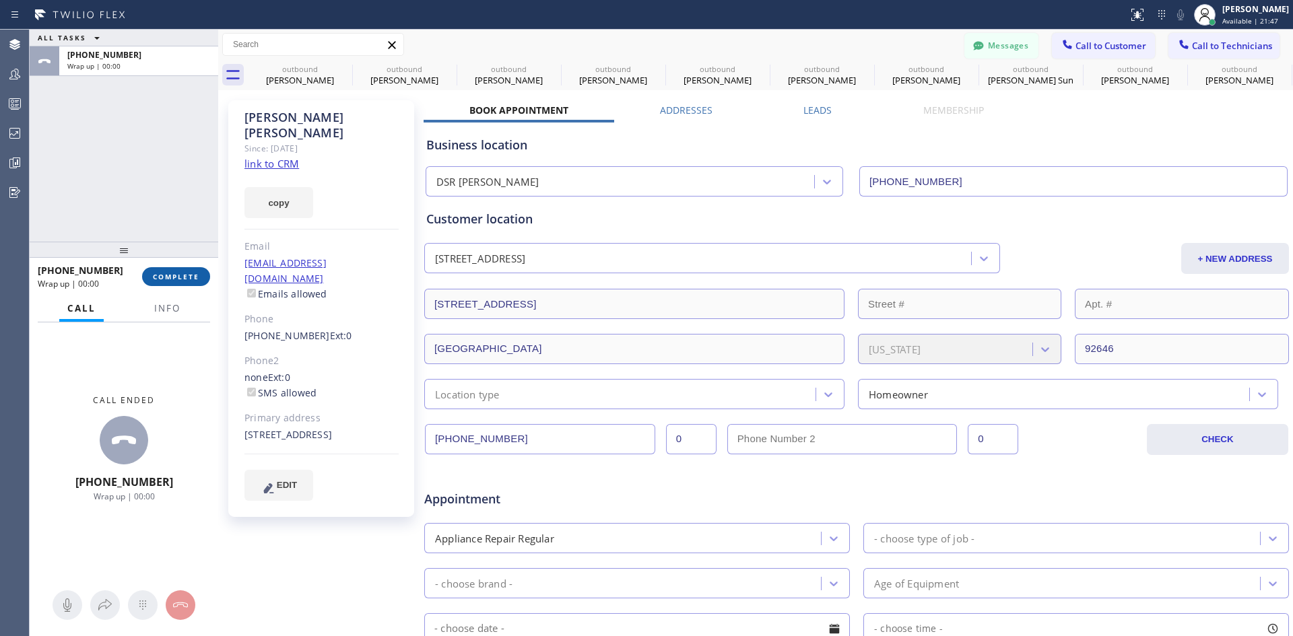
click at [166, 280] on span "COMPLETE" at bounding box center [176, 276] width 46 height 9
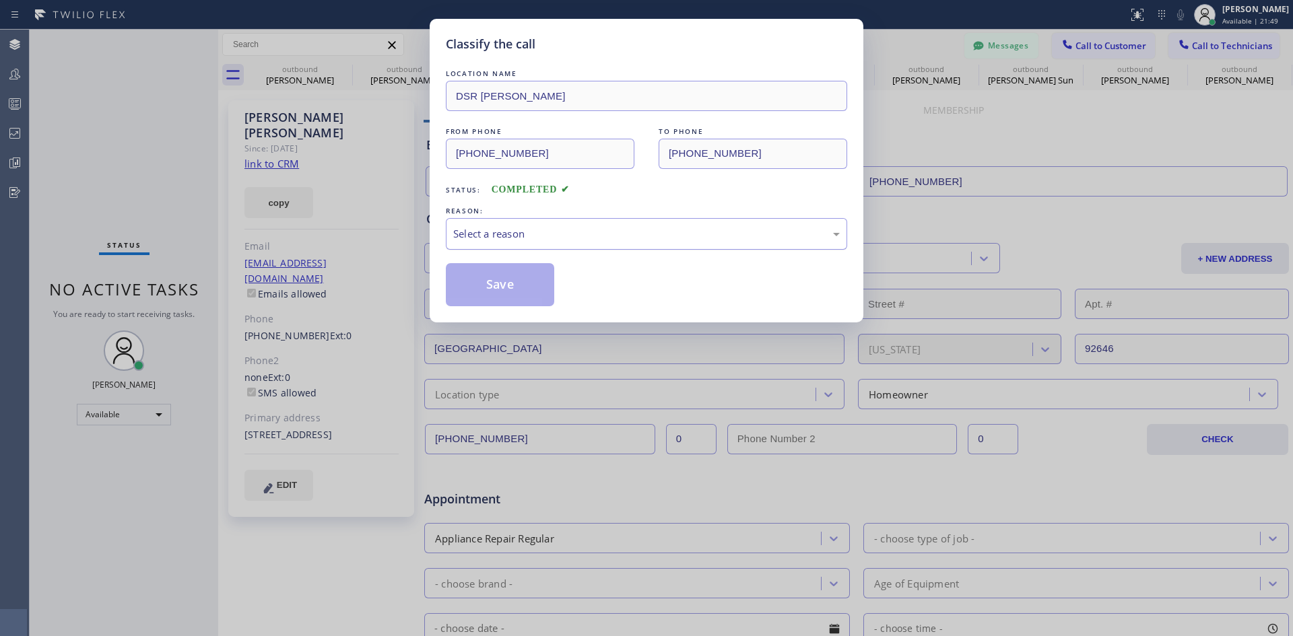
click at [600, 240] on div "Select a reason" at bounding box center [646, 233] width 386 height 15
click at [494, 285] on button "Save" at bounding box center [500, 284] width 108 height 43
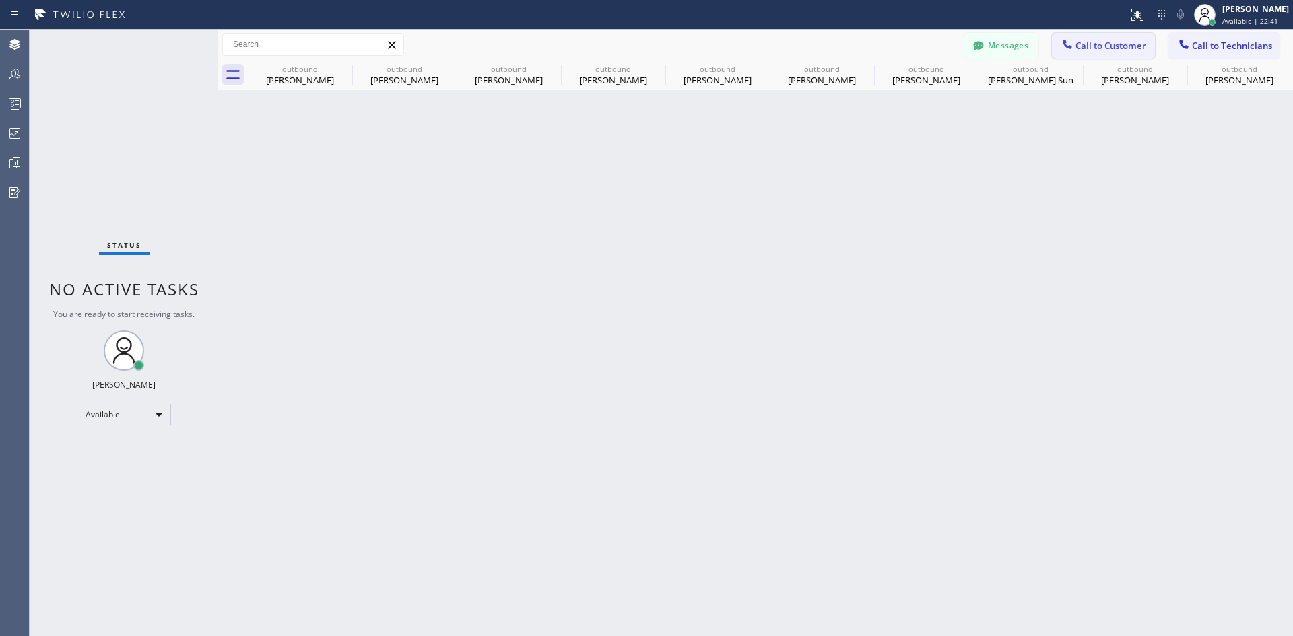
click at [1116, 54] on button "Call to Customer" at bounding box center [1103, 46] width 103 height 26
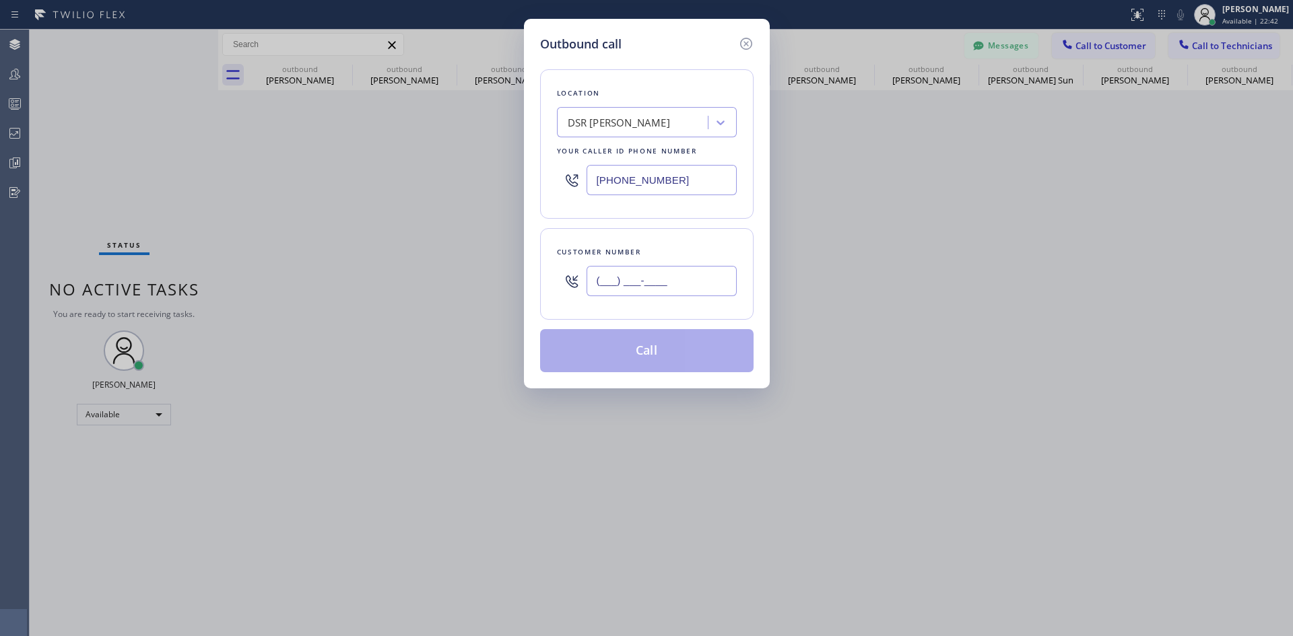
click at [699, 266] on input "(___) ___-____" at bounding box center [661, 281] width 150 height 30
paste input "314) 570-2382"
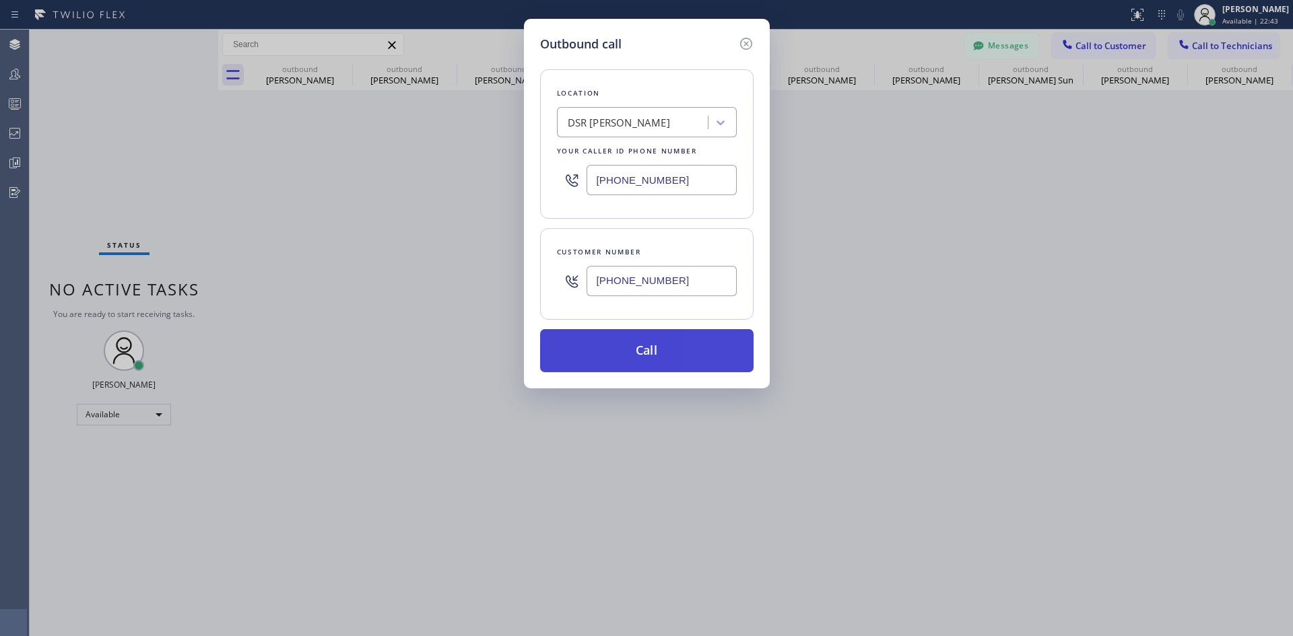
type input "(314) 570-2382"
click at [643, 359] on button "Call" at bounding box center [646, 350] width 213 height 43
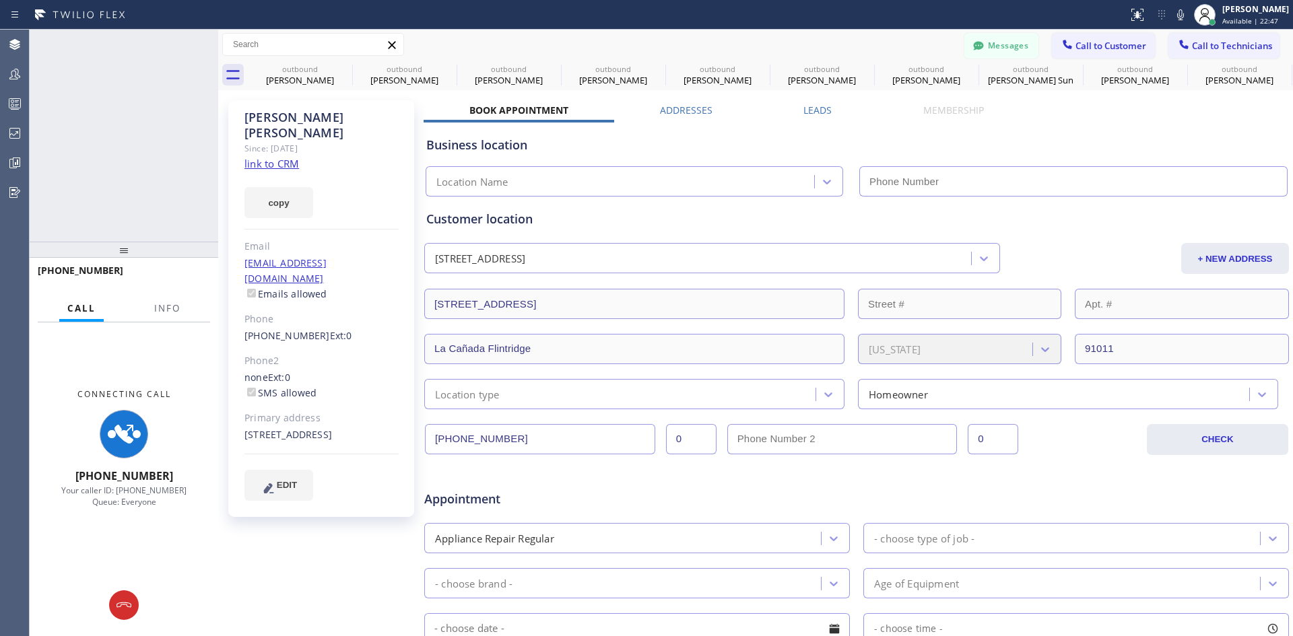
type input "(213) 301-0966"
click at [117, 615] on button at bounding box center [124, 606] width 30 height 30
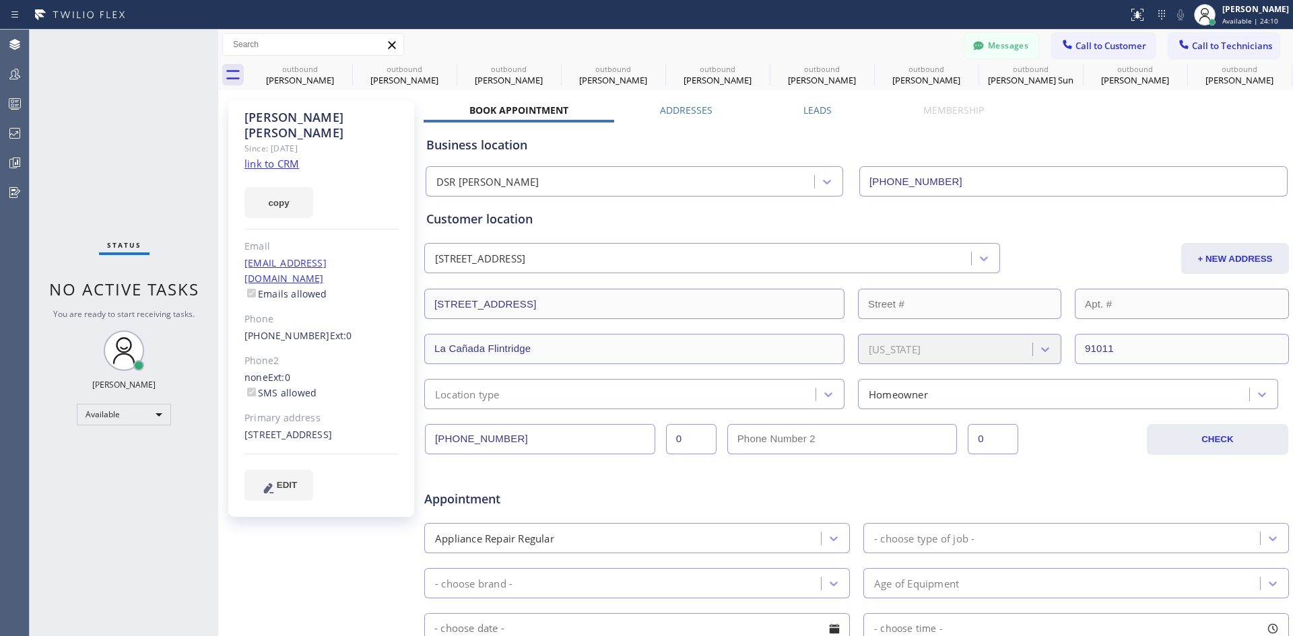
drag, startPoint x: 1098, startPoint y: 42, endPoint x: 1051, endPoint y: 65, distance: 52.1
click at [1098, 42] on span "Call to Customer" at bounding box center [1110, 46] width 71 height 12
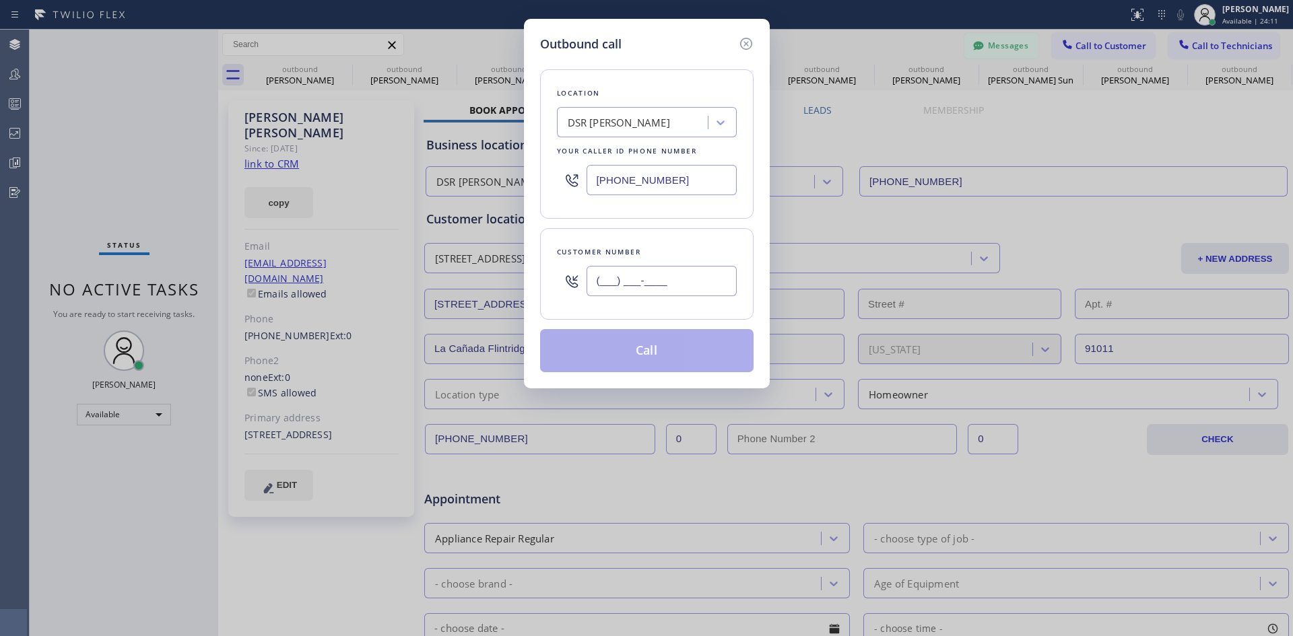
click at [675, 271] on input "(___) ___-____" at bounding box center [661, 281] width 150 height 30
paste input "602) 405-6321"
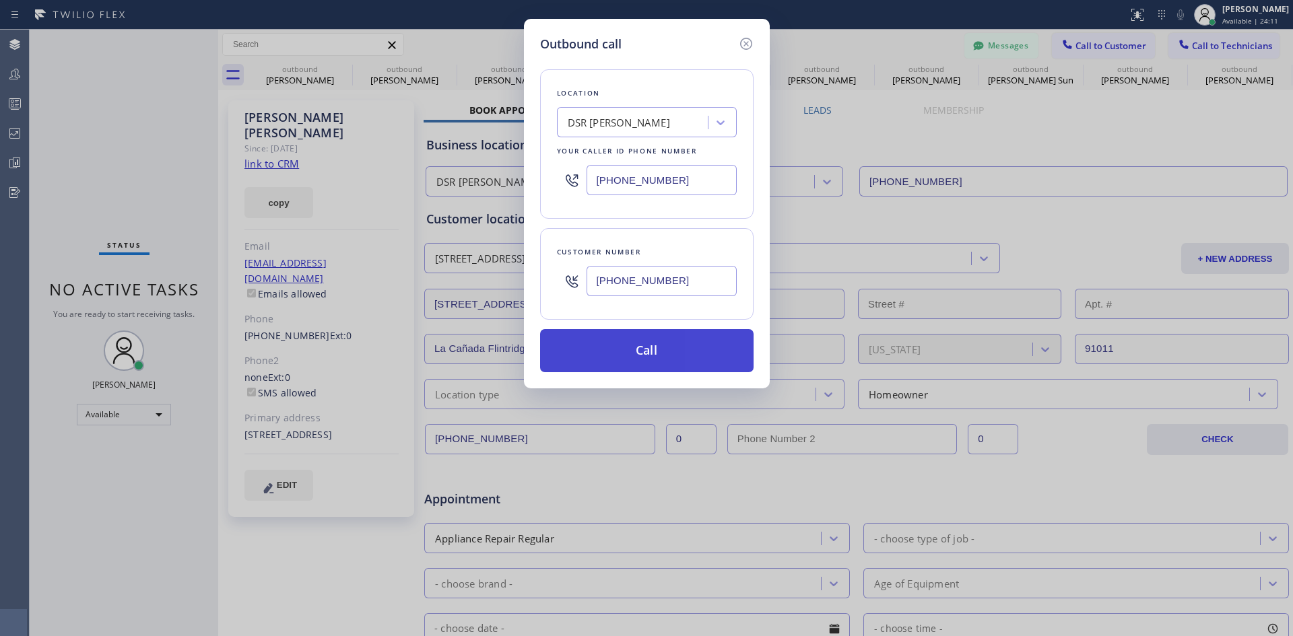
type input "(602) 405-6321"
click at [643, 353] on button "Call" at bounding box center [646, 350] width 213 height 43
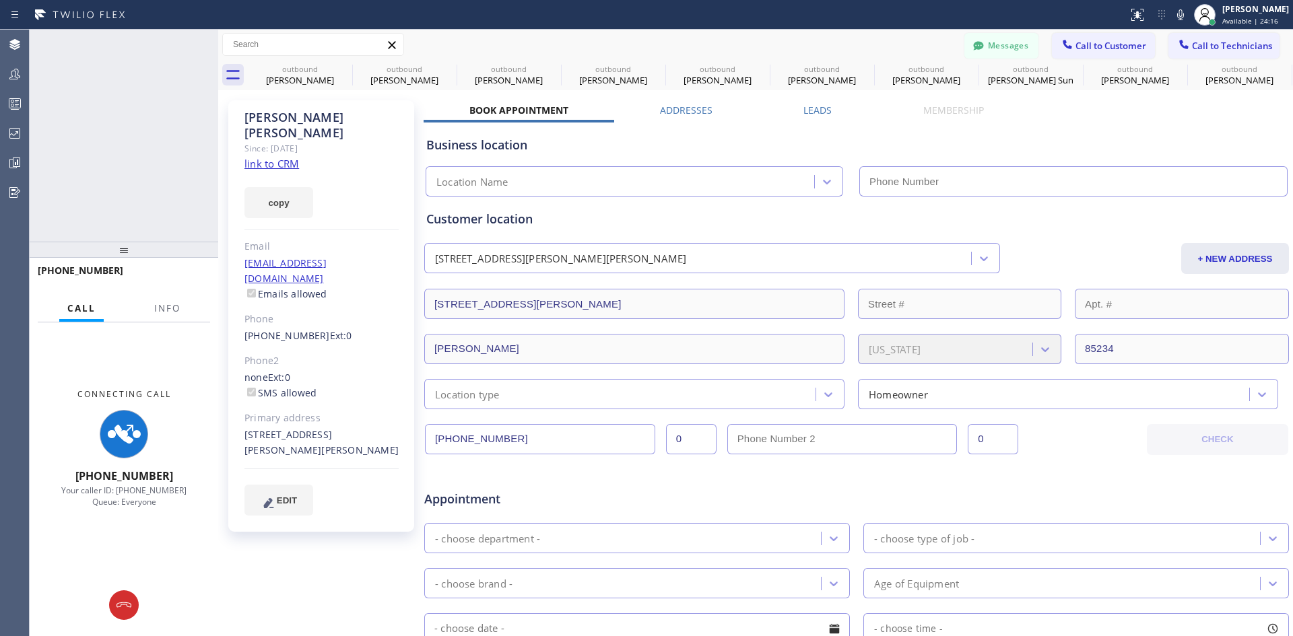
type input "(213) 301-0966"
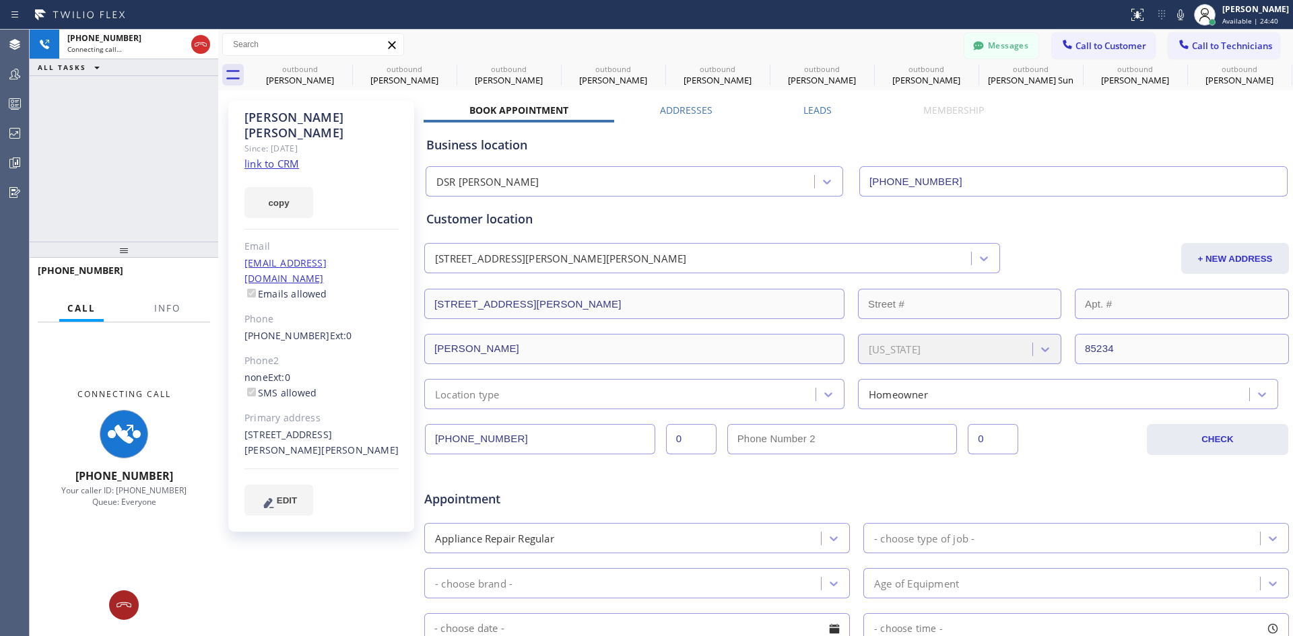
click at [127, 617] on button at bounding box center [124, 606] width 30 height 30
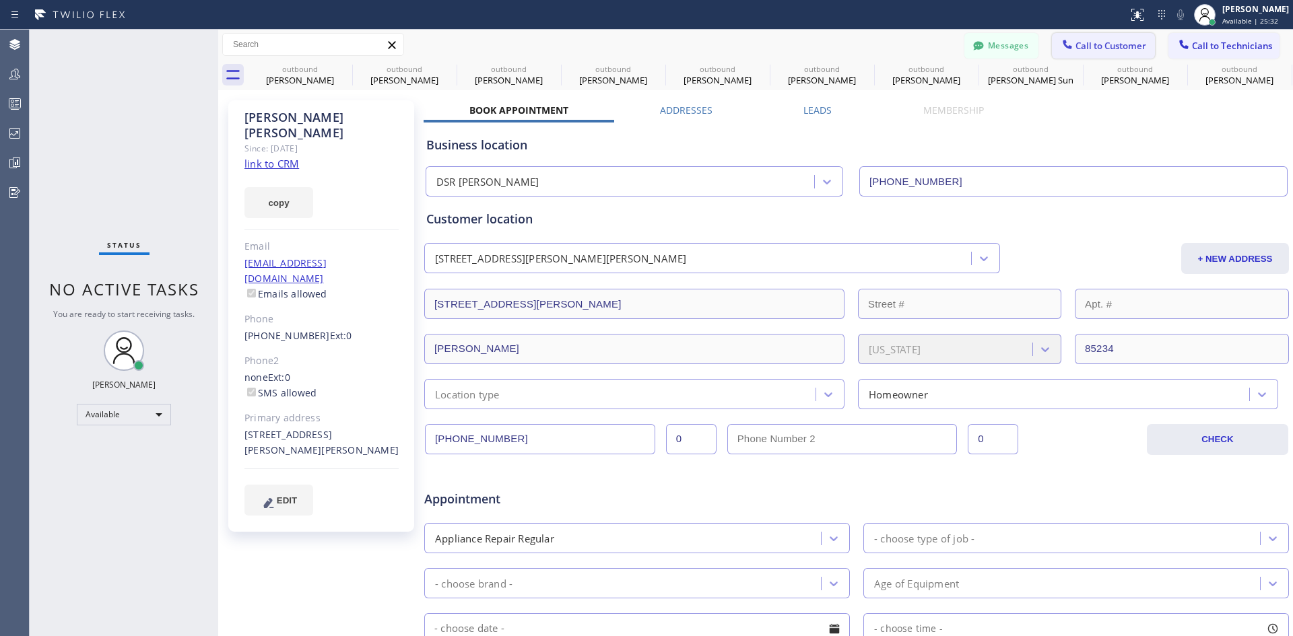
click at [1123, 47] on span "Call to Customer" at bounding box center [1110, 46] width 71 height 12
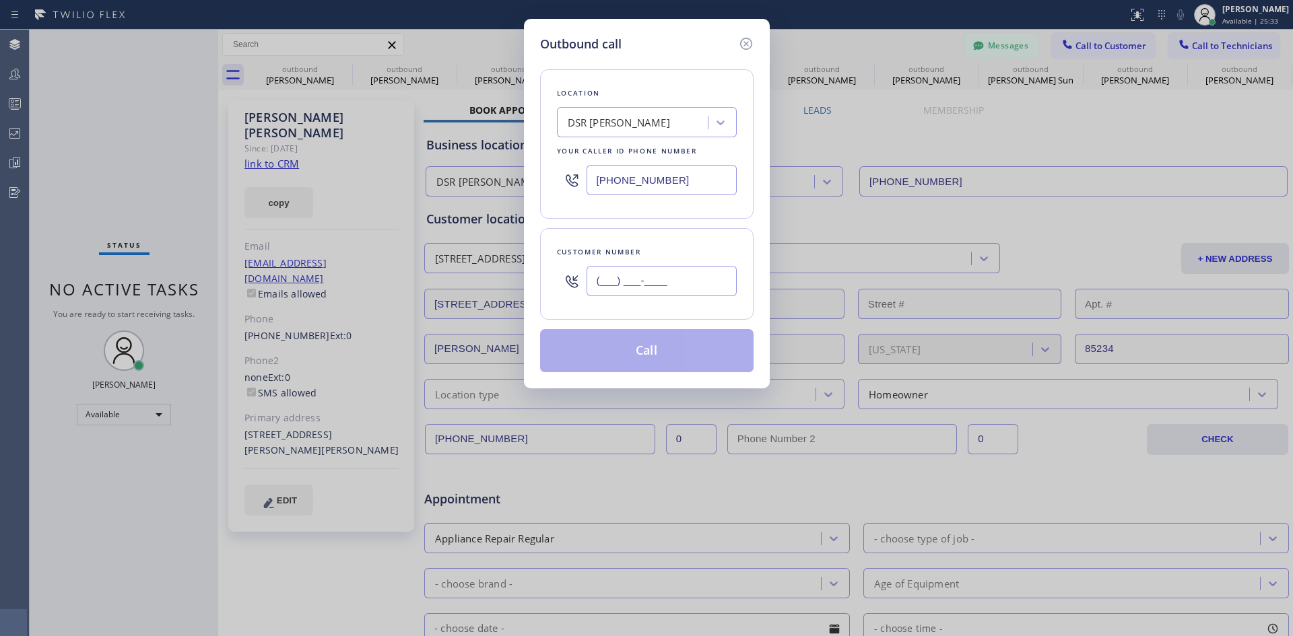
click at [644, 271] on input "(___) ___-____" at bounding box center [661, 281] width 150 height 30
paste input "206) 276-2829"
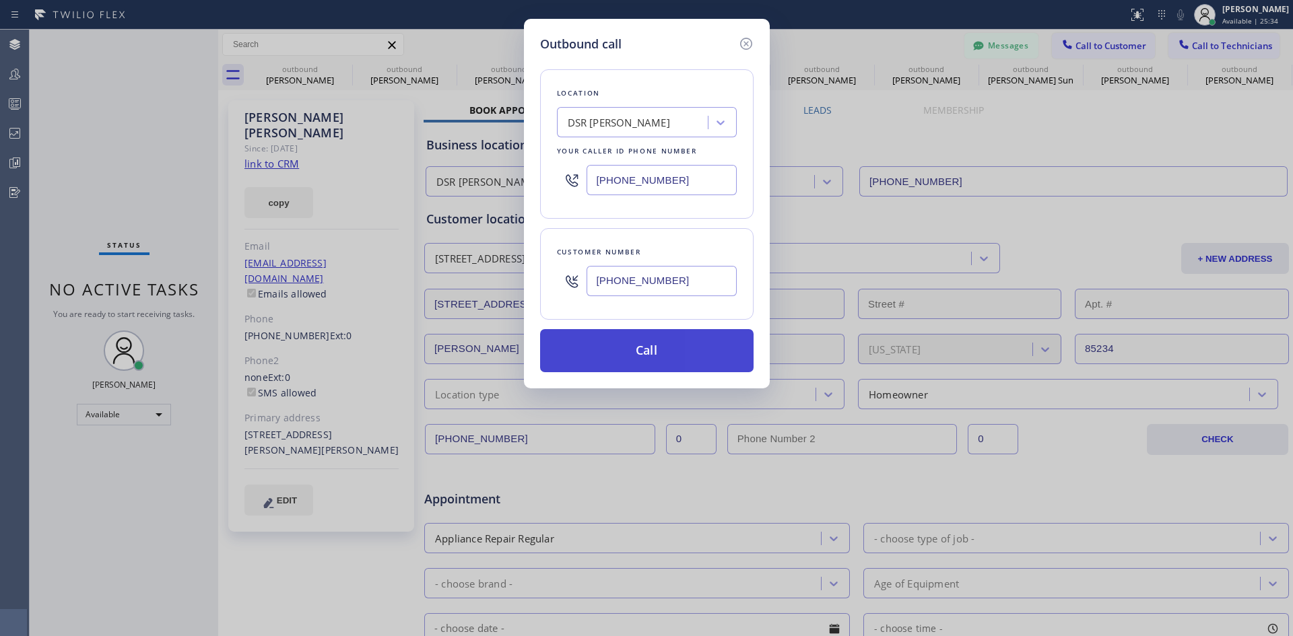
type input "(206) 276-2829"
click at [690, 359] on button "Call" at bounding box center [646, 350] width 213 height 43
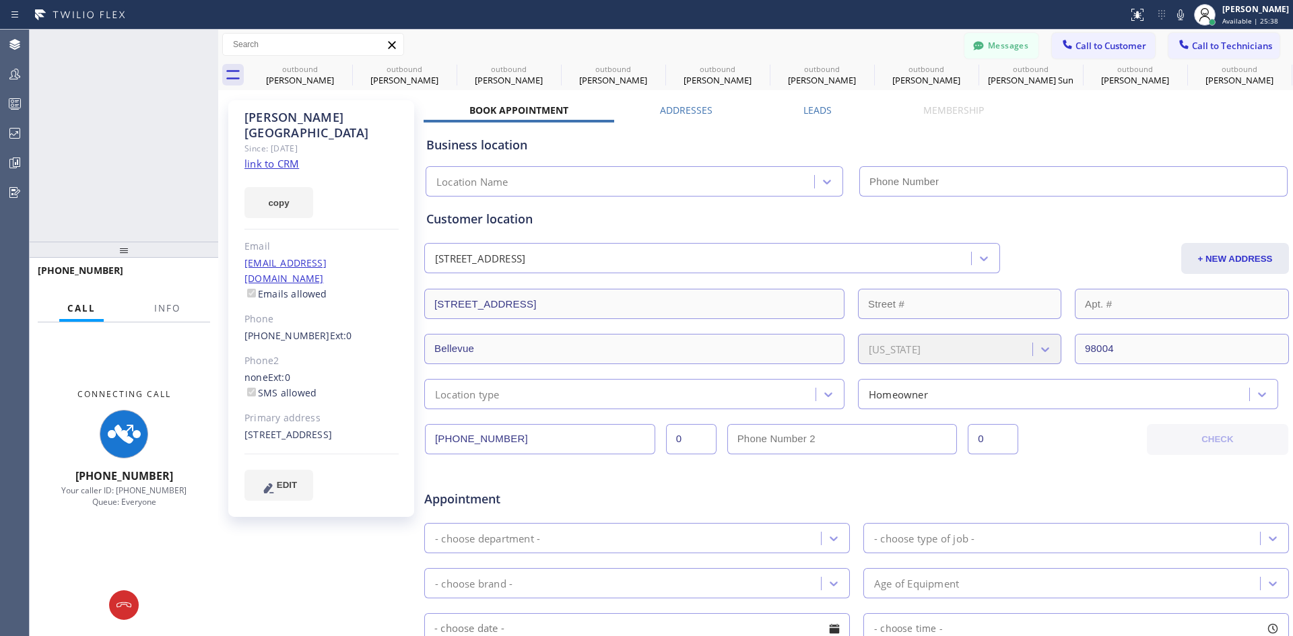
type input "(213) 301-0966"
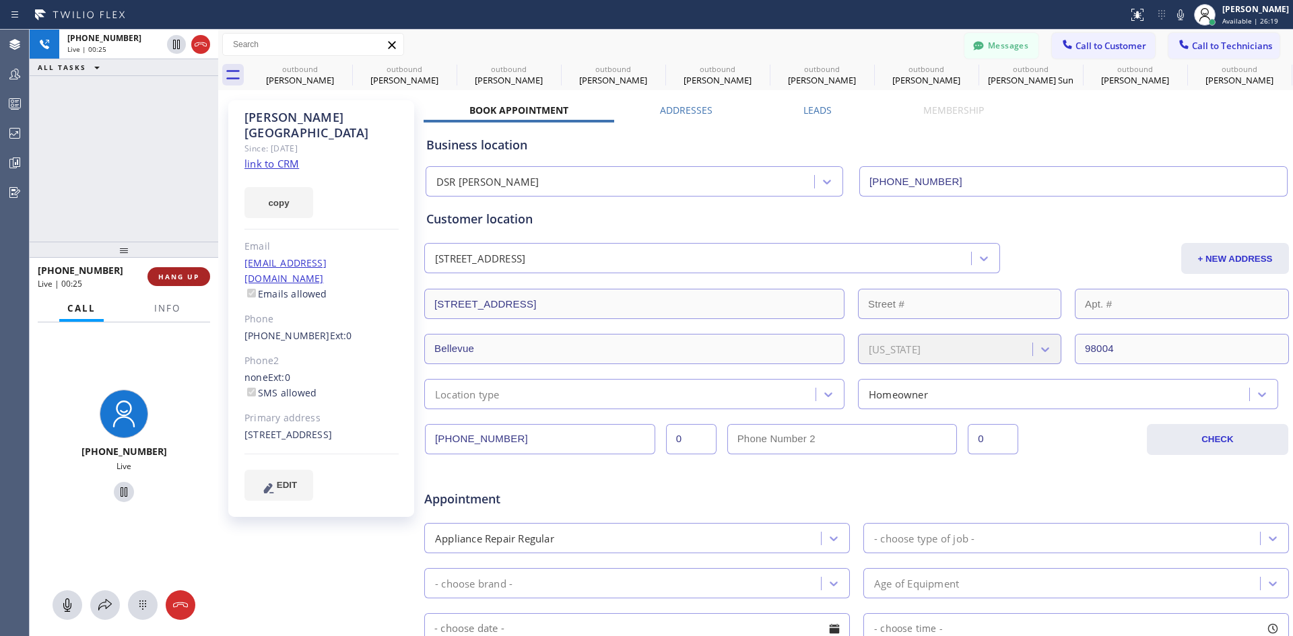
click at [192, 282] on button "HANG UP" at bounding box center [178, 276] width 63 height 19
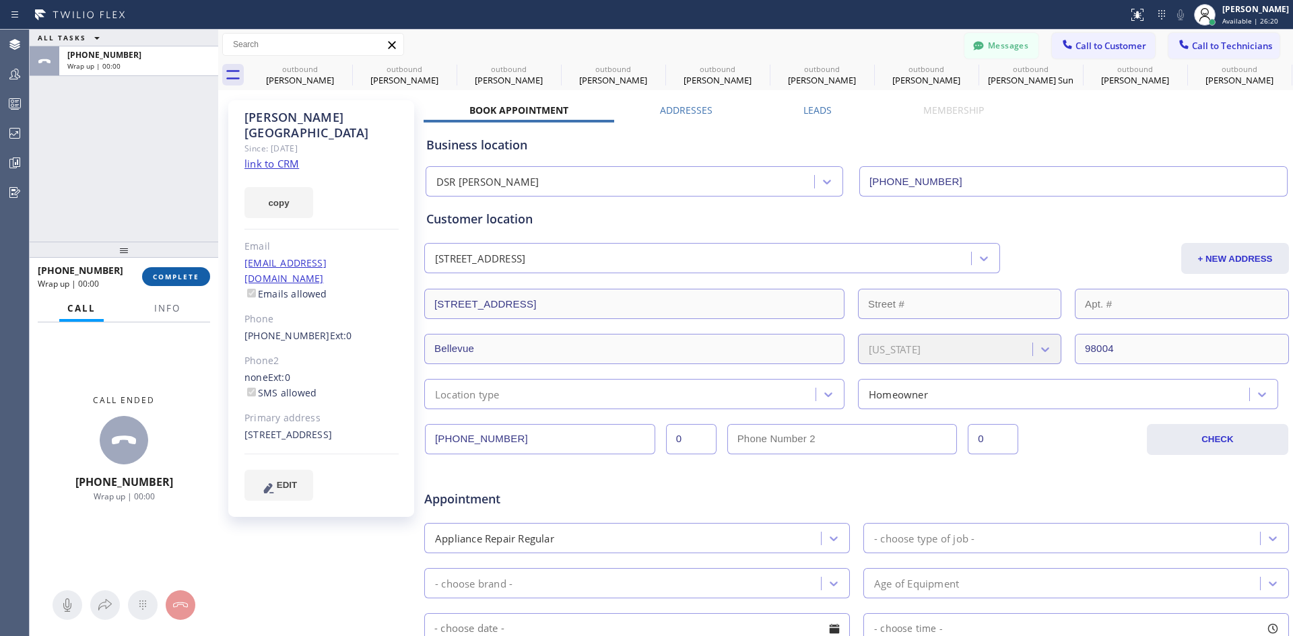
click at [178, 281] on span "COMPLETE" at bounding box center [176, 276] width 46 height 9
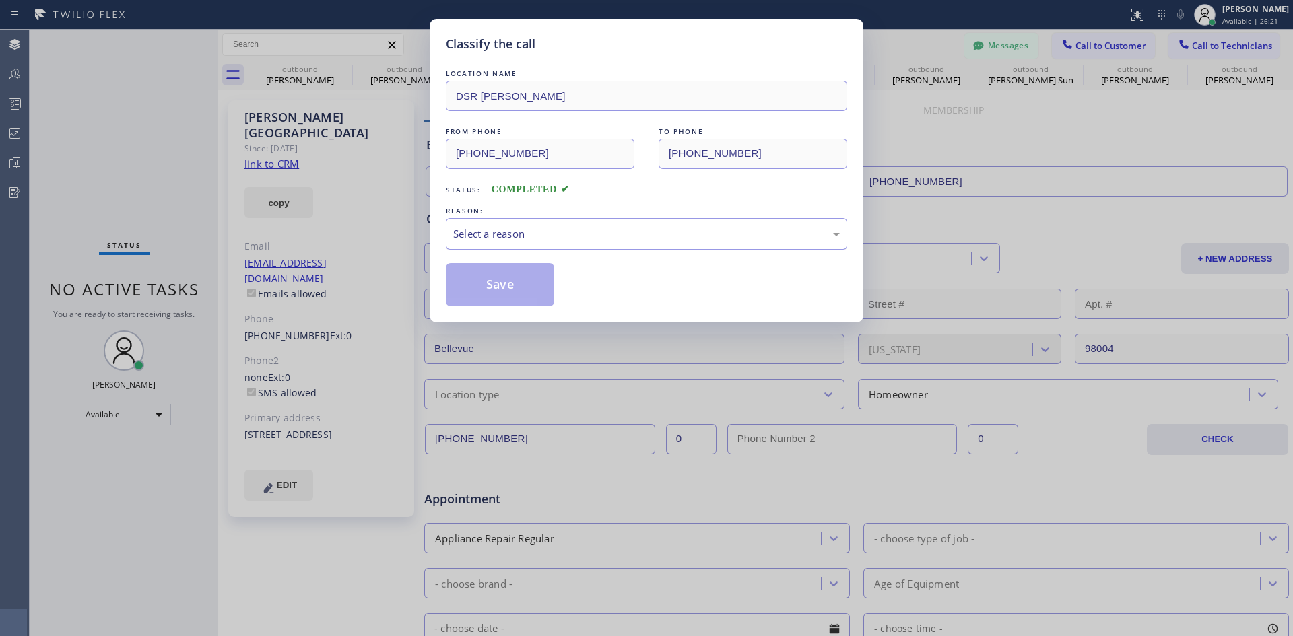
click at [671, 228] on div "Select a reason" at bounding box center [646, 233] width 386 height 15
click at [457, 287] on button "Save" at bounding box center [500, 284] width 108 height 43
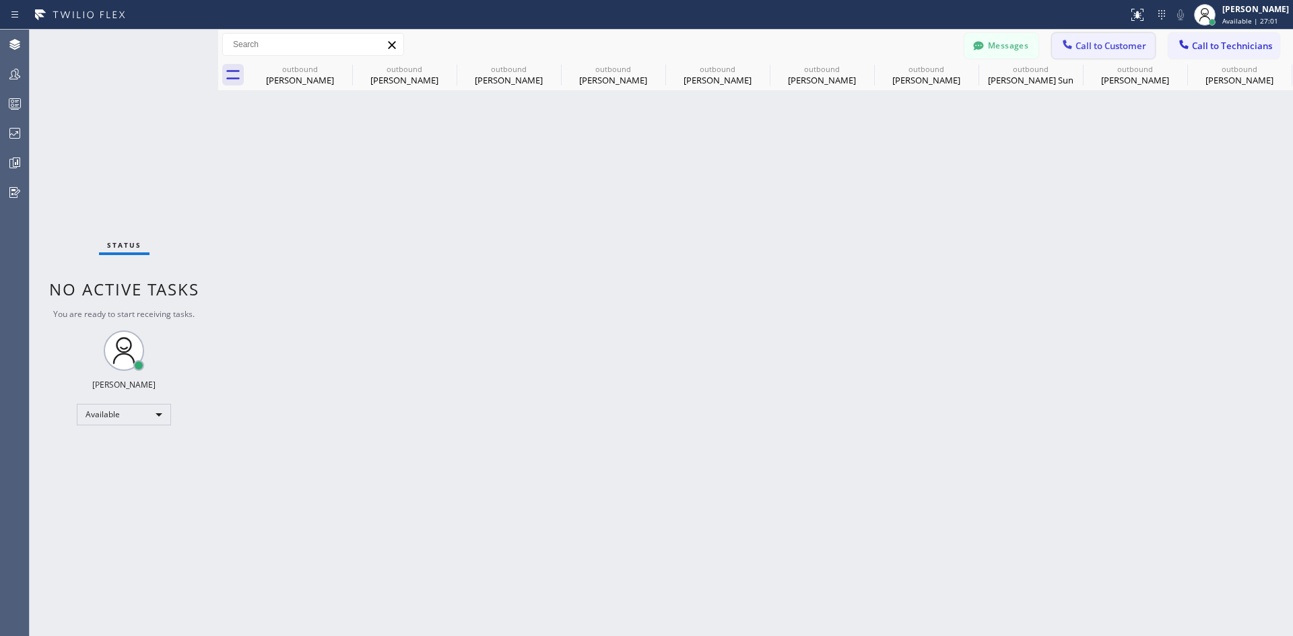
click at [1124, 49] on span "Call to Customer" at bounding box center [1110, 46] width 71 height 12
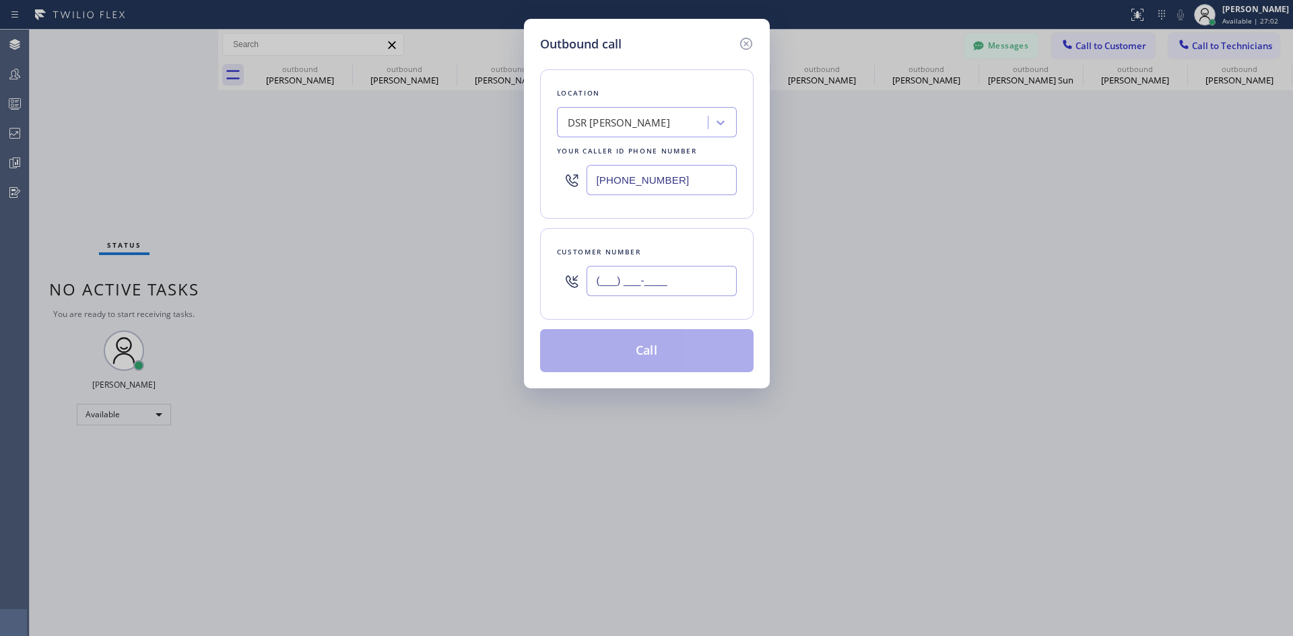
click at [667, 283] on input "(___) ___-____" at bounding box center [661, 281] width 150 height 30
paste input "661) 373-1129"
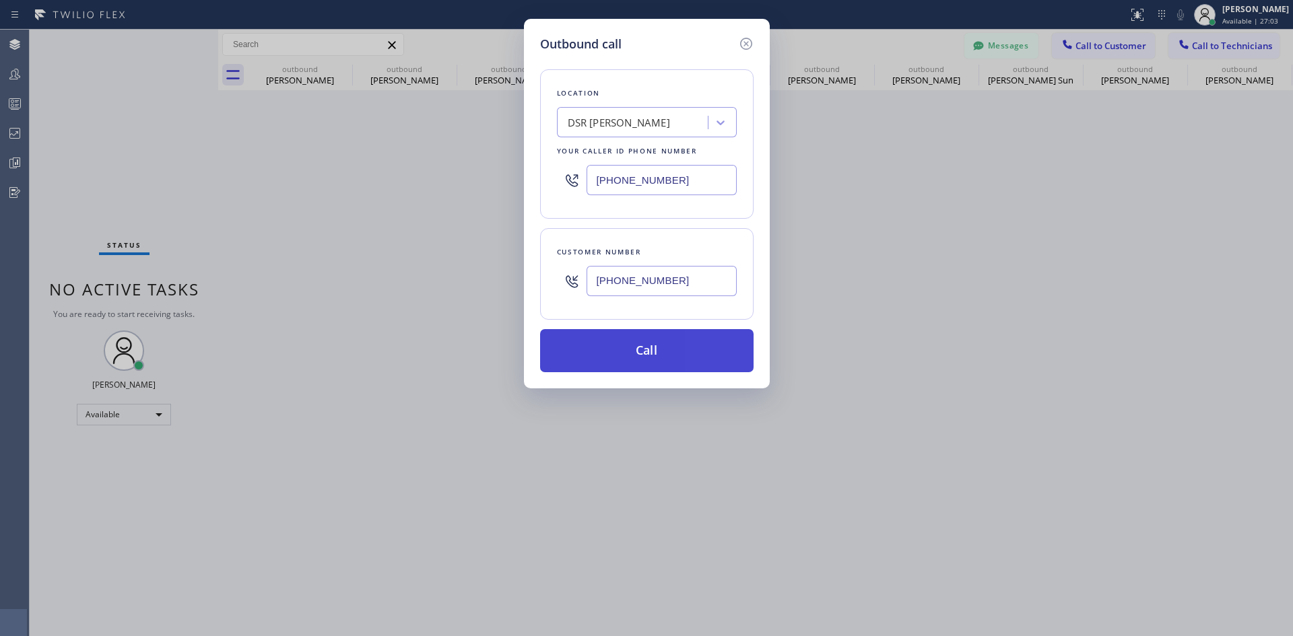
type input "(661) 373-1129"
click at [661, 341] on button "Call" at bounding box center [646, 350] width 213 height 43
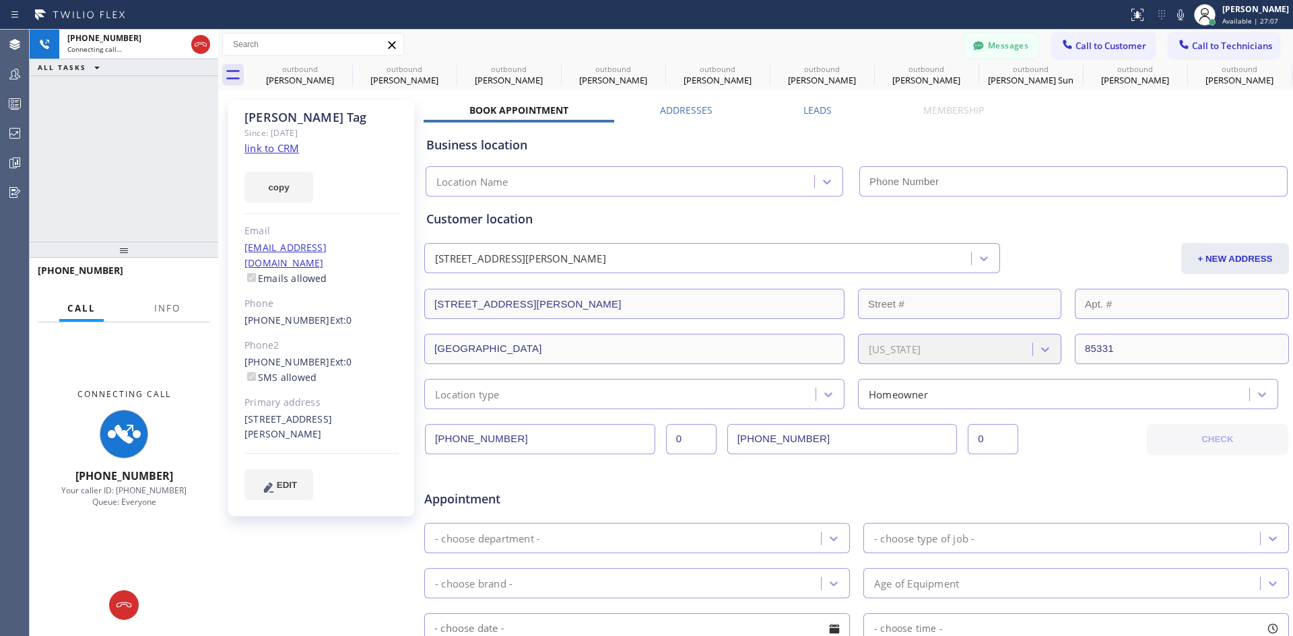
type input "(213) 301-0966"
click at [126, 615] on button at bounding box center [124, 606] width 30 height 30
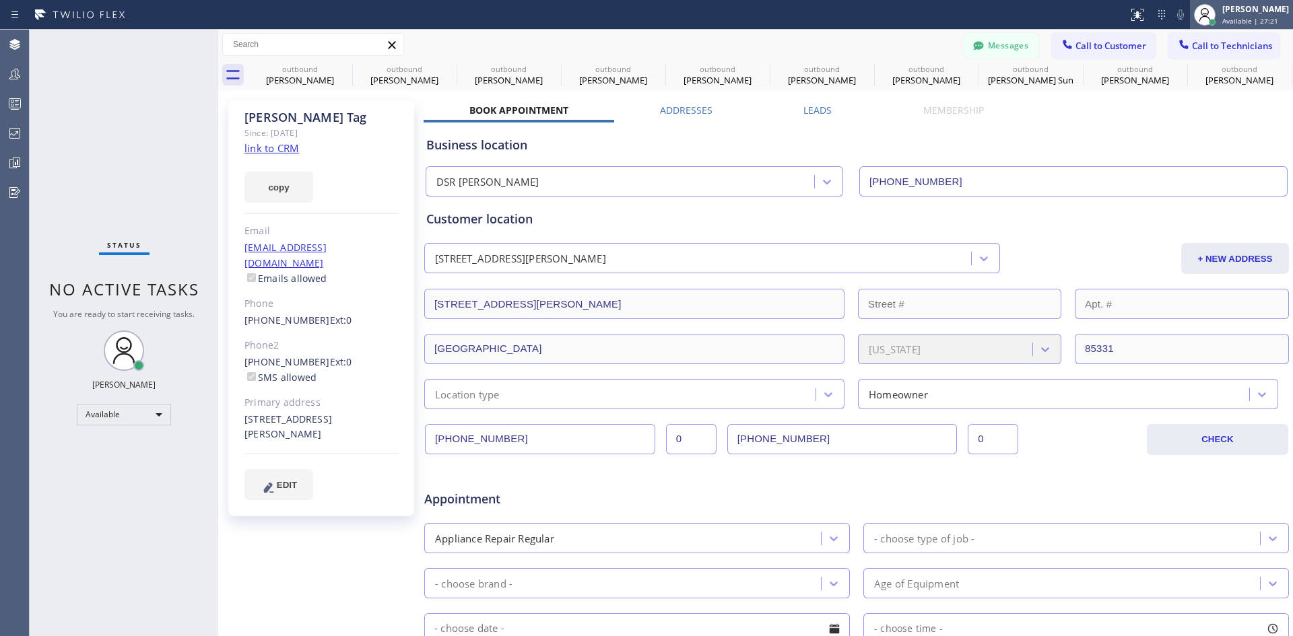
click at [1226, 21] on span "Available | 27:21" at bounding box center [1250, 20] width 56 height 9
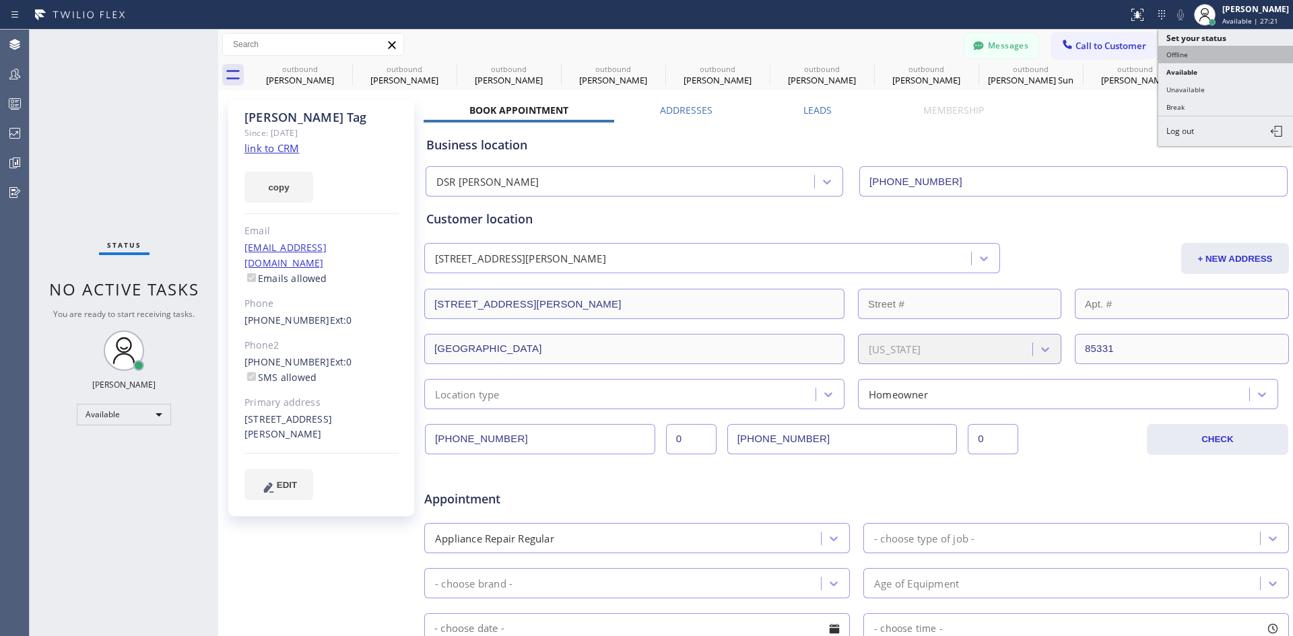
click at [1209, 57] on button "Offline" at bounding box center [1225, 55] width 135 height 18
